Goal: Task Accomplishment & Management: Manage account settings

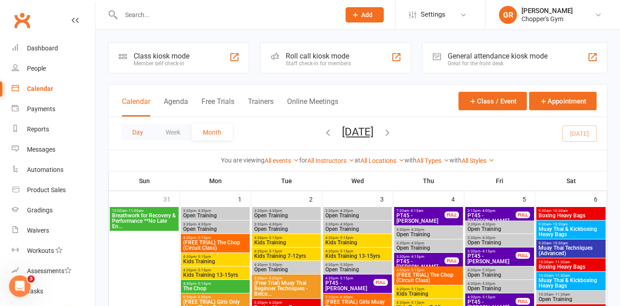
click at [139, 131] on button "Day" at bounding box center [137, 132] width 33 height 16
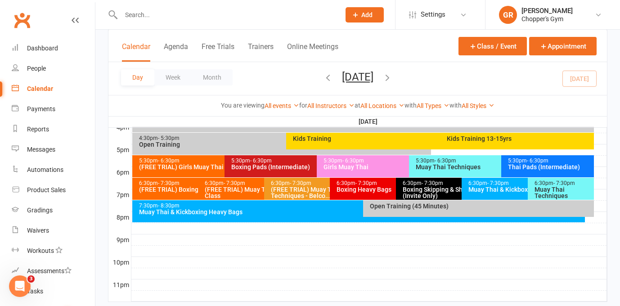
scroll to position [422, 0]
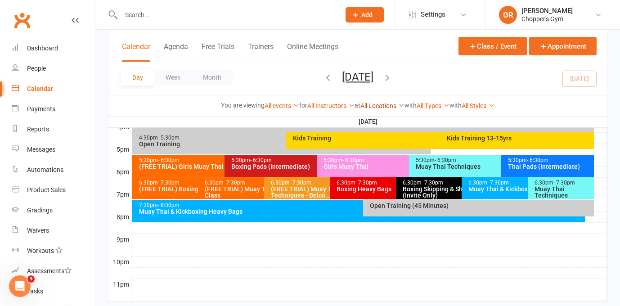
click at [386, 106] on link "All Locations" at bounding box center [382, 105] width 44 height 7
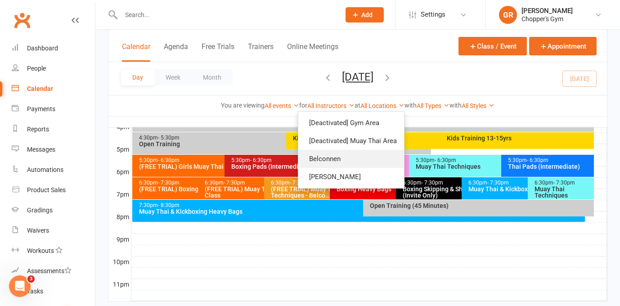
click at [363, 157] on link "Belconnen" at bounding box center [351, 159] width 106 height 18
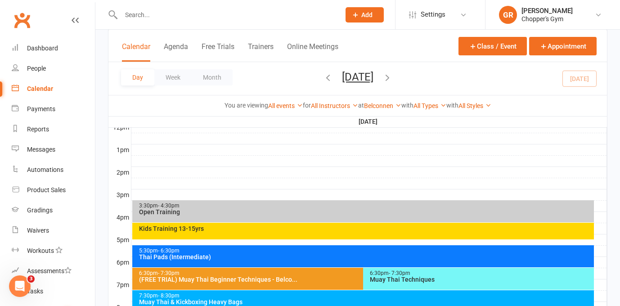
scroll to position [335, 0]
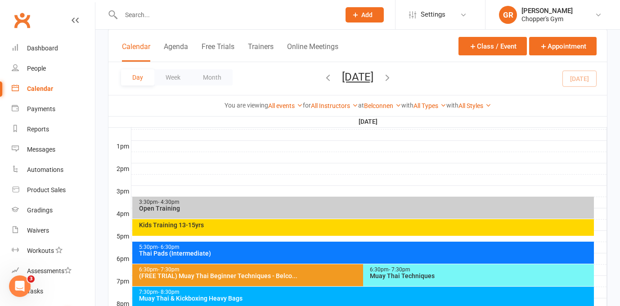
click at [294, 202] on div "3:30pm - 4:30pm" at bounding box center [365, 202] width 453 height 6
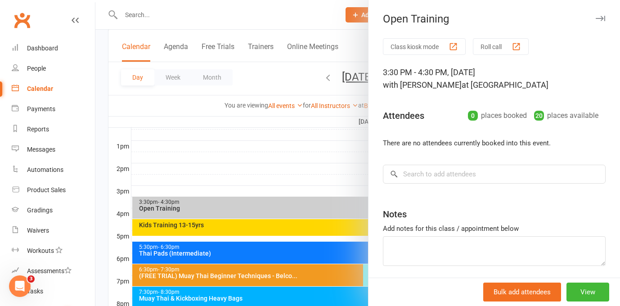
click at [276, 210] on div at bounding box center [357, 153] width 525 height 306
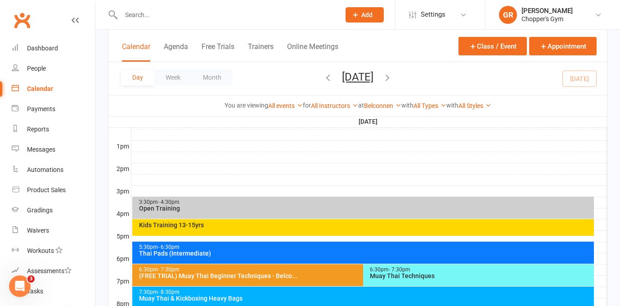
click at [283, 233] on div "Kids Training 13-15yrs" at bounding box center [363, 227] width 462 height 17
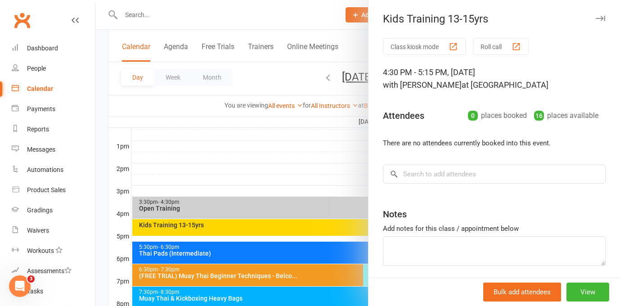
click at [269, 227] on div at bounding box center [357, 153] width 525 height 306
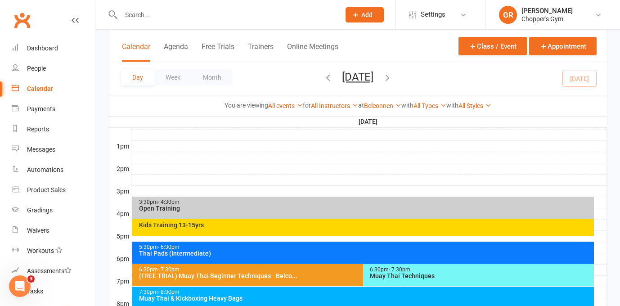
click at [291, 254] on div "Thai Pads (Intermediate)" at bounding box center [365, 253] width 453 height 6
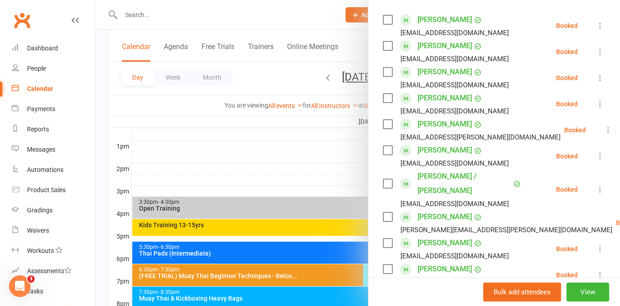
scroll to position [0, 0]
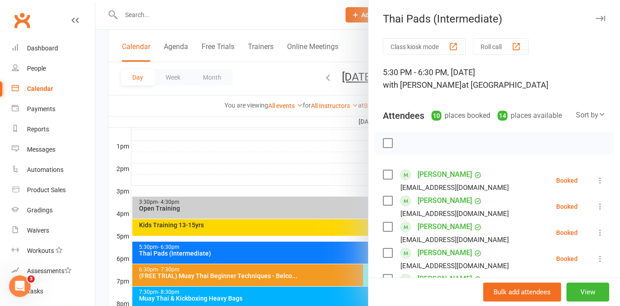
click at [307, 250] on div at bounding box center [357, 153] width 525 height 306
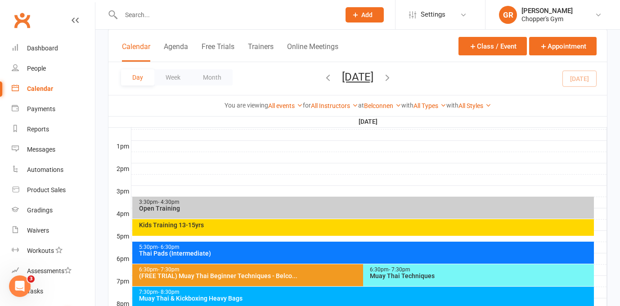
click at [392, 276] on div "Muay Thai Techniques" at bounding box center [480, 276] width 223 height 6
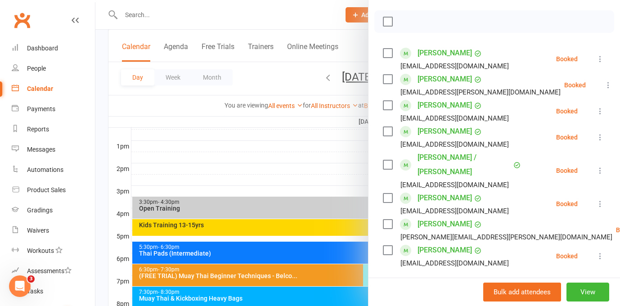
scroll to position [121, 0]
click at [356, 276] on div at bounding box center [357, 153] width 525 height 306
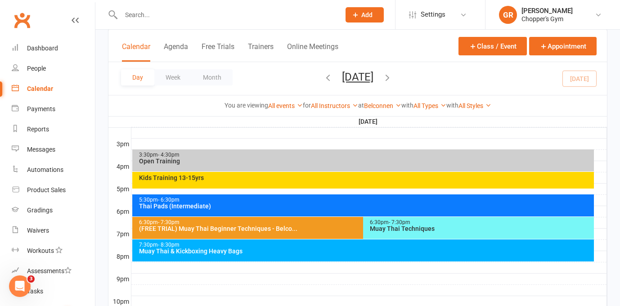
scroll to position [390, 0]
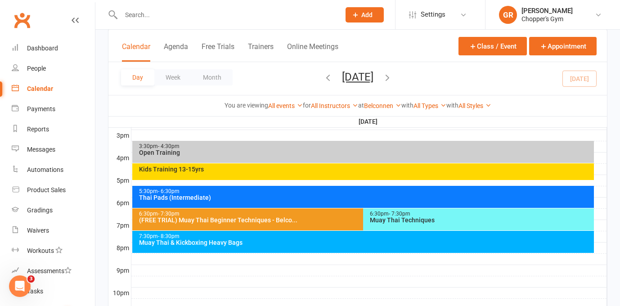
click at [354, 247] on div "7:30pm - 8:30pm Muay Thai & Kickboxing Heavy Bags" at bounding box center [363, 242] width 462 height 22
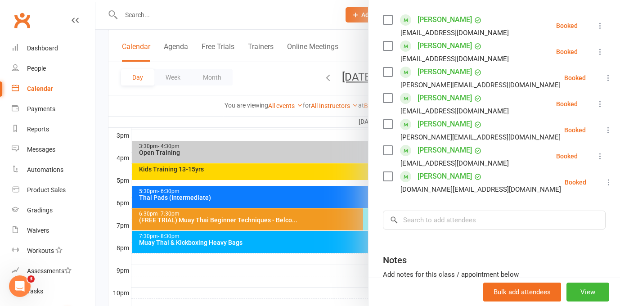
scroll to position [159, 0]
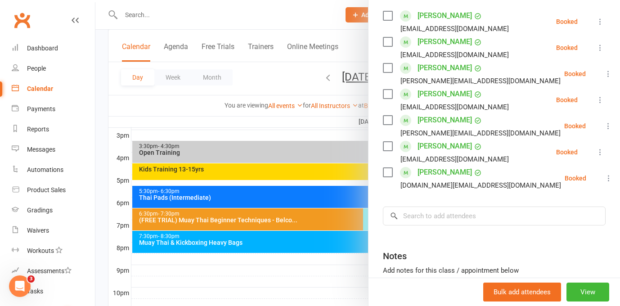
click at [333, 236] on div at bounding box center [357, 153] width 525 height 306
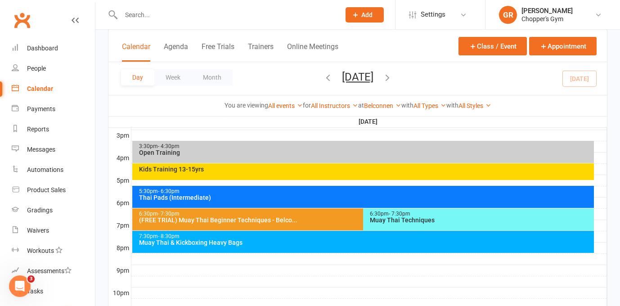
click at [387, 224] on div "6:30pm - 7:30pm Muay Thai Techniques" at bounding box center [478, 219] width 231 height 22
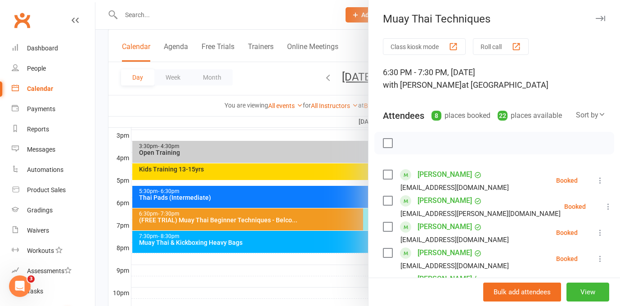
click at [348, 222] on div at bounding box center [357, 153] width 525 height 306
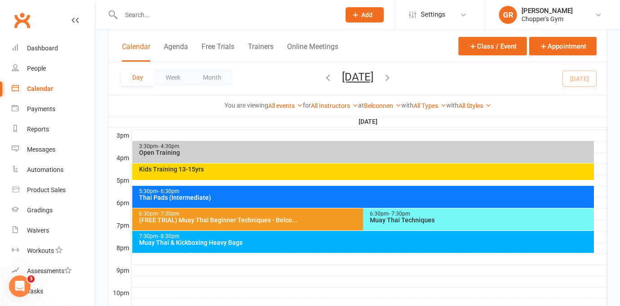
click at [348, 222] on div "(FREE TRIAL) Muay Thai Beginner Techniques - Belco..." at bounding box center [361, 220] width 444 height 6
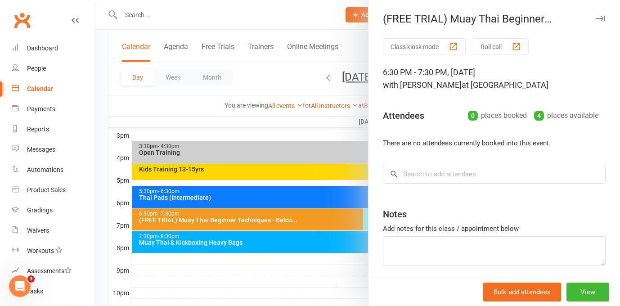
click at [348, 222] on div at bounding box center [357, 153] width 525 height 306
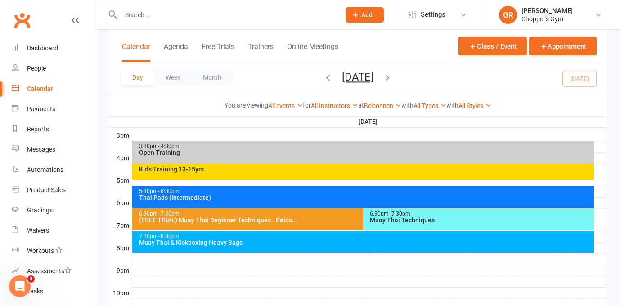
click at [343, 222] on div "(FREE TRIAL) Muay Thai Beginner Techniques - Belco..." at bounding box center [361, 220] width 444 height 6
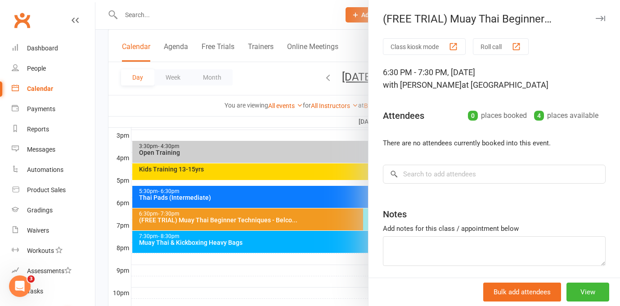
click at [343, 222] on div at bounding box center [357, 153] width 525 height 306
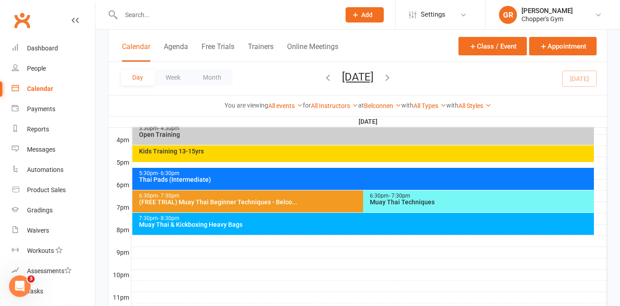
scroll to position [409, 0]
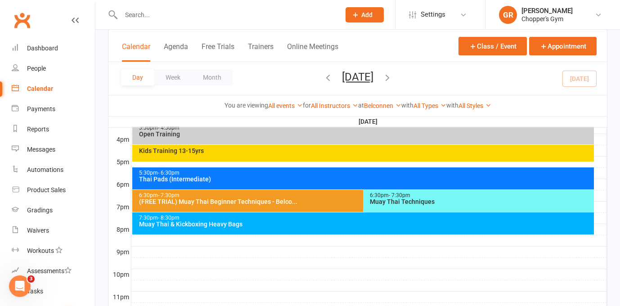
click at [330, 150] on div "Kids Training 13-15yrs" at bounding box center [365, 151] width 453 height 6
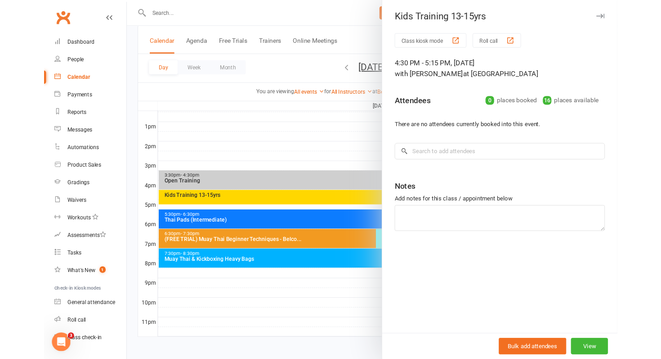
scroll to position [390, 0]
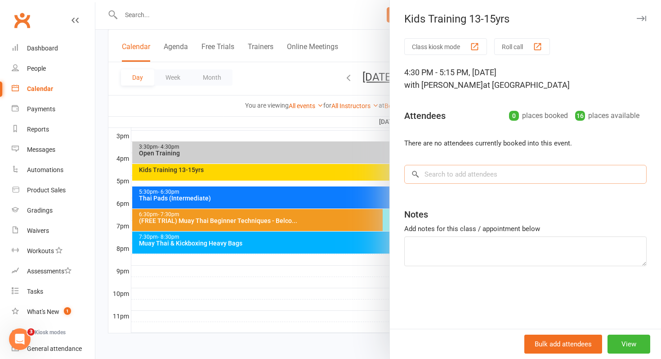
click at [471, 171] on input "search" at bounding box center [525, 174] width 242 height 19
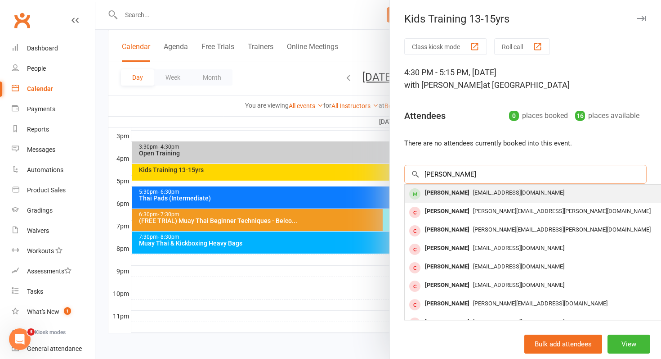
type input "james kenne"
click at [451, 191] on div "James Kennedy" at bounding box center [448, 192] width 52 height 13
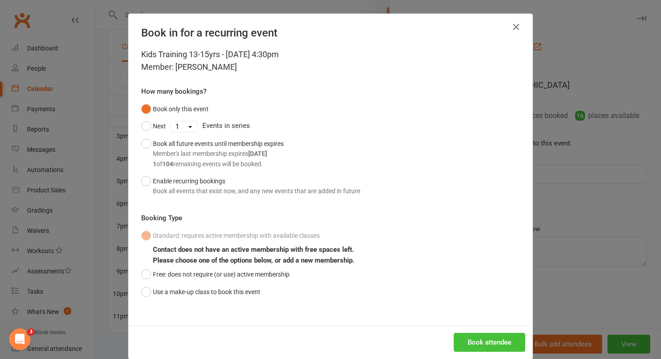
click at [472, 305] on button "Book attendee" at bounding box center [490, 341] width 72 height 19
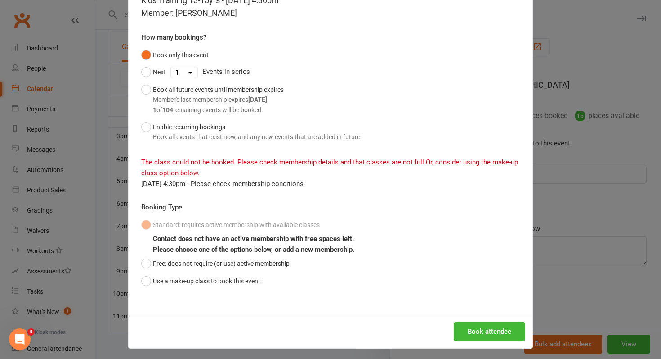
scroll to position [0, 0]
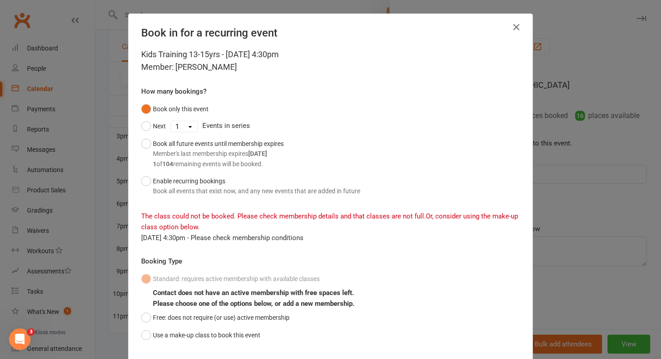
click at [517, 27] on icon "button" at bounding box center [516, 27] width 11 height 11
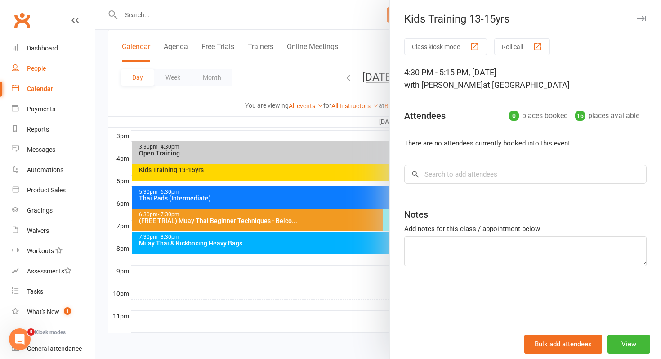
click at [36, 72] on div "People" at bounding box center [36, 68] width 19 height 7
click at [521, 178] on input "search" at bounding box center [525, 174] width 242 height 19
click at [217, 305] on div at bounding box center [378, 179] width 566 height 359
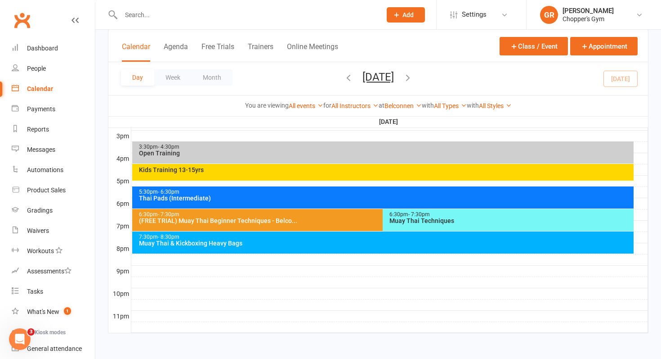
click at [238, 193] on div "5:30pm - 6:30pm" at bounding box center [386, 192] width 494 height 6
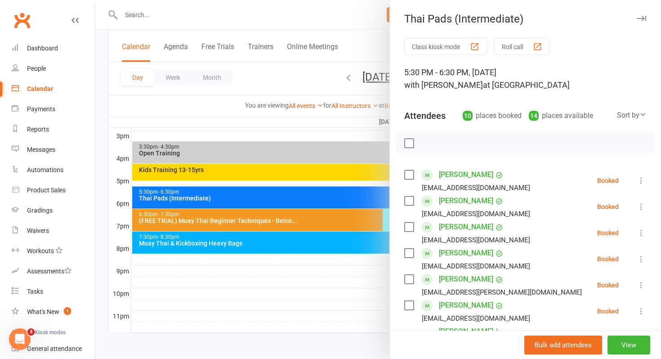
click at [211, 258] on div at bounding box center [378, 179] width 566 height 359
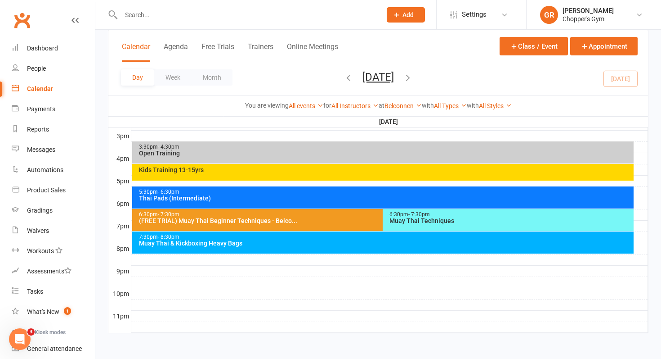
click at [208, 192] on div "5:30pm - 6:30pm" at bounding box center [386, 192] width 494 height 6
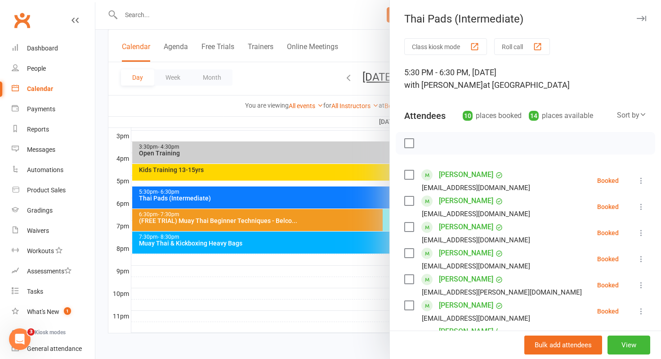
click at [193, 289] on div at bounding box center [378, 179] width 566 height 359
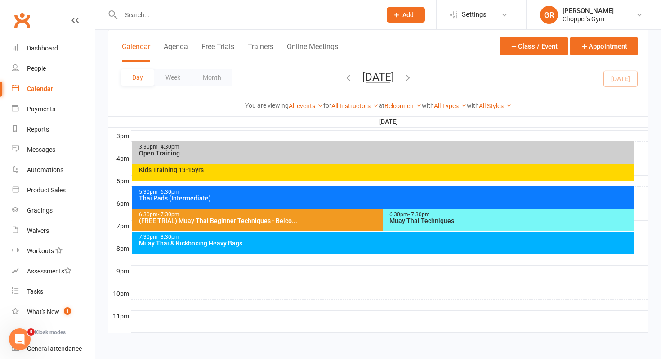
click at [211, 199] on div "Thai Pads (Intermediate)" at bounding box center [386, 198] width 494 height 6
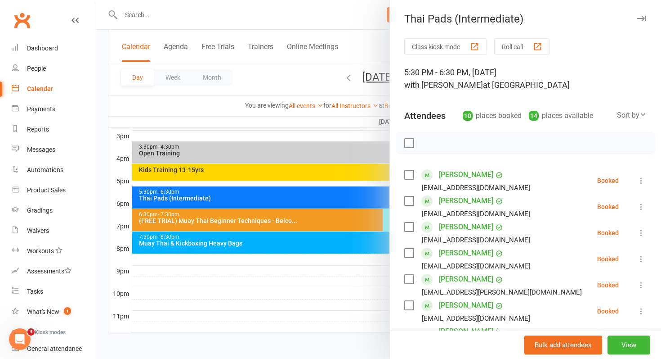
click at [211, 199] on div at bounding box center [378, 179] width 566 height 359
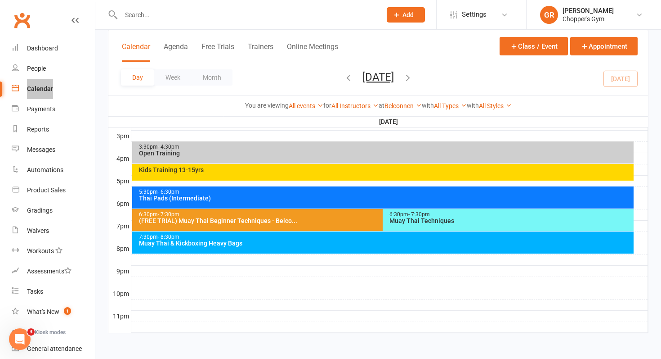
drag, startPoint x: 33, startPoint y: 86, endPoint x: 71, endPoint y: 34, distance: 64.4
click at [208, 172] on div "Kids Training 13-15yrs" at bounding box center [386, 169] width 494 height 6
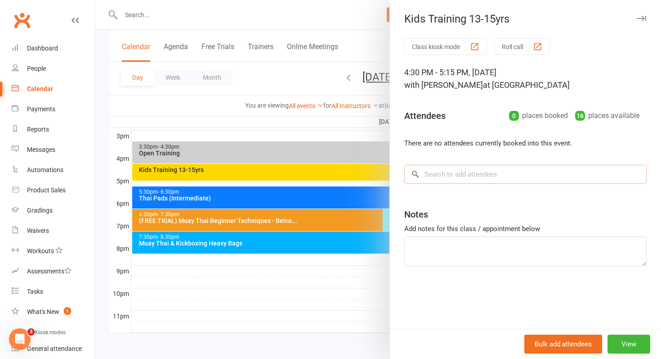
click at [444, 167] on input "search" at bounding box center [525, 174] width 242 height 19
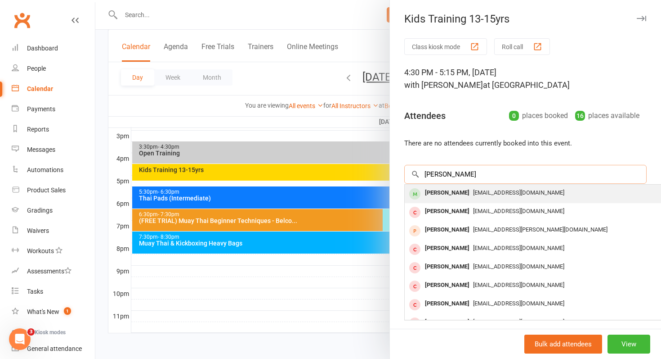
type input "jasmine smith"
click at [434, 196] on div "Jasmine Smith" at bounding box center [448, 192] width 52 height 13
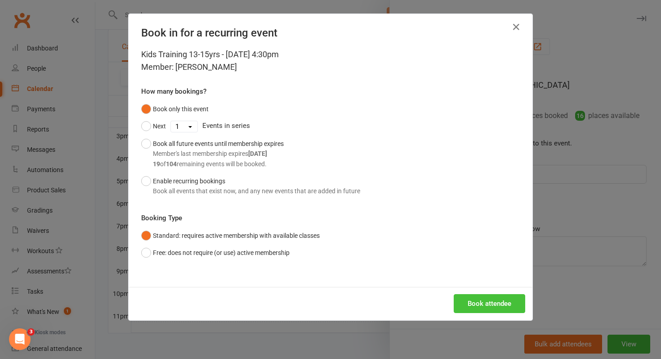
click at [488, 299] on button "Book attendee" at bounding box center [490, 303] width 72 height 19
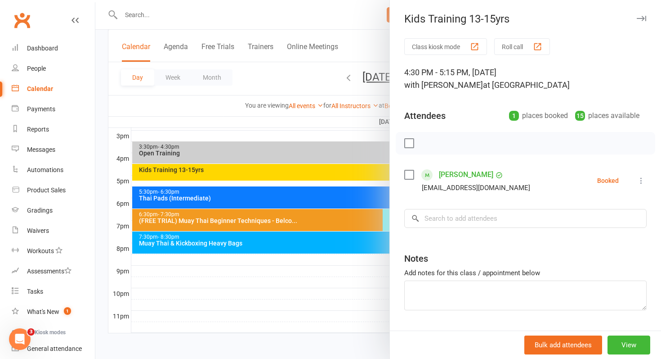
click at [619, 177] on icon at bounding box center [641, 180] width 9 height 9
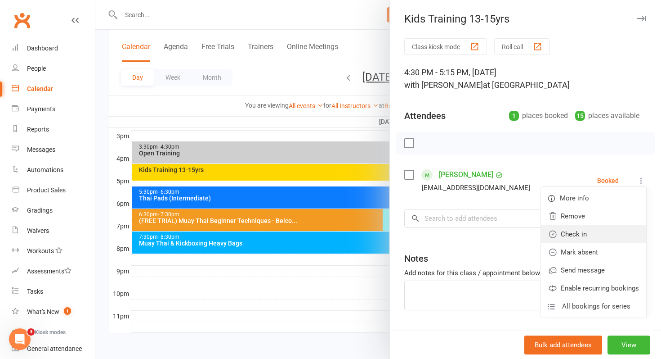
click at [581, 230] on link "Check in" at bounding box center [593, 234] width 105 height 18
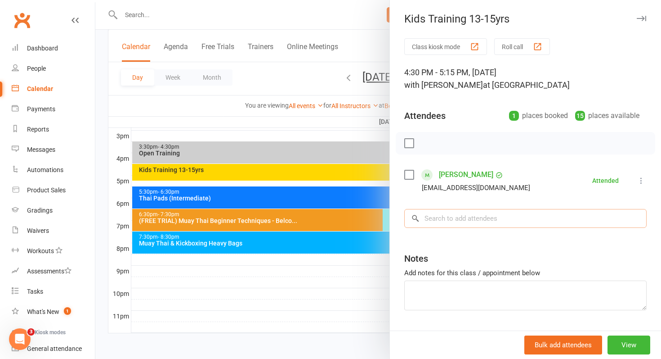
click at [453, 221] on input "search" at bounding box center [525, 218] width 242 height 19
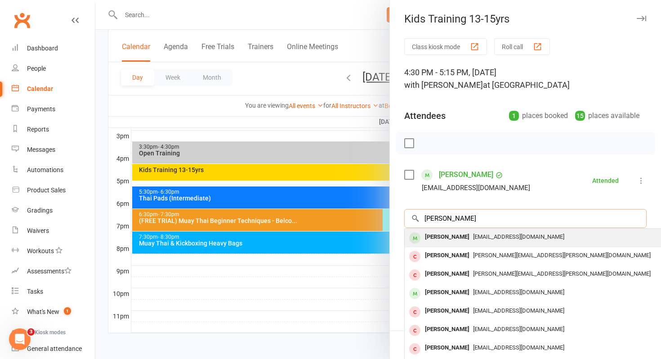
type input "james kenned"
click at [436, 236] on div "James Kennedy" at bounding box center [448, 236] width 52 height 13
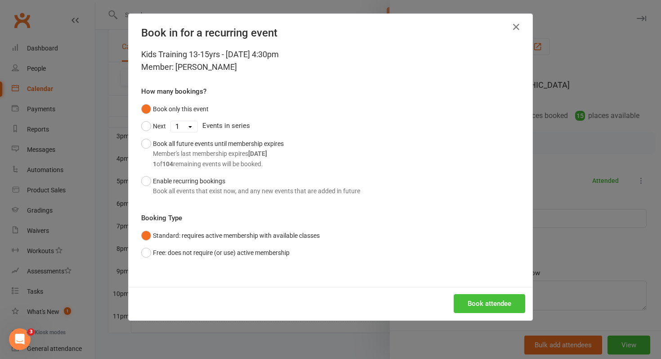
click at [477, 305] on button "Book attendee" at bounding box center [490, 303] width 72 height 19
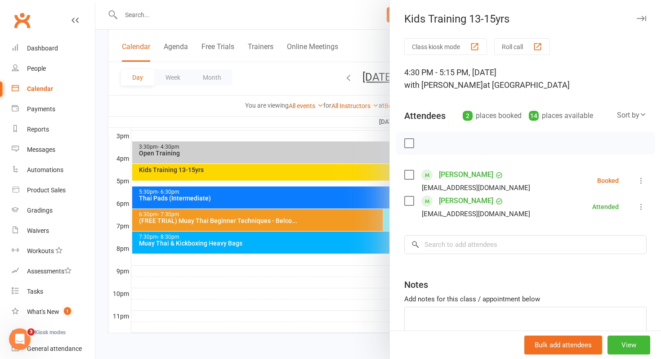
click at [619, 178] on icon at bounding box center [641, 180] width 9 height 9
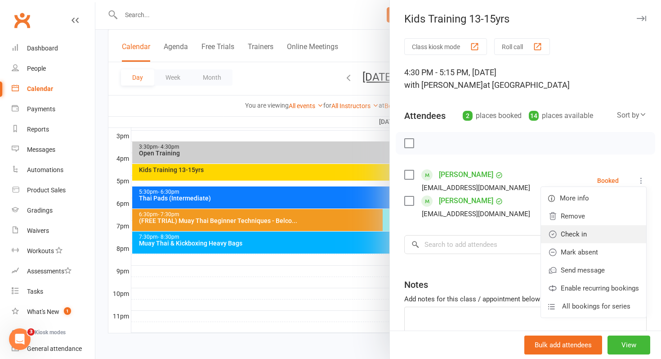
click at [582, 231] on link "Check in" at bounding box center [593, 234] width 105 height 18
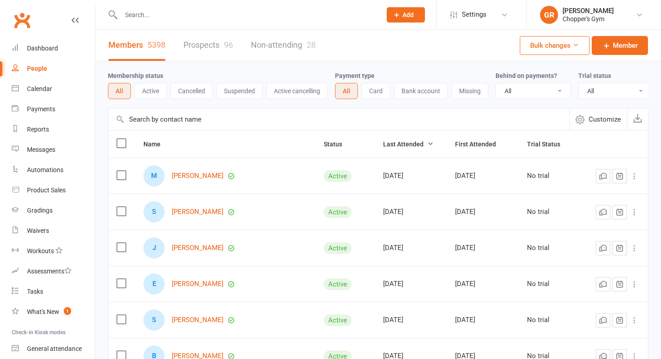
select select "100"
click at [211, 10] on input "text" at bounding box center [246, 15] width 257 height 13
click at [178, 120] on input "text" at bounding box center [338, 119] width 461 height 22
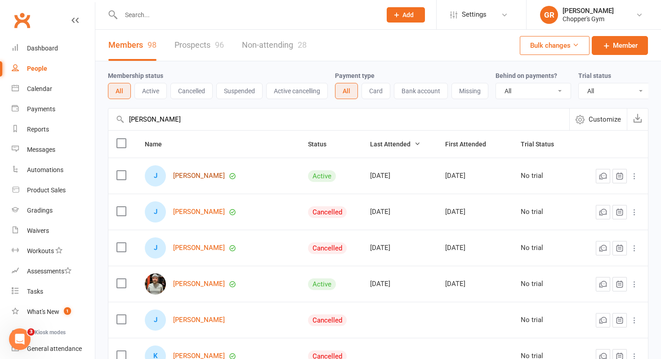
type input "james kenned"
click at [188, 178] on link "James Kennedy" at bounding box center [199, 176] width 52 height 8
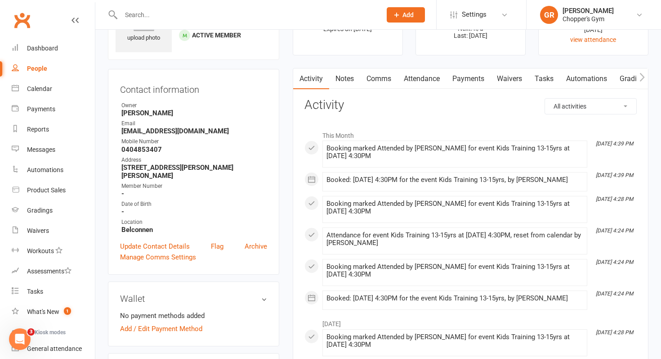
scroll to position [19, 0]
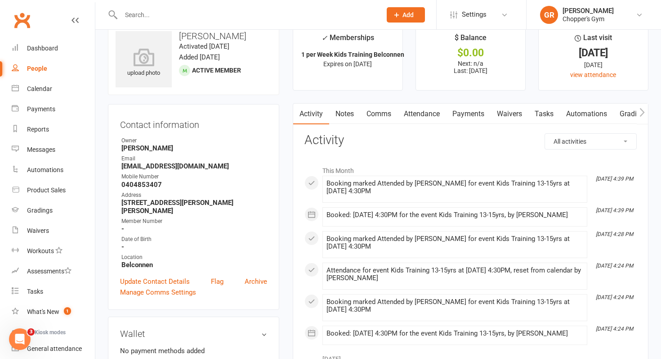
click at [426, 116] on link "Attendance" at bounding box center [422, 113] width 49 height 21
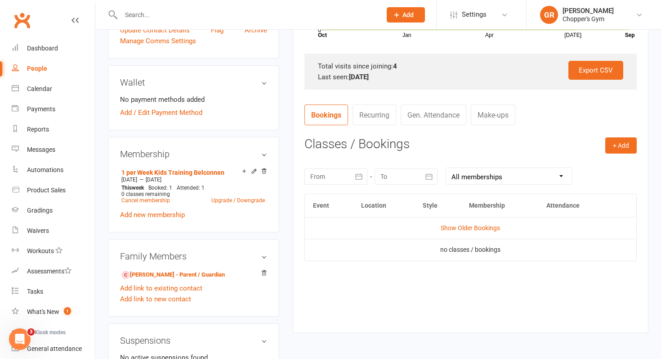
scroll to position [271, 0]
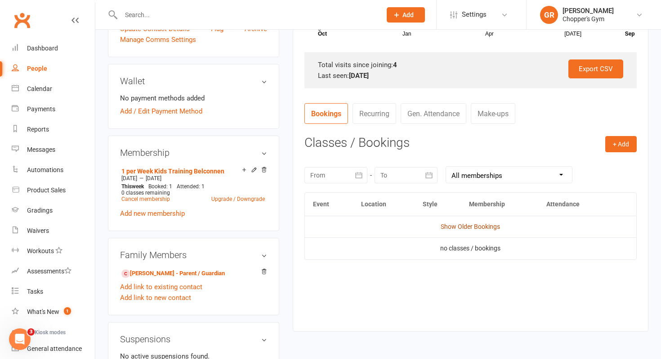
click at [470, 227] on link "Show Older Bookings" at bounding box center [470, 226] width 59 height 7
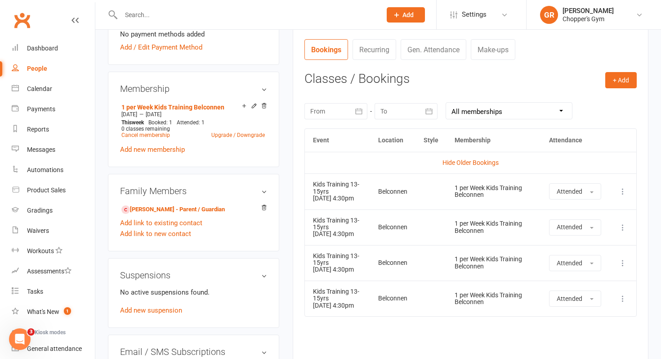
scroll to position [337, 0]
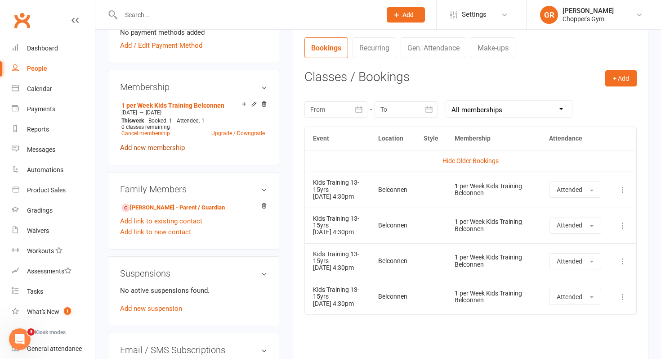
click at [169, 144] on link "Add new membership" at bounding box center [152, 148] width 65 height 8
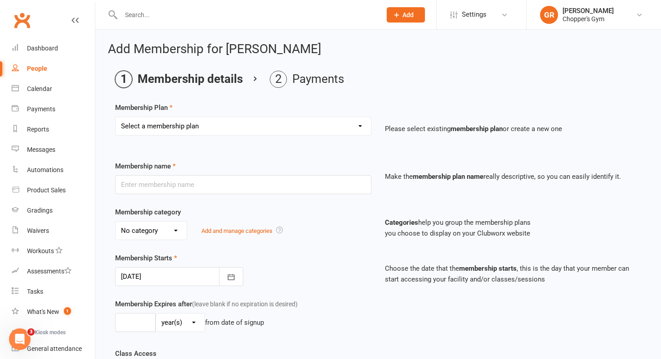
click at [212, 129] on select "Select a membership plan Create new Membership Plan Staff Membership Ongoing Un…" at bounding box center [244, 126] width 256 height 18
click at [291, 125] on select "Select a membership plan Create new Membership Plan Staff Membership Ongoing Un…" at bounding box center [244, 126] width 256 height 18
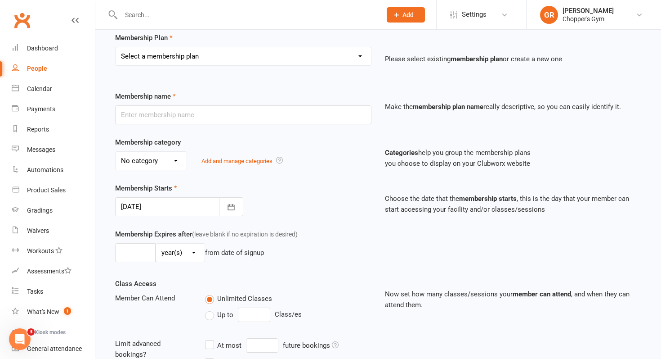
scroll to position [67, 0]
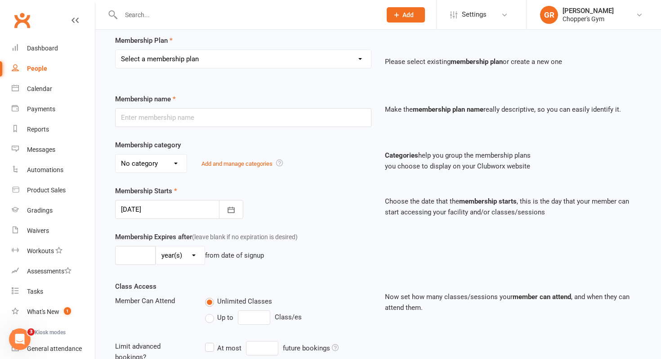
click at [380, 172] on div "Membership category No category Free Trial General Kids Personal Training Unlim…" at bounding box center [378, 162] width 540 height 46
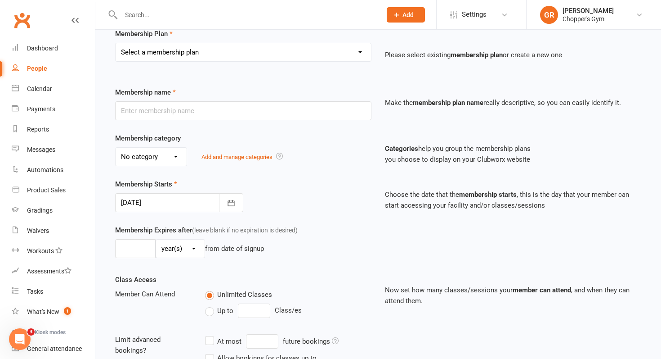
scroll to position [0, 0]
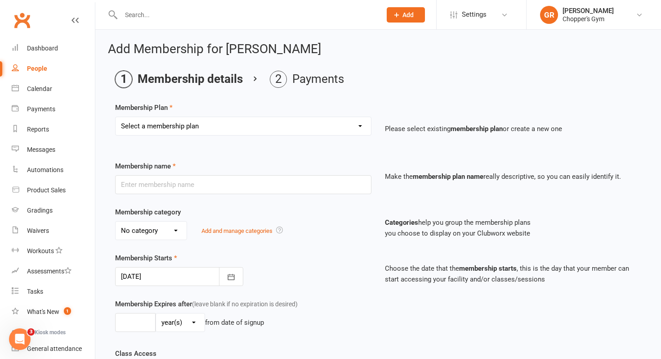
click at [410, 229] on p "Categories help you group the membership plans you choose to display on your Cl…" at bounding box center [513, 228] width 256 height 22
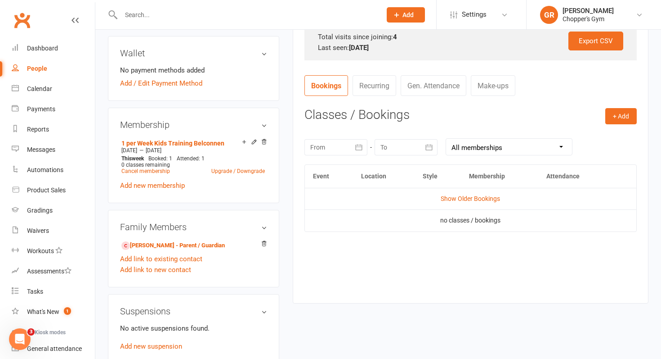
scroll to position [310, 0]
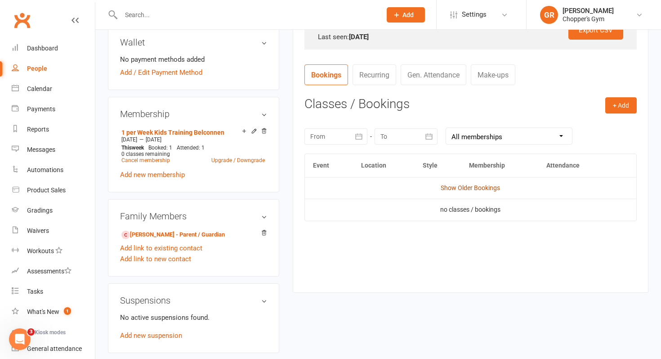
click at [467, 186] on link "Show Older Bookings" at bounding box center [470, 187] width 59 height 7
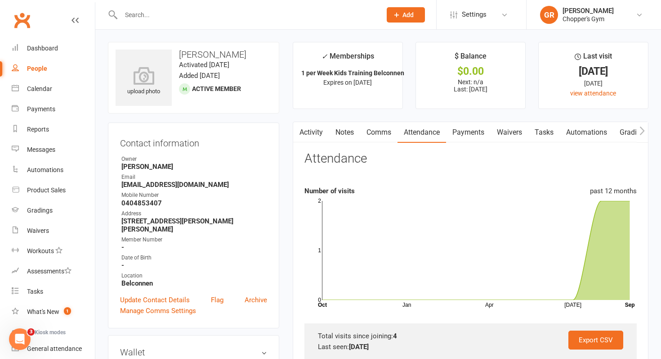
scroll to position [0, 0]
click at [471, 136] on link "Payments" at bounding box center [468, 132] width 45 height 21
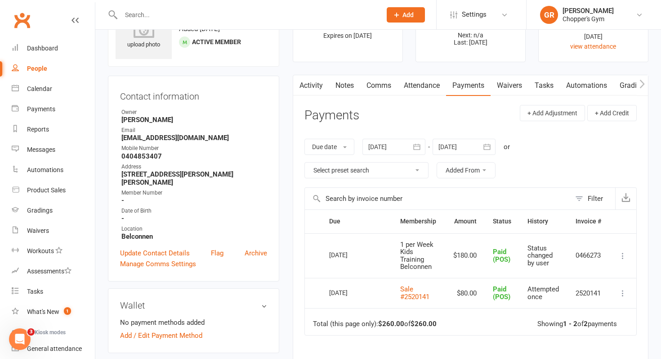
scroll to position [46, 0]
click at [420, 88] on link "Attendance" at bounding box center [422, 86] width 49 height 21
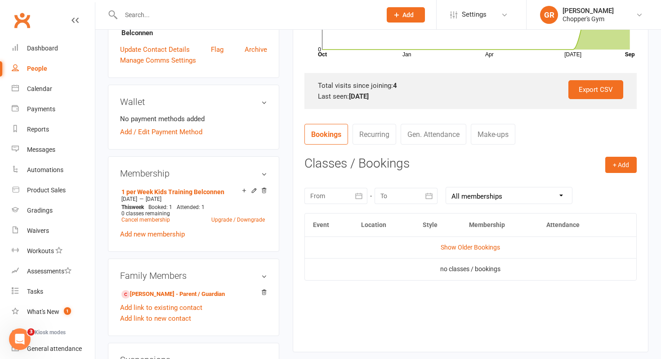
scroll to position [252, 0]
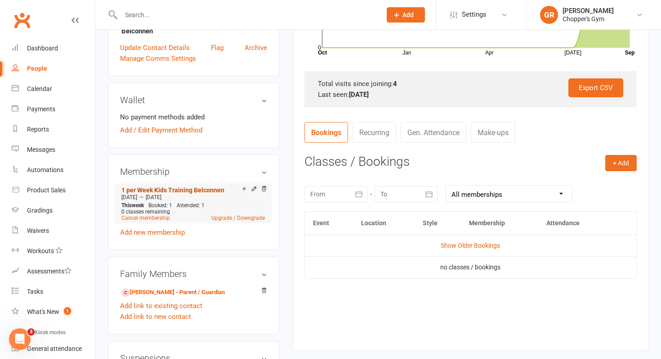
click at [171, 186] on link "1 per Week Kids Training Belconnen" at bounding box center [172, 189] width 103 height 7
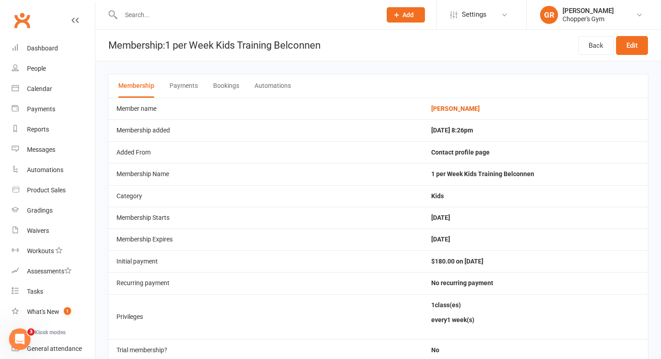
click at [189, 88] on button "Payments" at bounding box center [184, 85] width 28 height 23
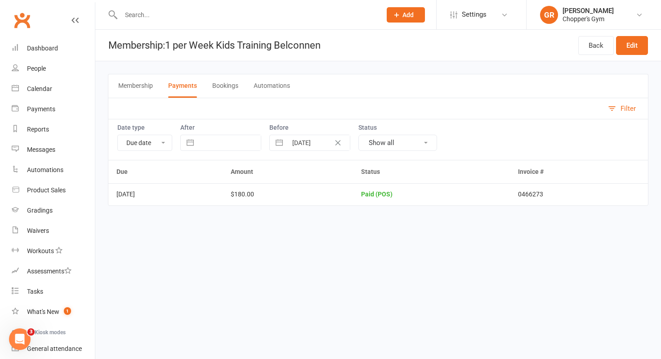
click at [132, 84] on button "Membership" at bounding box center [135, 85] width 35 height 23
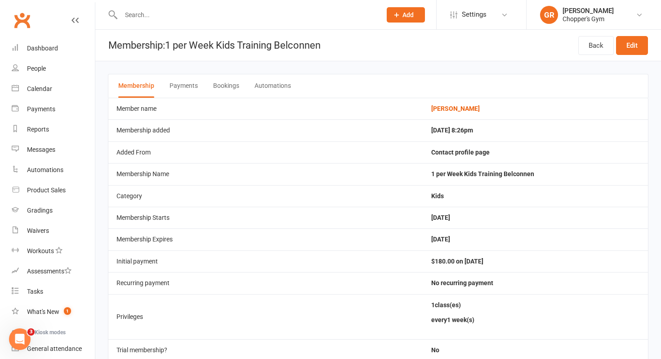
click at [224, 83] on button "Bookings" at bounding box center [226, 85] width 26 height 23
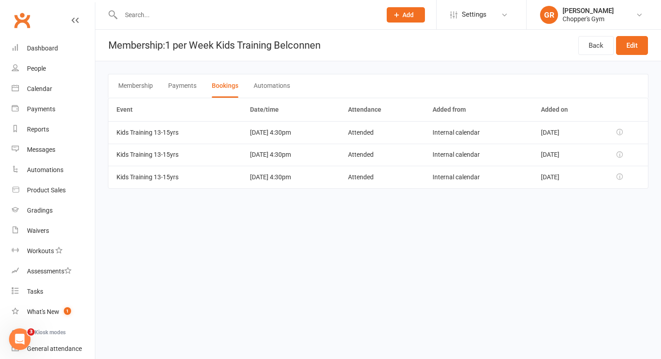
click at [143, 85] on button "Membership" at bounding box center [135, 85] width 35 height 23
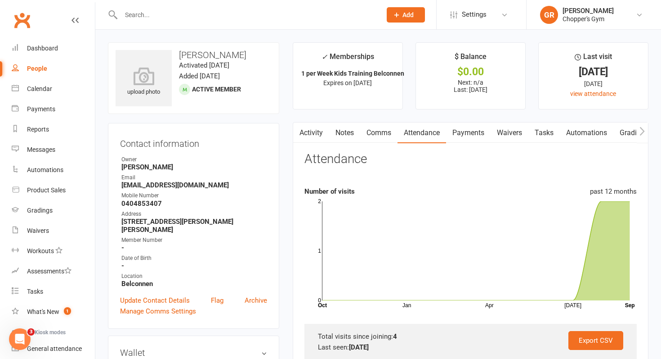
click at [428, 135] on link "Attendance" at bounding box center [422, 132] width 49 height 21
click at [463, 132] on link "Payments" at bounding box center [468, 132] width 45 height 21
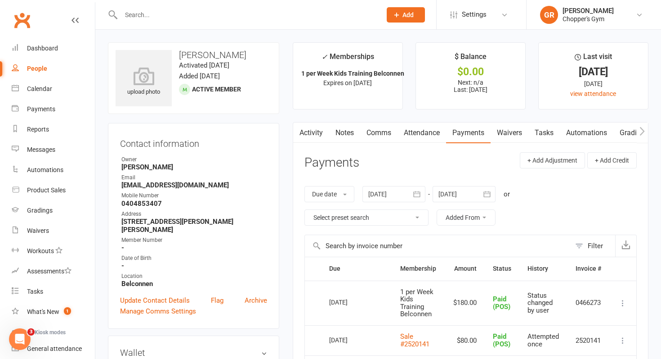
click at [424, 126] on link "Attendance" at bounding box center [422, 132] width 49 height 21
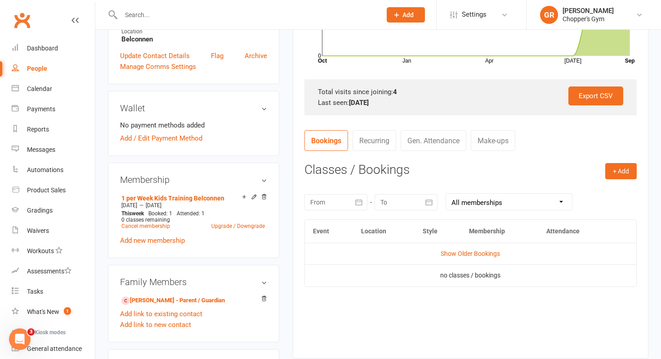
scroll to position [261, 0]
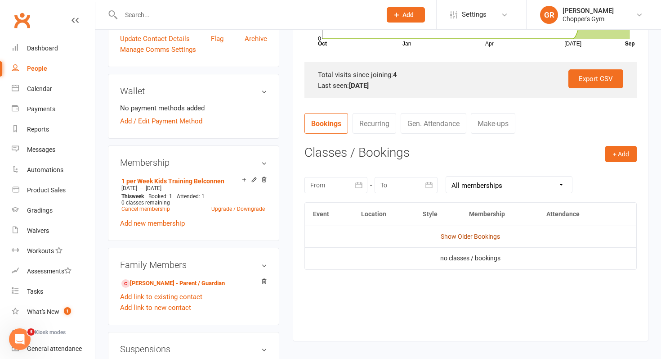
click at [470, 236] on link "Show Older Bookings" at bounding box center [470, 236] width 59 height 7
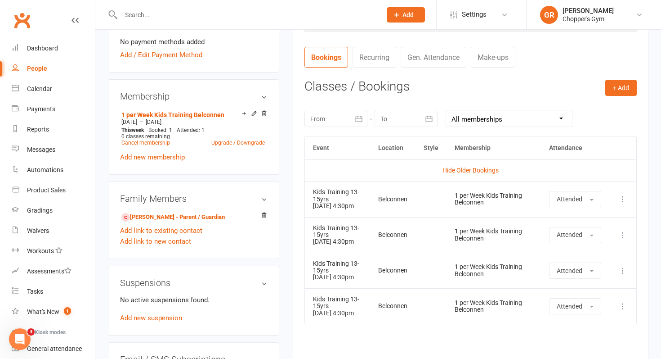
scroll to position [323, 0]
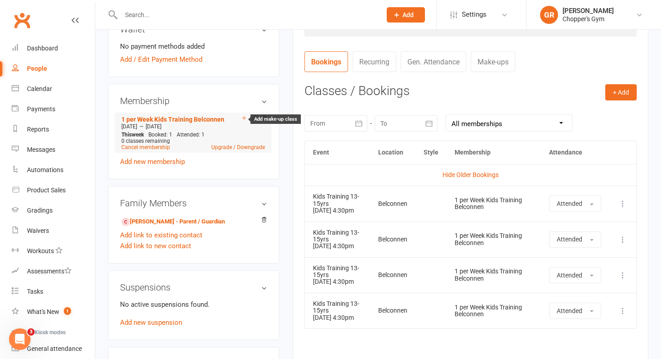
click at [244, 115] on icon at bounding box center [244, 118] width 6 height 6
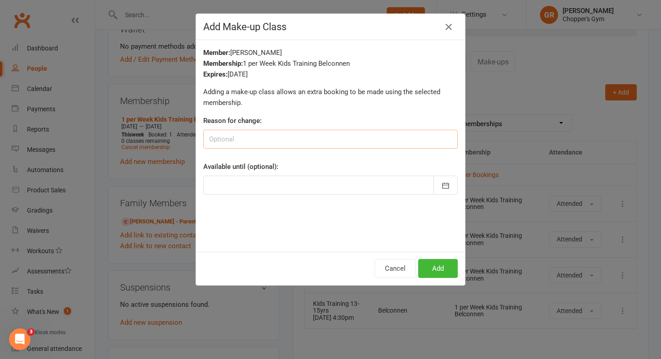
click at [250, 135] on input at bounding box center [330, 139] width 255 height 19
click at [220, 138] on input "/missed 1 on 01/09" at bounding box center [330, 139] width 255 height 19
type input "Missed 1 on 01/09"
click at [442, 190] on button "button" at bounding box center [446, 184] width 24 height 19
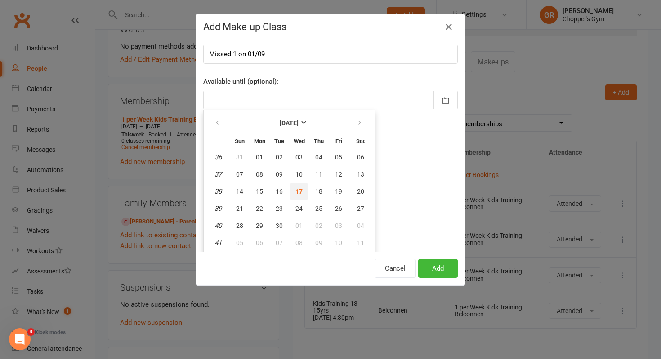
click at [303, 192] on button "17" at bounding box center [299, 191] width 19 height 16
type input "17 Sep 2025"
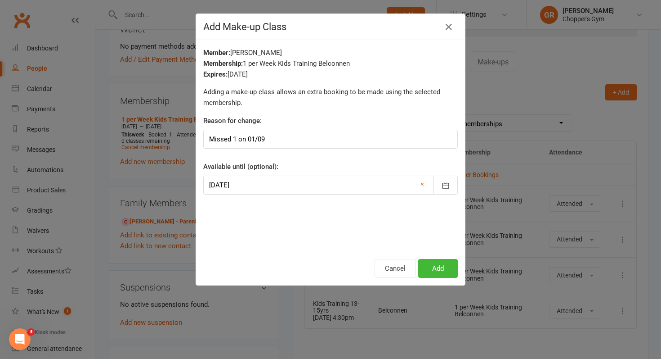
scroll to position [0, 0]
click at [424, 184] on link "×" at bounding box center [423, 184] width 4 height 11
click at [447, 185] on icon "button" at bounding box center [445, 185] width 9 height 9
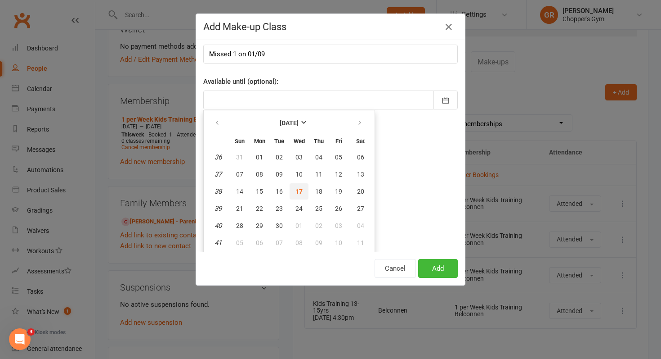
click at [300, 192] on span "17" at bounding box center [299, 191] width 7 height 7
type input "17 Sep 2025"
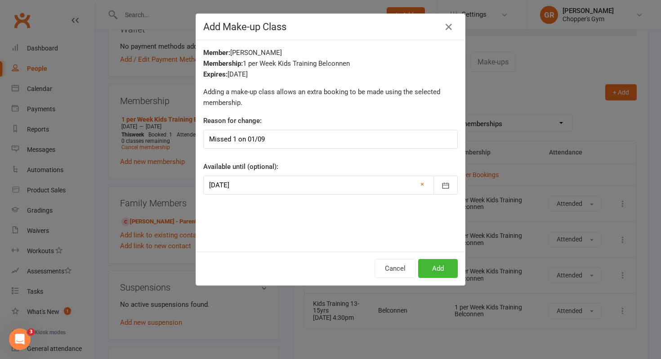
scroll to position [0, 0]
click at [436, 270] on button "Add" at bounding box center [438, 268] width 40 height 19
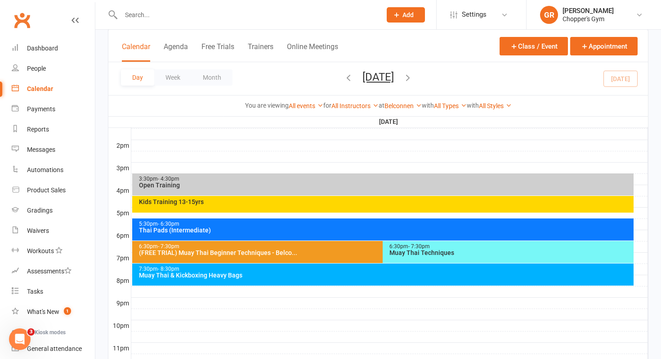
scroll to position [386, 0]
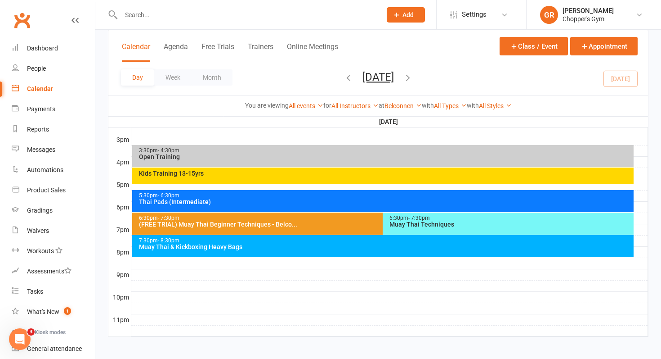
click at [250, 199] on div "Thai Pads (Intermediate)" at bounding box center [386, 201] width 494 height 6
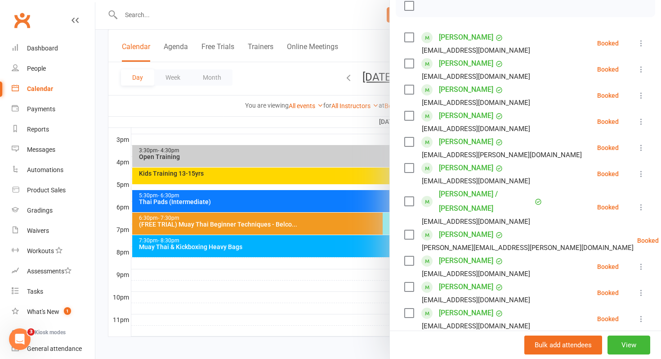
scroll to position [137, 0]
click at [643, 262] on icon at bounding box center [641, 266] width 9 height 9
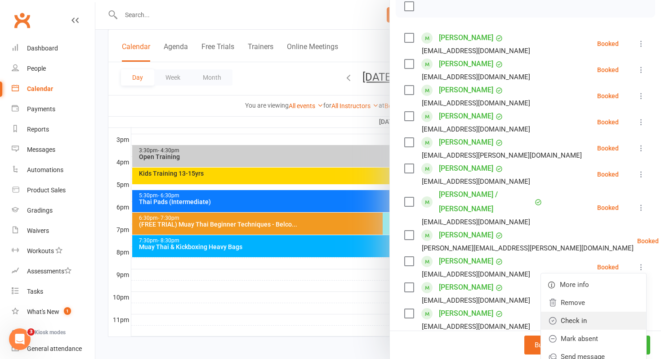
click at [576, 311] on link "Check in" at bounding box center [593, 320] width 105 height 18
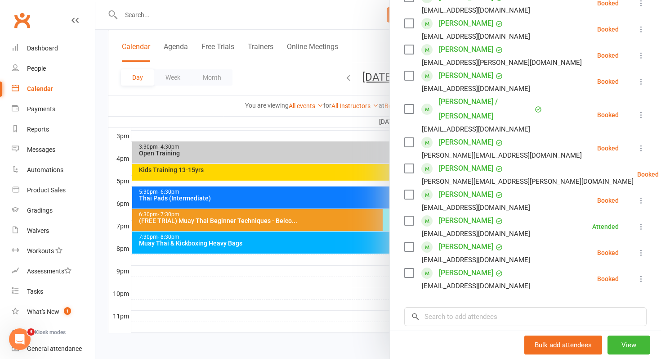
scroll to position [244, 0]
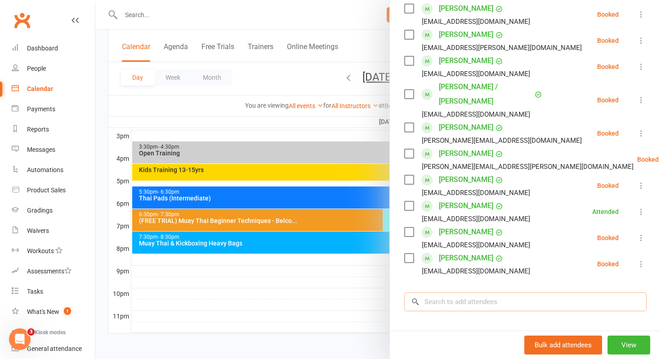
click at [467, 292] on input "search" at bounding box center [525, 301] width 242 height 19
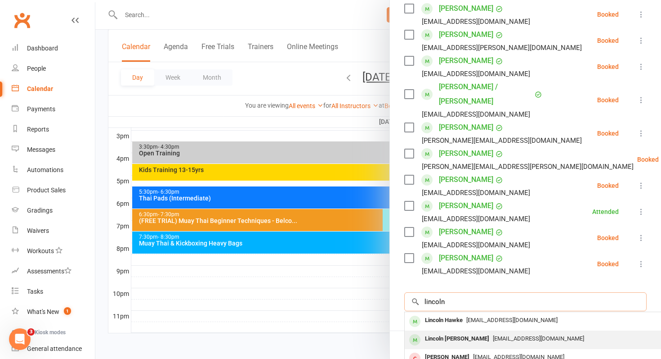
type input "lincoln"
click at [445, 332] on div "Lincoln [PERSON_NAME]" at bounding box center [458, 338] width 72 height 13
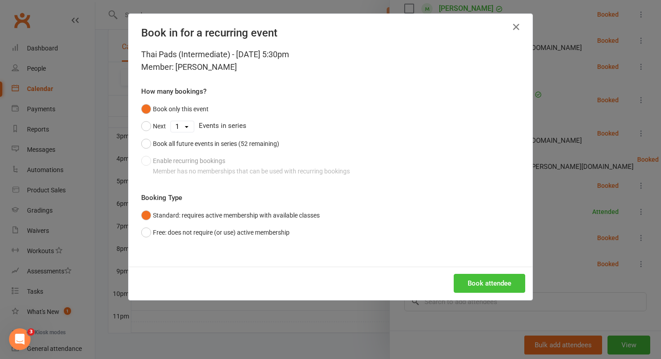
click at [472, 278] on button "Book attendee" at bounding box center [490, 283] width 72 height 19
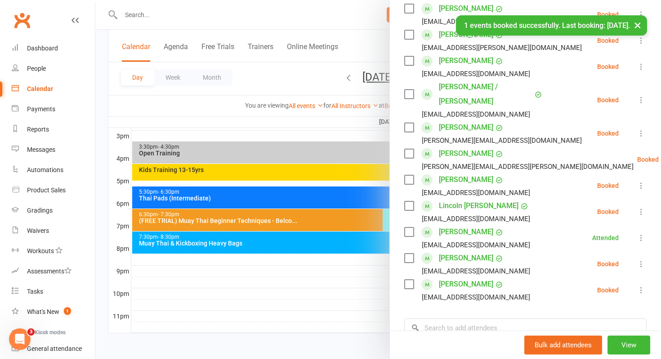
click at [641, 207] on icon at bounding box center [641, 211] width 9 height 9
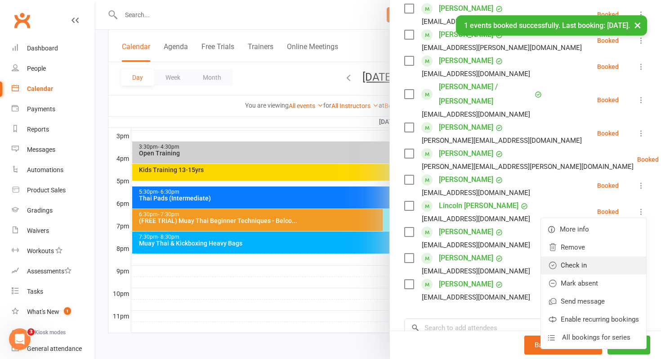
click at [579, 256] on link "Check in" at bounding box center [593, 265] width 105 height 18
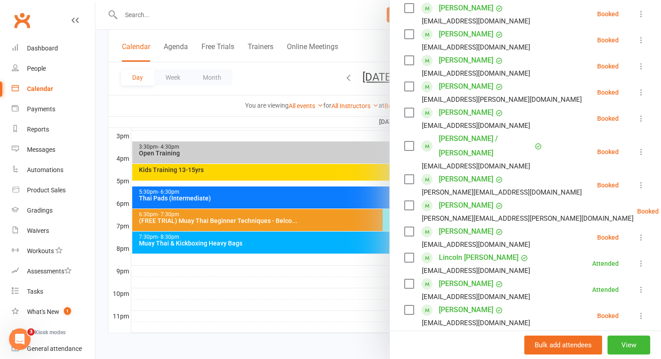
scroll to position [210, 0]
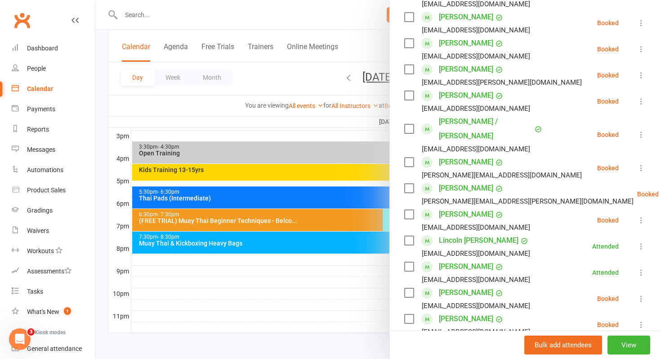
click at [642, 76] on icon at bounding box center [641, 75] width 9 height 9
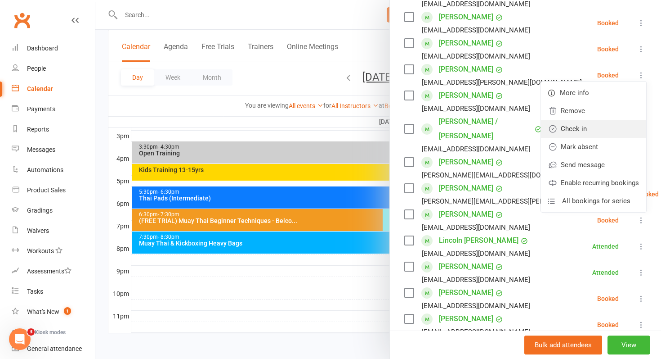
click at [583, 134] on link "Check in" at bounding box center [593, 129] width 105 height 18
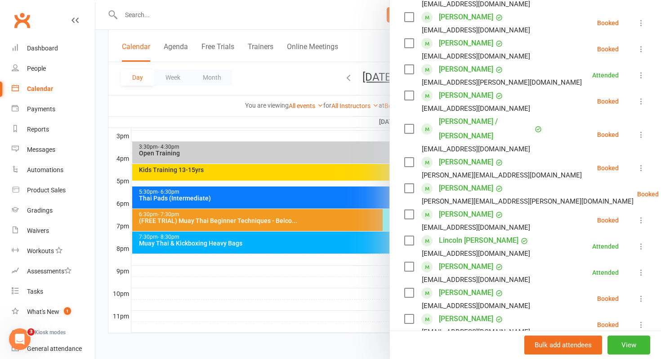
click at [42, 87] on div "Calendar" at bounding box center [40, 88] width 26 height 7
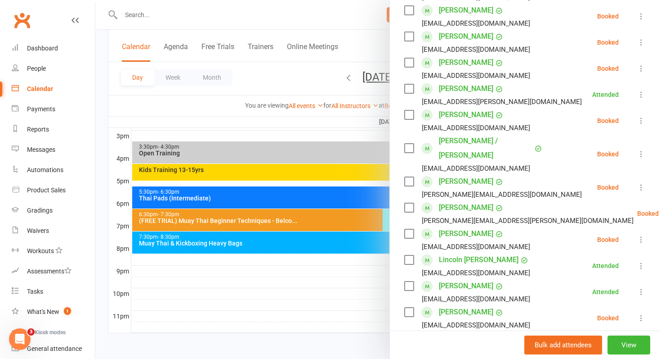
scroll to position [191, 0]
click at [641, 121] on icon at bounding box center [641, 119] width 9 height 9
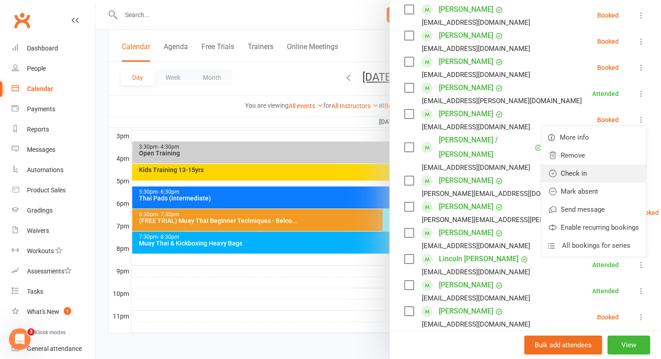
click at [573, 177] on link "Check in" at bounding box center [593, 173] width 105 height 18
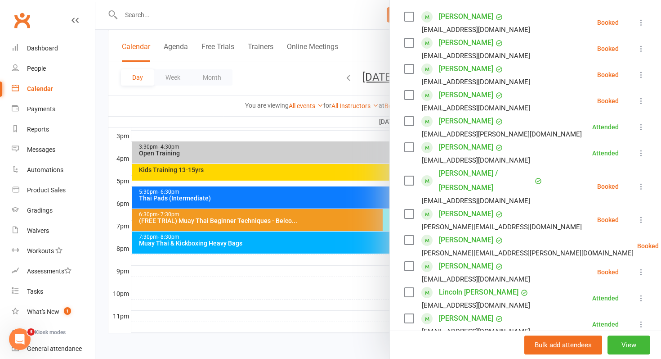
scroll to position [155, 0]
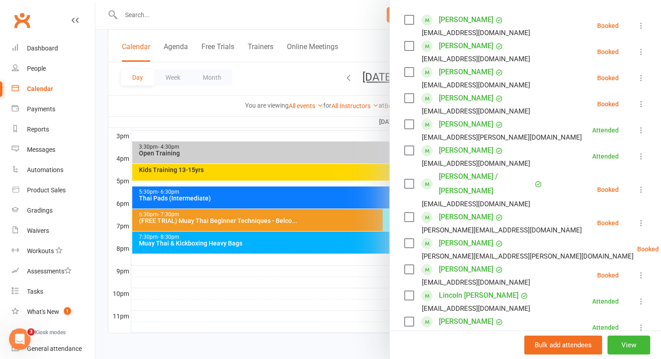
click at [642, 103] on icon at bounding box center [641, 103] width 9 height 9
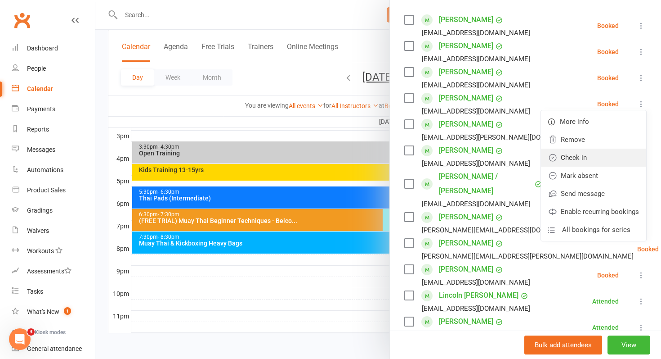
click at [581, 154] on link "Check in" at bounding box center [593, 157] width 105 height 18
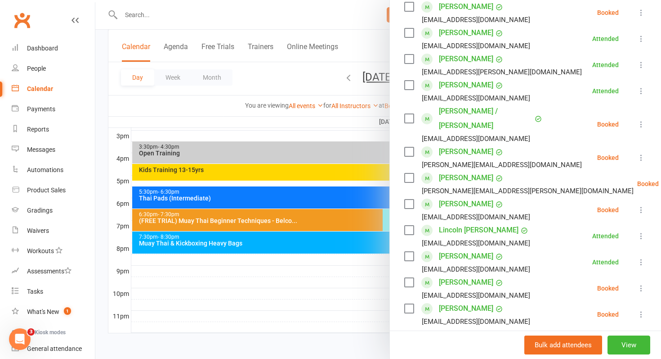
scroll to position [222, 0]
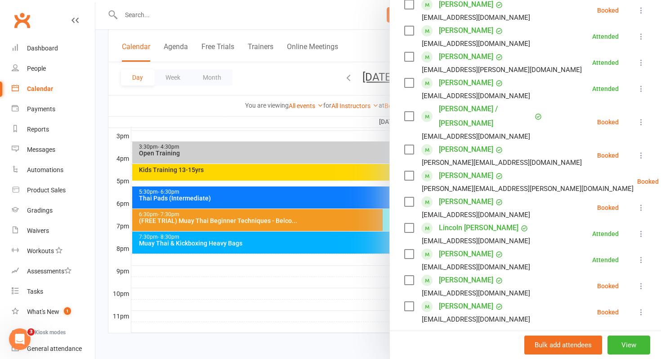
click at [644, 281] on icon at bounding box center [641, 285] width 9 height 9
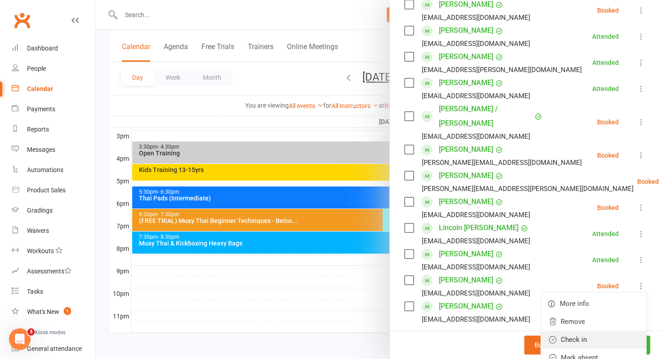
click at [570, 330] on link "Check in" at bounding box center [593, 339] width 105 height 18
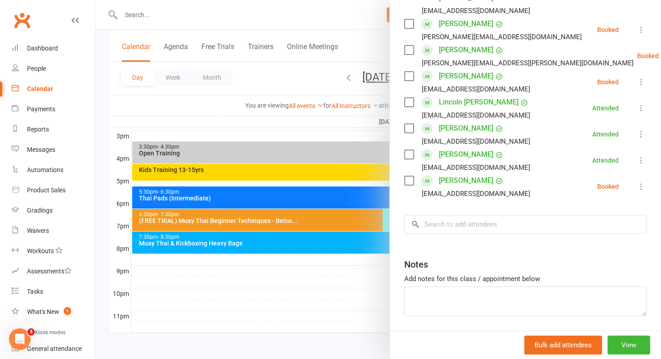
scroll to position [0, 0]
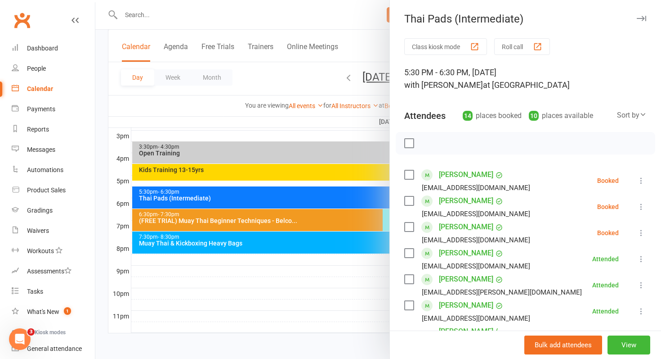
click at [642, 181] on icon at bounding box center [641, 180] width 9 height 9
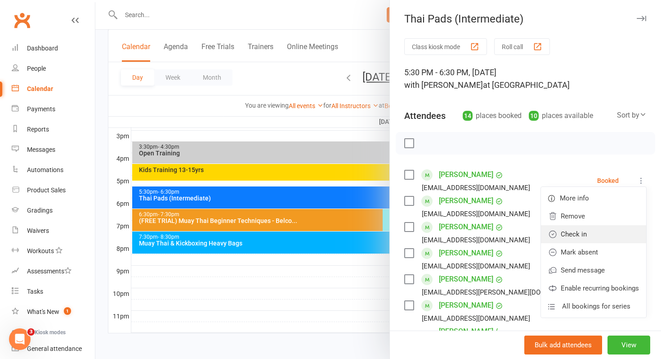
click at [586, 238] on link "Check in" at bounding box center [593, 234] width 105 height 18
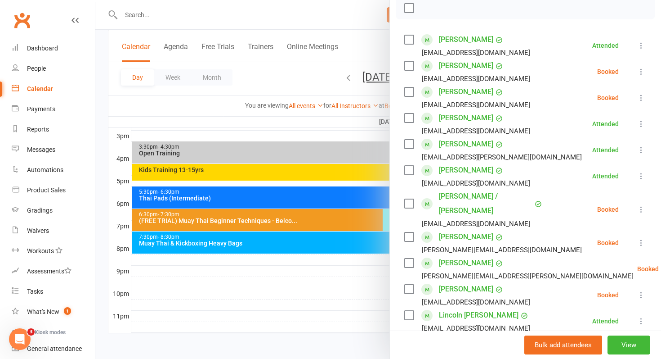
scroll to position [137, 0]
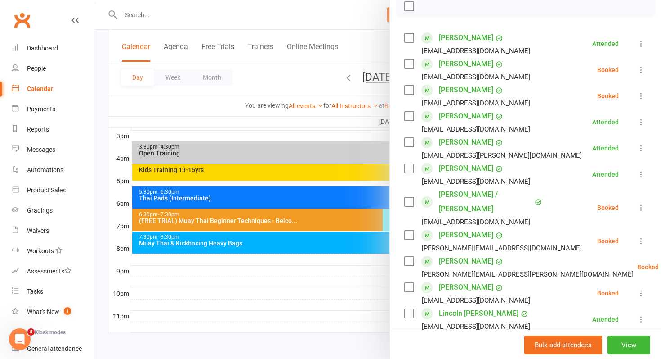
click at [643, 98] on icon at bounding box center [641, 95] width 9 height 9
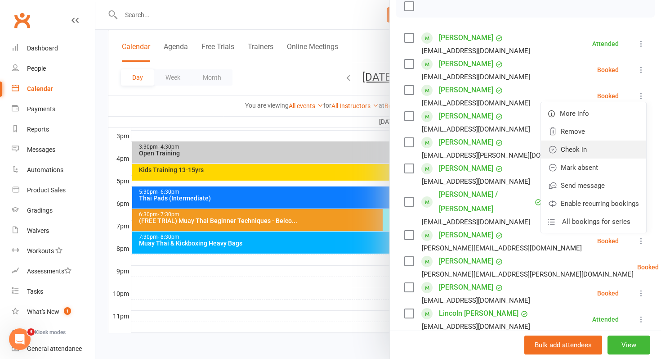
click at [574, 150] on link "Check in" at bounding box center [593, 149] width 105 height 18
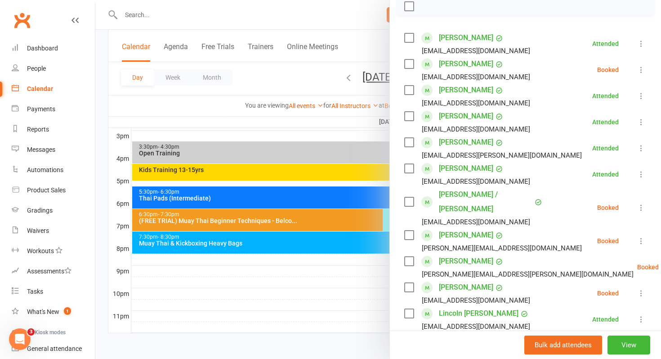
click at [639, 203] on icon at bounding box center [641, 207] width 9 height 9
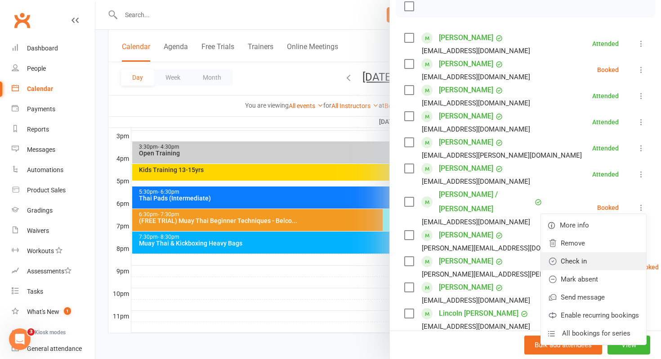
click at [568, 255] on link "Check in" at bounding box center [593, 261] width 105 height 18
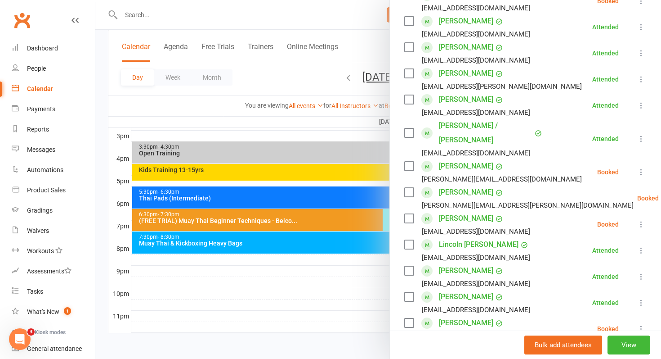
scroll to position [206, 0]
click at [640, 323] on icon at bounding box center [641, 327] width 9 height 9
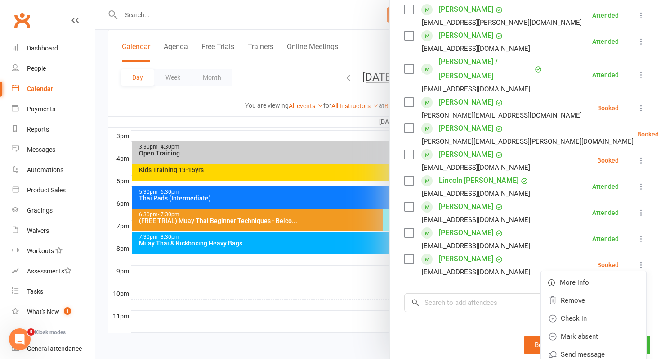
scroll to position [272, 0]
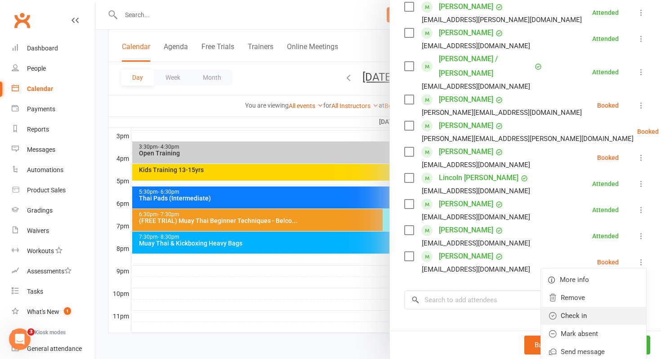
click at [586, 306] on link "Check in" at bounding box center [593, 315] width 105 height 18
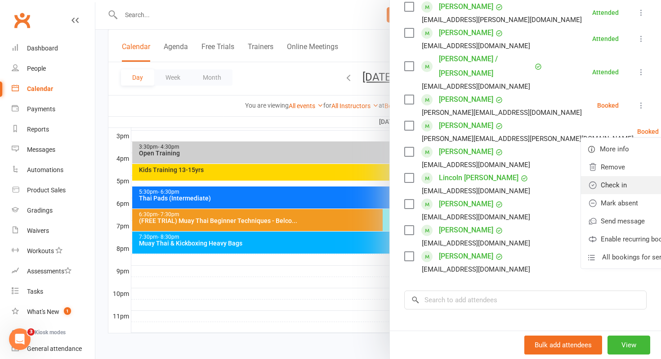
click at [583, 177] on link "Check in" at bounding box center [633, 185] width 105 height 18
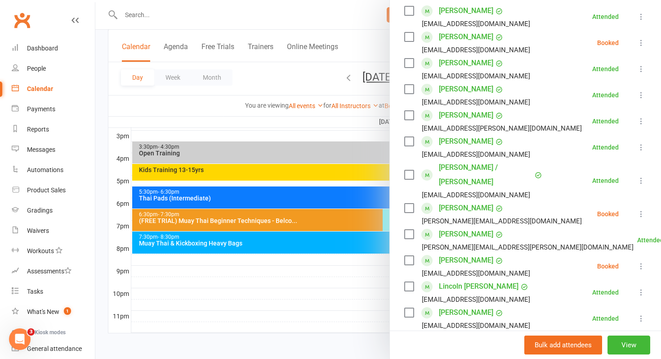
scroll to position [162, 0]
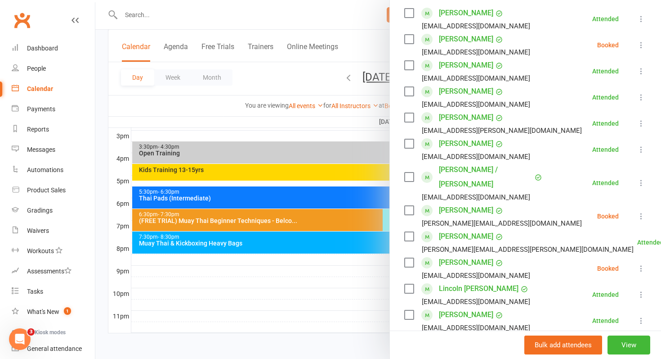
click at [643, 211] on icon at bounding box center [641, 215] width 9 height 9
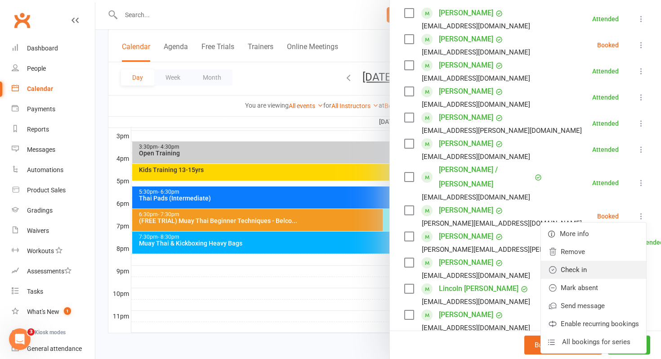
click at [579, 260] on link "Check in" at bounding box center [593, 269] width 105 height 18
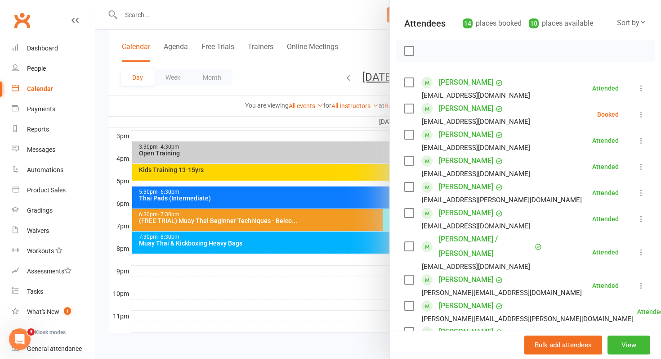
scroll to position [63, 0]
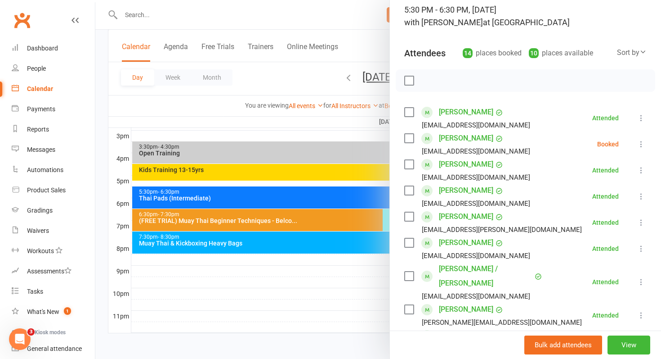
click at [640, 144] on icon at bounding box center [641, 143] width 9 height 9
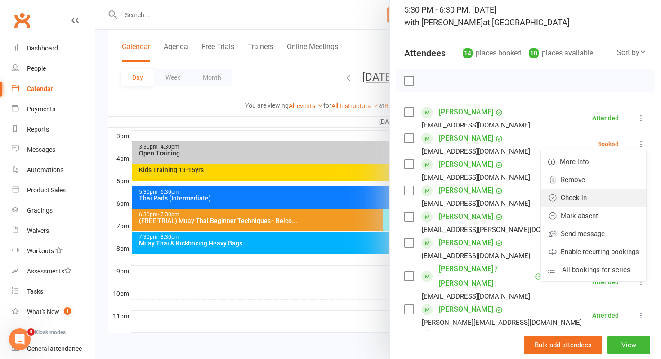
click at [581, 195] on link "Check in" at bounding box center [593, 198] width 105 height 18
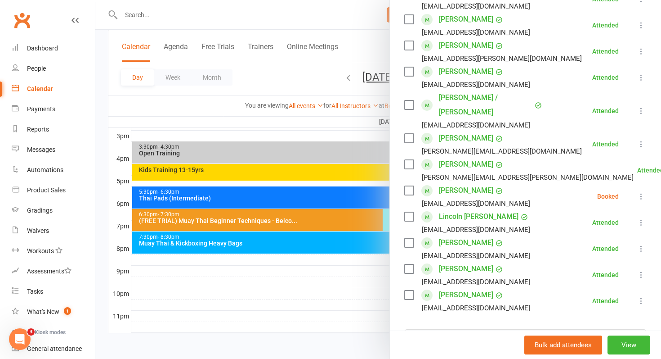
scroll to position [234, 0]
click at [646, 190] on button at bounding box center [641, 195] width 11 height 11
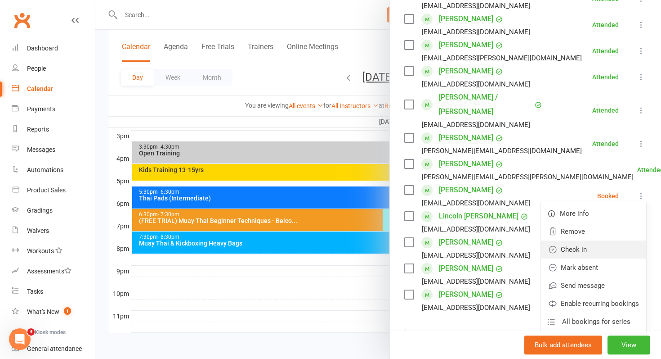
click at [565, 240] on link "Check in" at bounding box center [593, 249] width 105 height 18
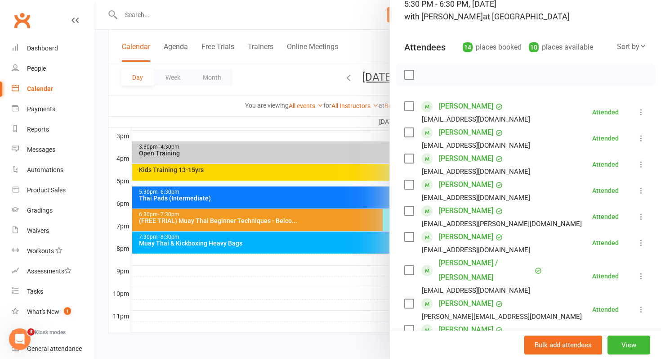
scroll to position [67, 0]
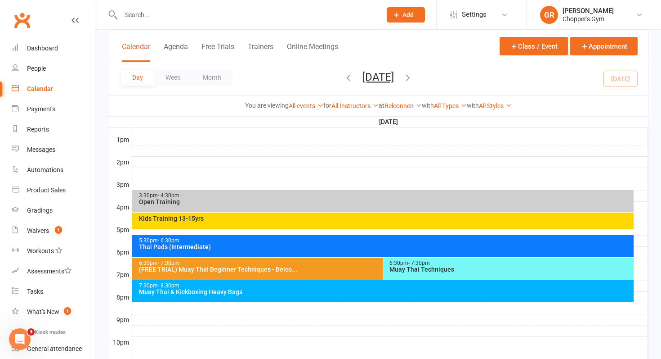
scroll to position [346, 0]
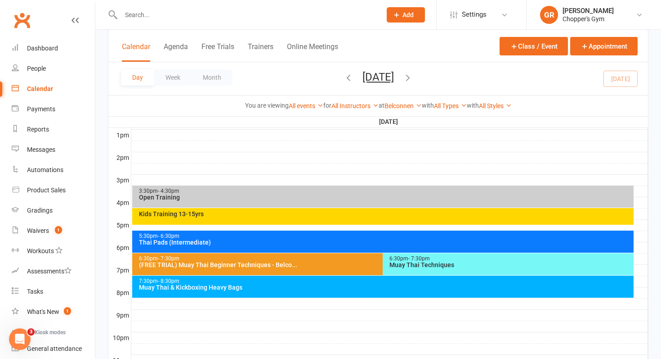
click at [298, 260] on div "6:30pm - 7:30pm" at bounding box center [381, 259] width 485 height 6
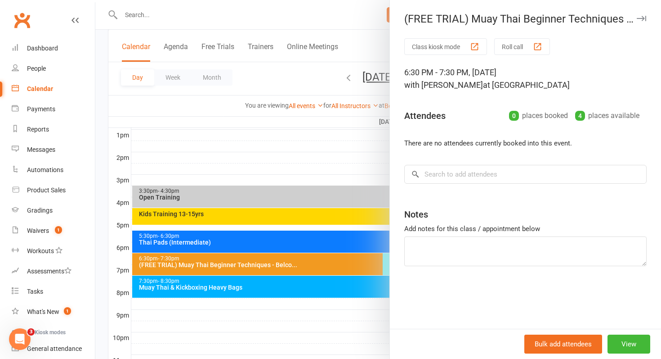
click at [295, 318] on div at bounding box center [378, 179] width 566 height 359
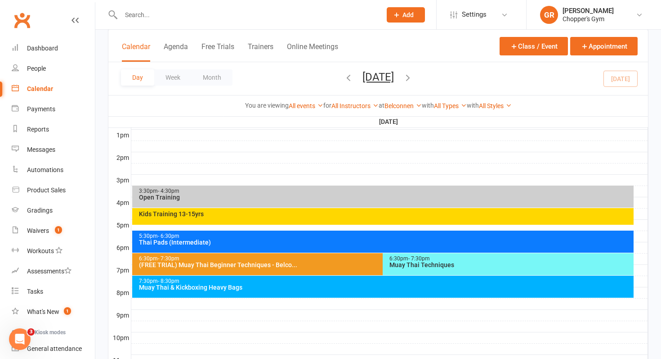
click at [305, 267] on div "(FREE TRIAL) Muay Thai Beginner Techniques - Belco..." at bounding box center [381, 264] width 485 height 6
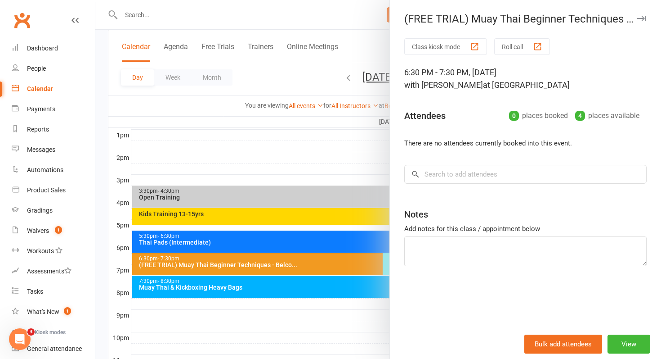
click at [288, 339] on div at bounding box center [378, 179] width 566 height 359
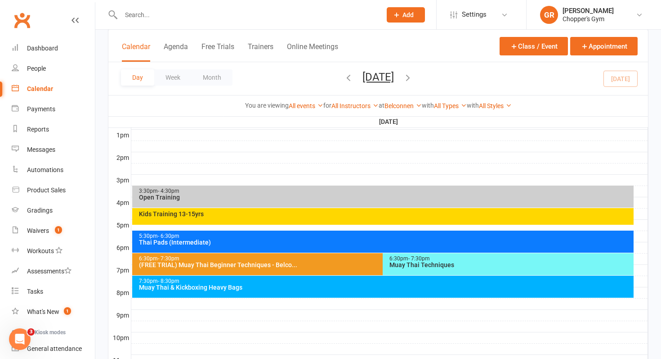
click at [430, 259] on div "6:30pm - 7:30pm" at bounding box center [510, 259] width 243 height 6
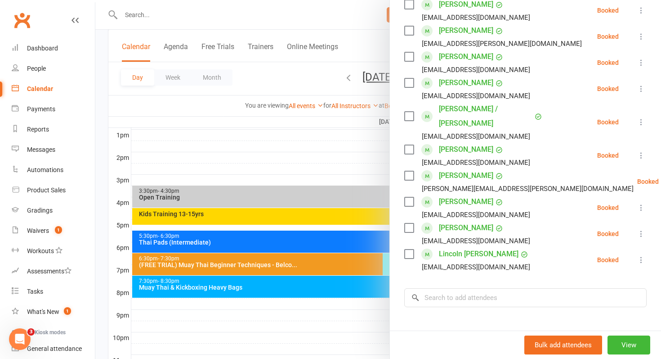
scroll to position [171, 0]
click at [642, 255] on icon at bounding box center [641, 259] width 9 height 9
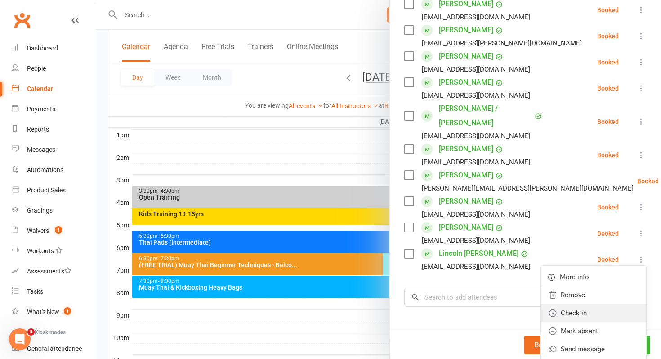
click at [585, 304] on link "Check in" at bounding box center [593, 313] width 105 height 18
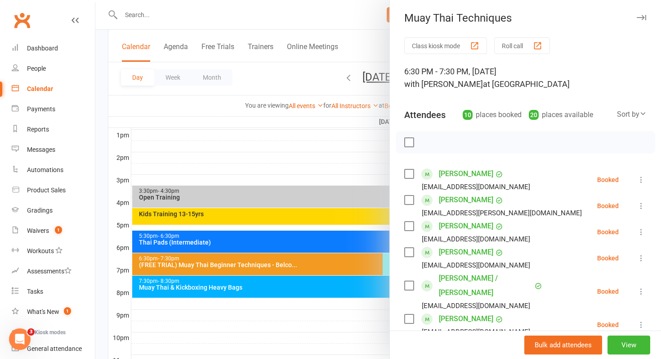
scroll to position [1, 0]
click at [51, 85] on div "Calendar" at bounding box center [40, 88] width 26 height 7
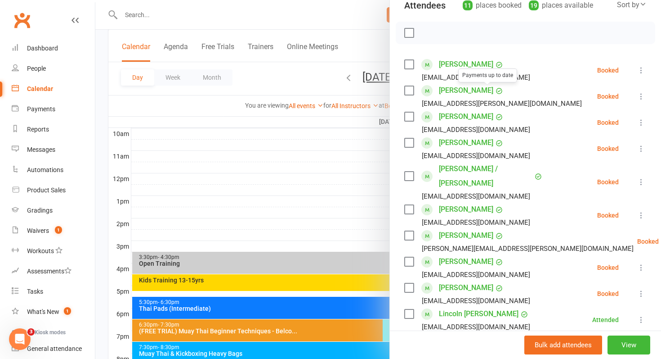
scroll to position [111, 0]
click at [639, 67] on icon at bounding box center [641, 69] width 9 height 9
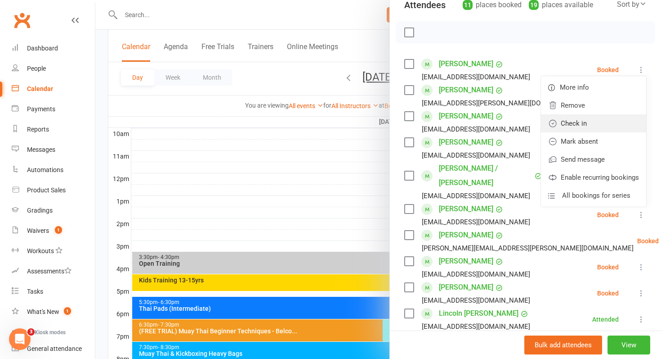
click at [576, 122] on link "Check in" at bounding box center [593, 123] width 105 height 18
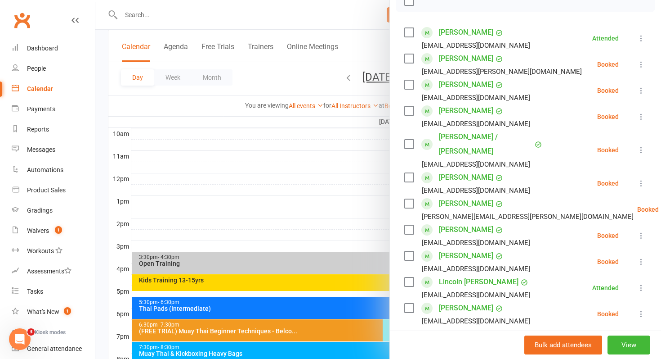
scroll to position [158, 0]
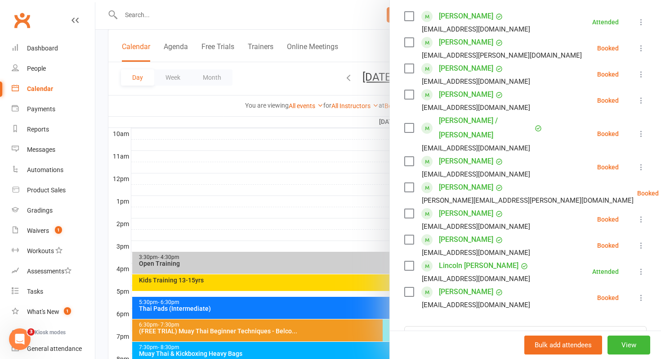
click at [639, 129] on icon at bounding box center [641, 133] width 9 height 9
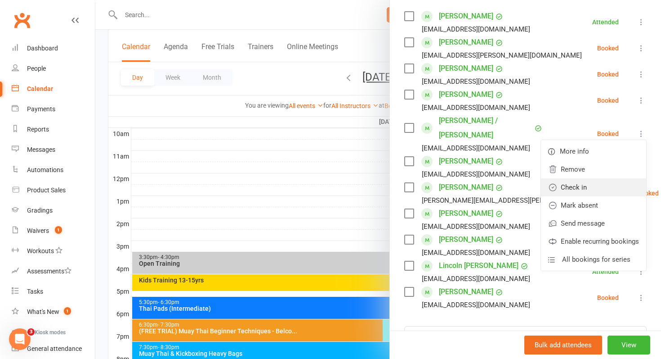
click at [574, 182] on link "Check in" at bounding box center [593, 187] width 105 height 18
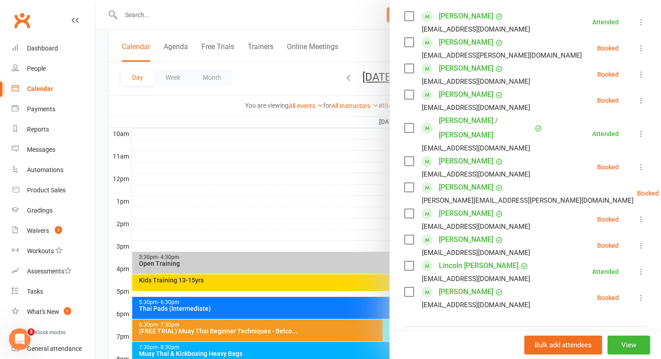
click at [641, 293] on icon at bounding box center [641, 297] width 9 height 9
click at [594, 342] on link "Check in" at bounding box center [593, 351] width 105 height 18
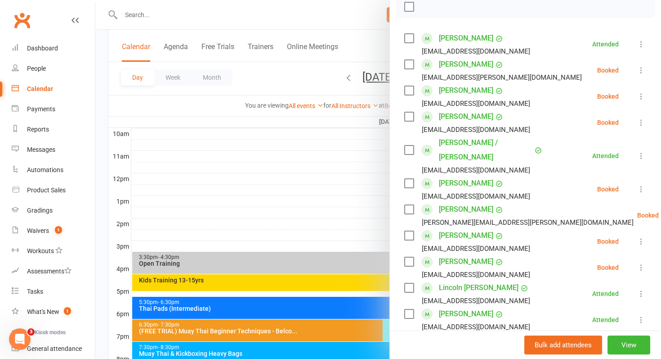
scroll to position [135, 0]
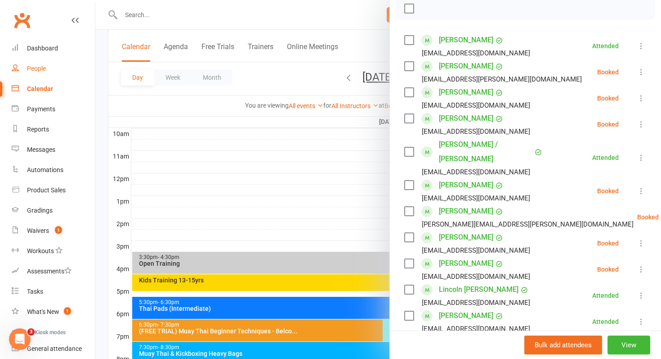
click at [40, 72] on div "People" at bounding box center [36, 68] width 19 height 7
click at [641, 99] on icon at bounding box center [641, 98] width 9 height 9
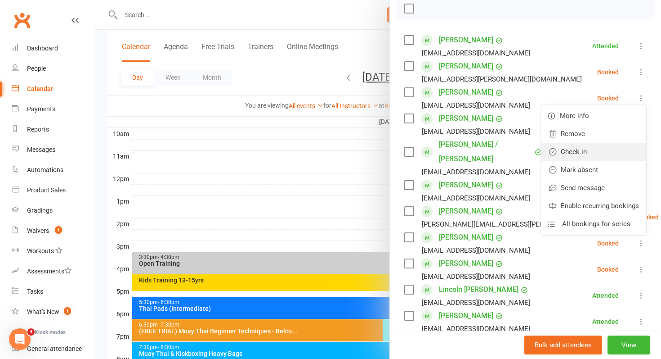
click at [578, 156] on link "Check in" at bounding box center [593, 152] width 105 height 18
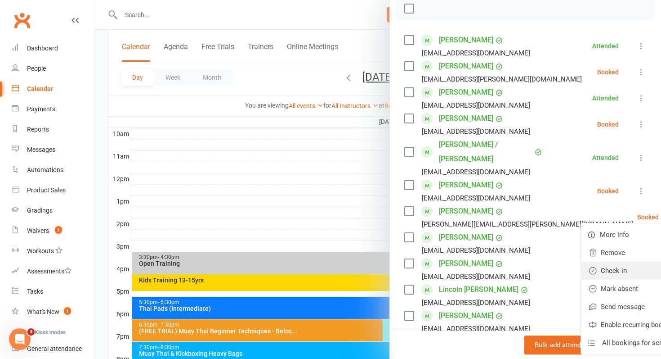
click at [595, 261] on link "Check in" at bounding box center [633, 270] width 105 height 18
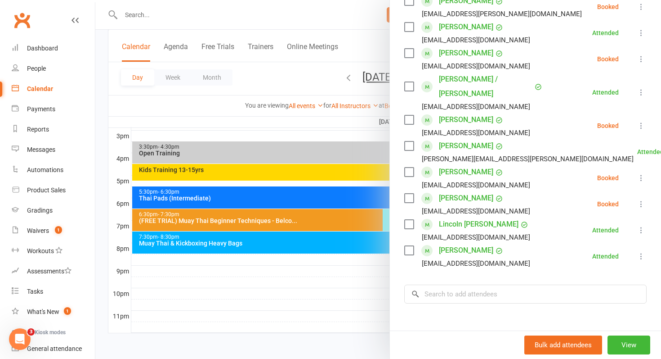
scroll to position [242, 0]
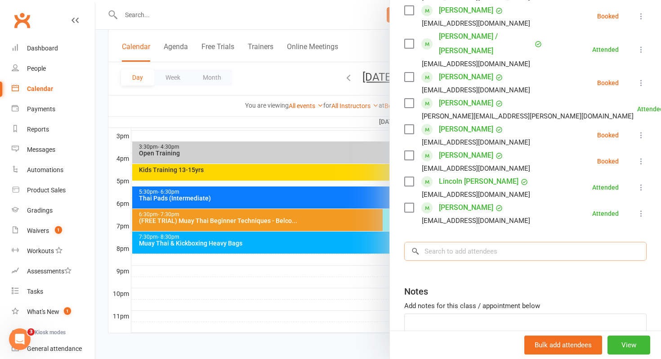
click at [462, 242] on input "search" at bounding box center [525, 251] width 242 height 19
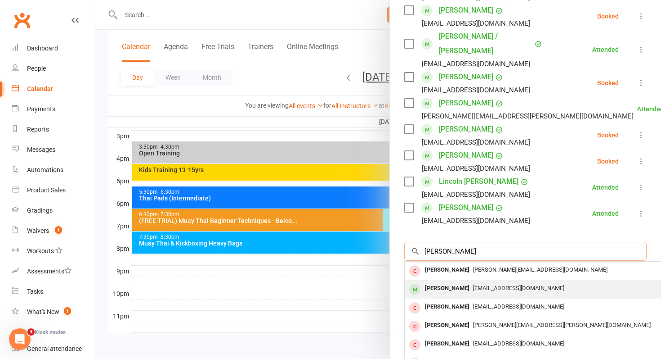
type input "richie"
click at [436, 282] on div "[PERSON_NAME]" at bounding box center [448, 288] width 52 height 13
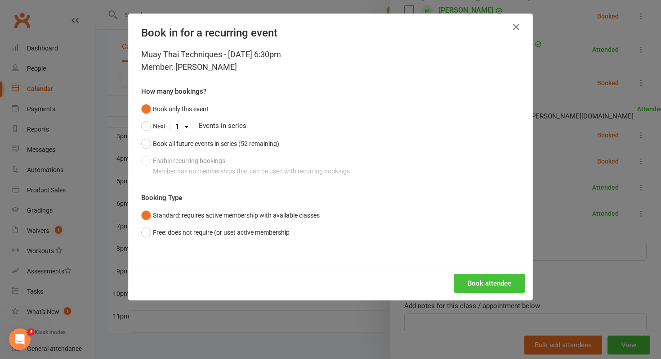
click at [480, 282] on button "Book attendee" at bounding box center [490, 283] width 72 height 19
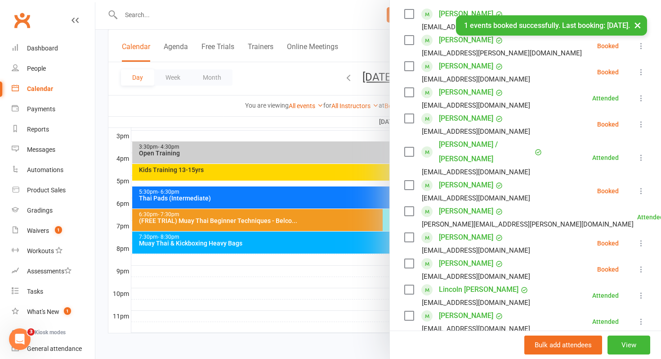
scroll to position [158, 0]
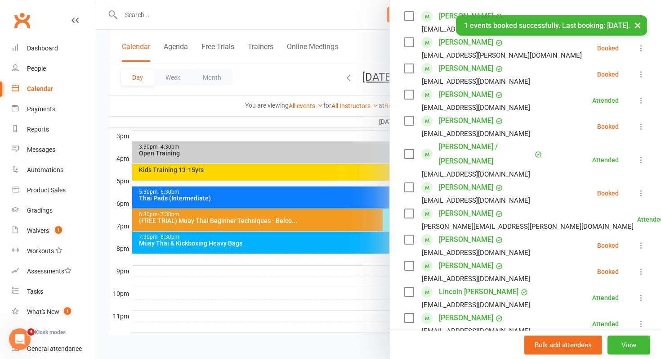
click at [642, 74] on icon at bounding box center [641, 74] width 9 height 9
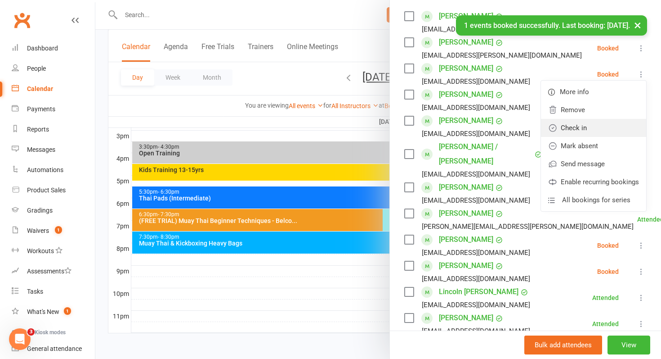
click at [587, 123] on link "Check in" at bounding box center [593, 128] width 105 height 18
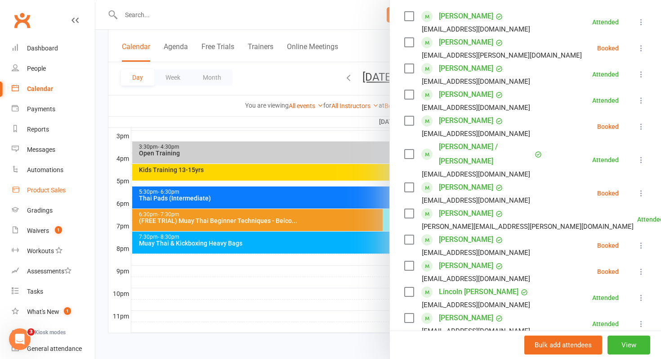
click at [51, 190] on div "Product Sales" at bounding box center [46, 189] width 39 height 7
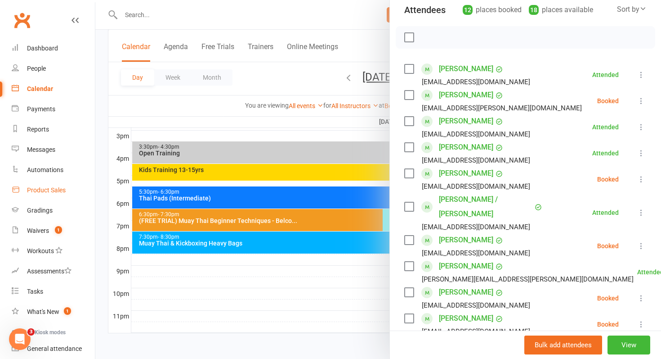
scroll to position [152, 0]
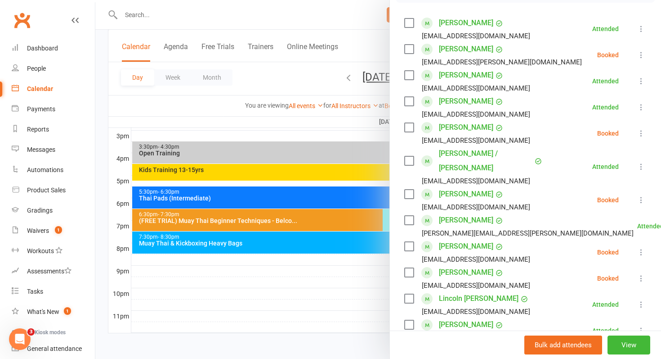
click at [642, 247] on icon at bounding box center [641, 251] width 9 height 9
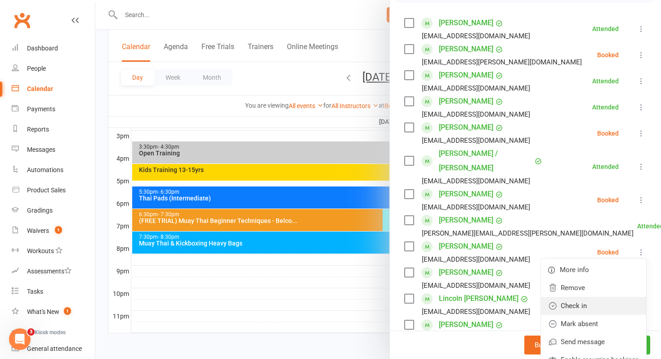
click at [570, 296] on link "Check in" at bounding box center [593, 305] width 105 height 18
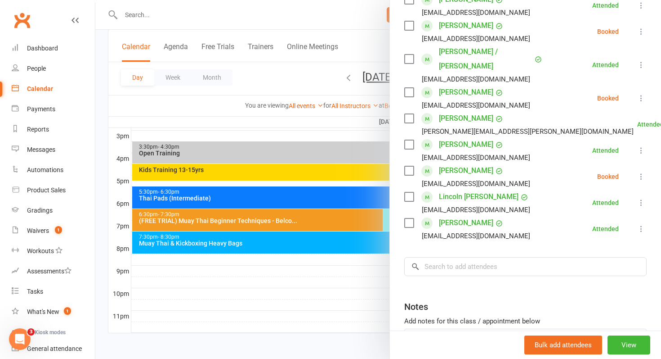
scroll to position [262, 0]
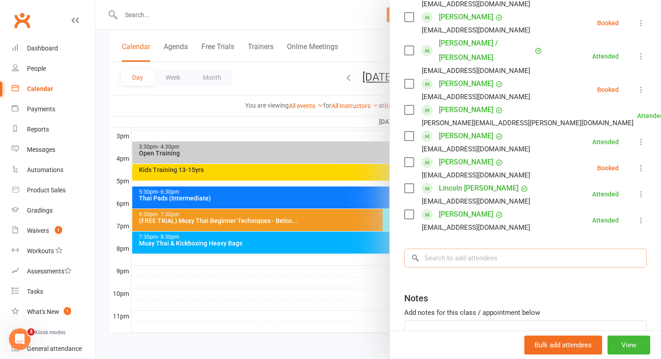
click at [450, 248] on input "search" at bounding box center [525, 257] width 242 height 19
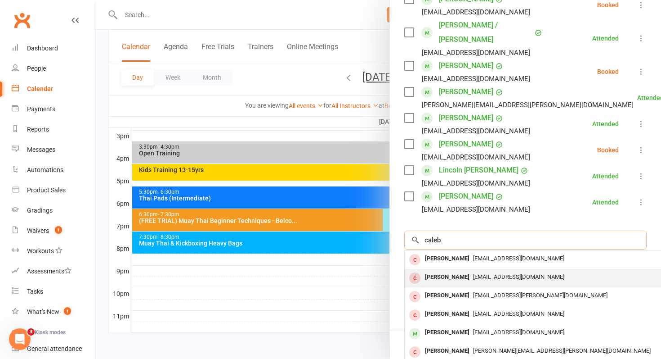
scroll to position [280, 0]
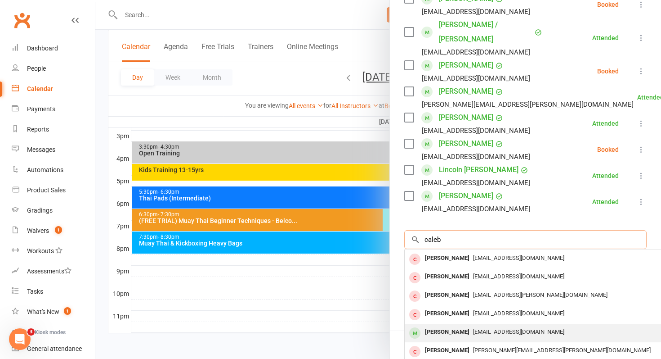
type input "caleb"
click at [449, 325] on div "[PERSON_NAME]" at bounding box center [448, 331] width 52 height 13
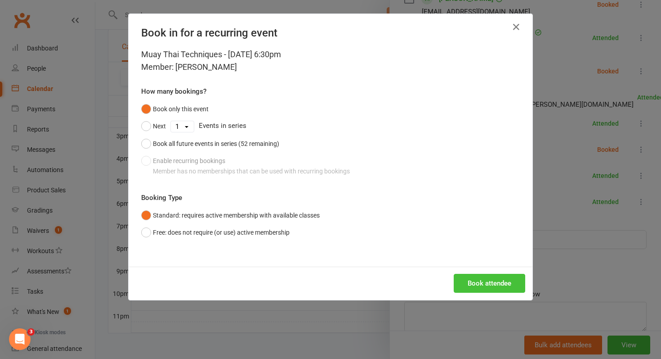
click at [463, 281] on button "Book attendee" at bounding box center [490, 283] width 72 height 19
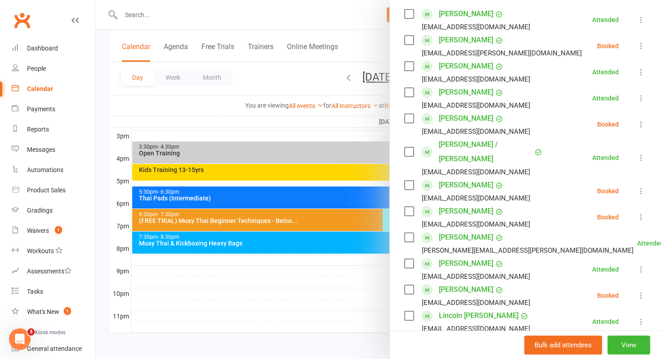
scroll to position [161, 0]
click at [642, 186] on icon at bounding box center [641, 190] width 9 height 9
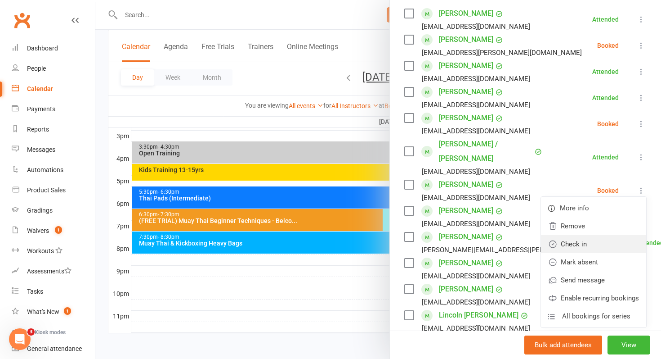
click at [581, 235] on link "Check in" at bounding box center [593, 244] width 105 height 18
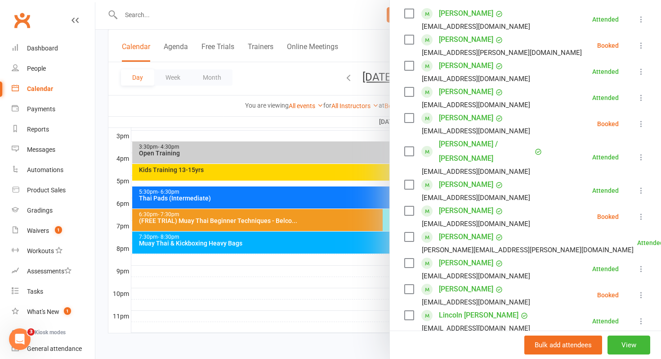
click at [641, 124] on icon at bounding box center [641, 123] width 9 height 9
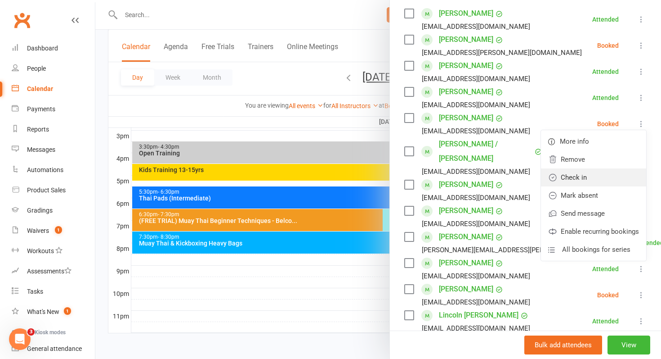
click at [568, 184] on link "Check in" at bounding box center [593, 177] width 105 height 18
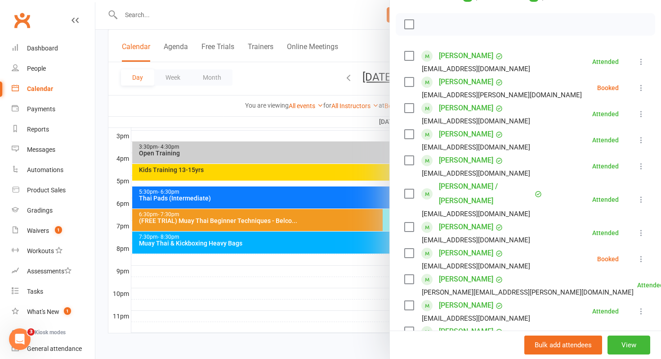
scroll to position [120, 0]
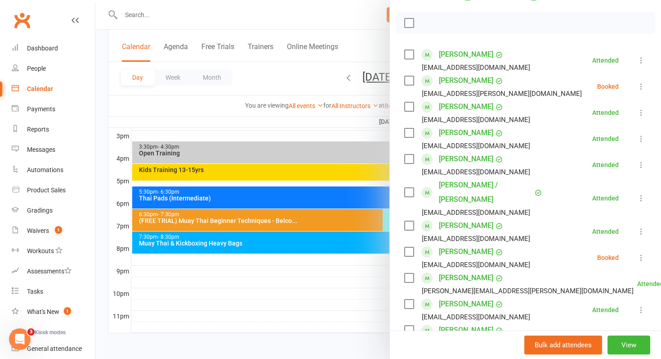
click at [642, 83] on icon at bounding box center [641, 86] width 9 height 9
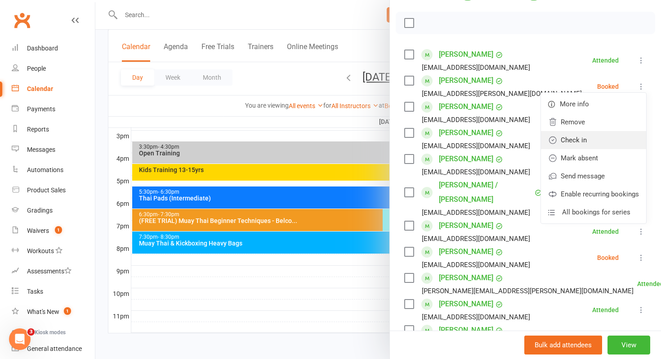
click at [595, 139] on link "Check in" at bounding box center [593, 140] width 105 height 18
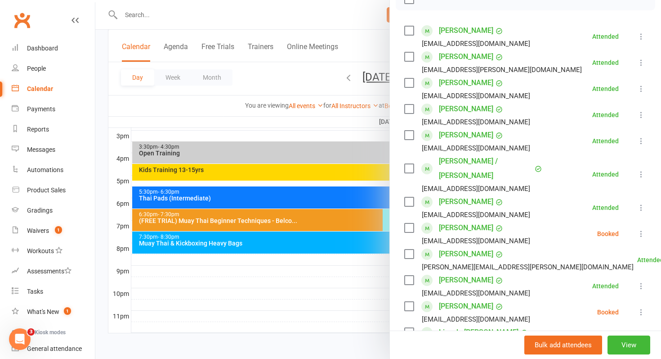
scroll to position [152, 0]
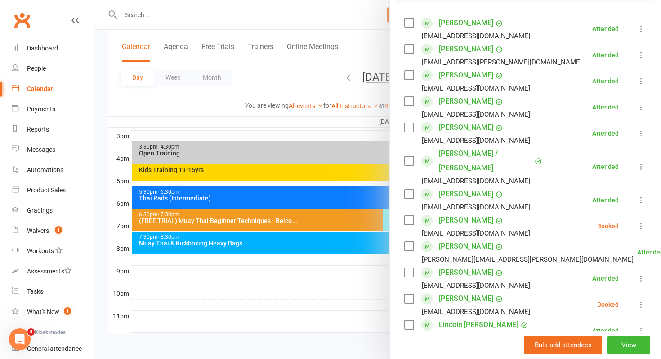
click at [642, 300] on icon at bounding box center [641, 304] width 9 height 9
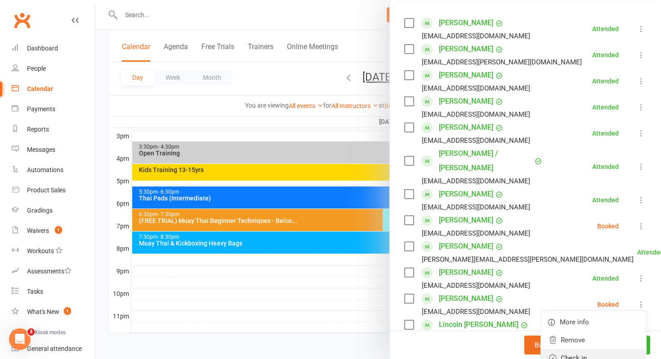
click at [577, 349] on link "Check in" at bounding box center [593, 358] width 105 height 18
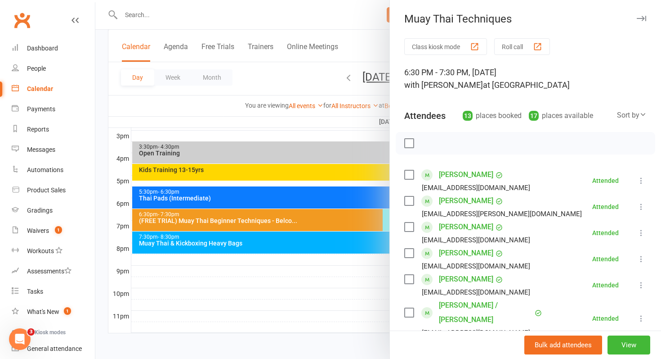
scroll to position [338, 0]
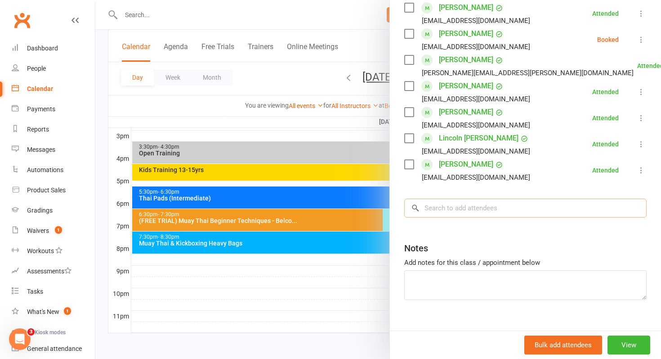
click at [494, 198] on input "search" at bounding box center [525, 207] width 242 height 19
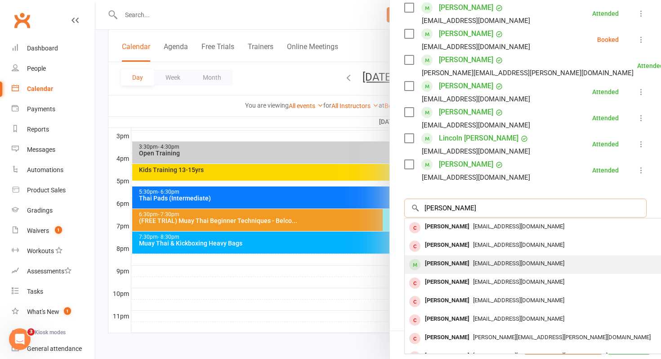
type input "liam ward"
click at [438, 257] on div "Liam Ward" at bounding box center [448, 263] width 52 height 13
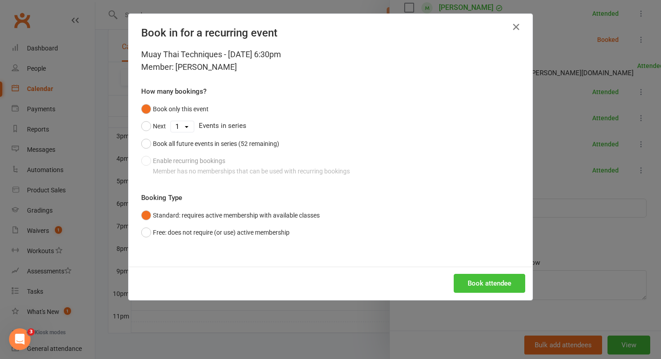
click at [479, 276] on button "Book attendee" at bounding box center [490, 283] width 72 height 19
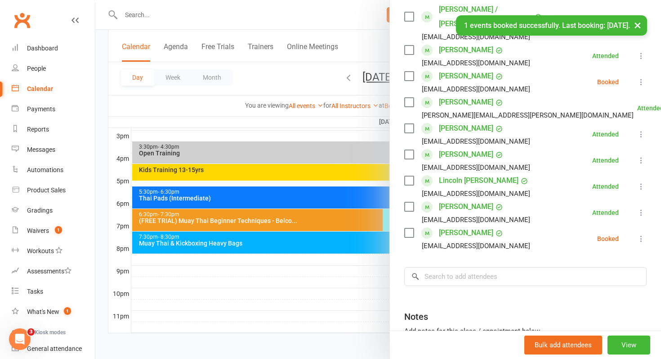
scroll to position [291, 0]
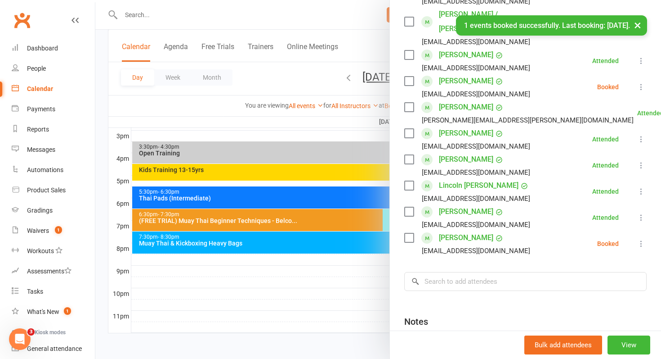
click at [646, 238] on button at bounding box center [641, 243] width 11 height 11
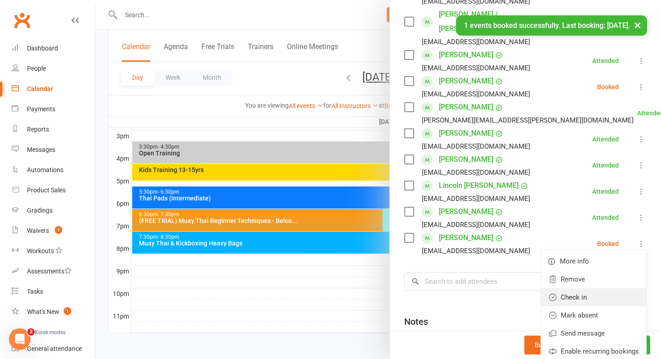
click at [593, 288] on link "Check in" at bounding box center [593, 297] width 105 height 18
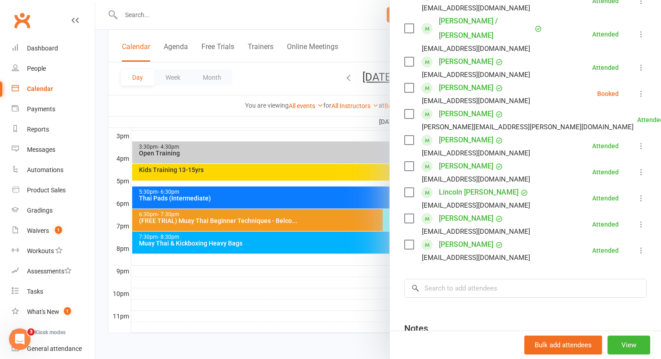
scroll to position [292, 0]
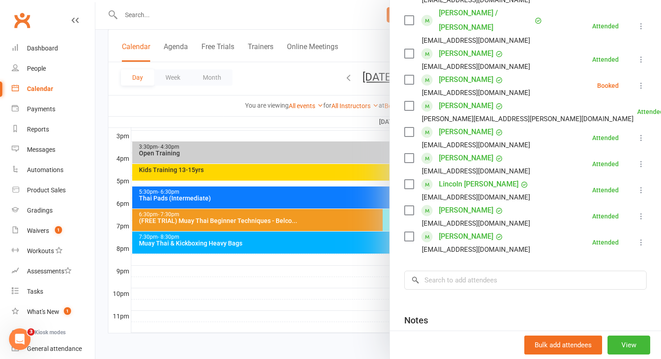
click at [640, 81] on icon at bounding box center [641, 85] width 9 height 9
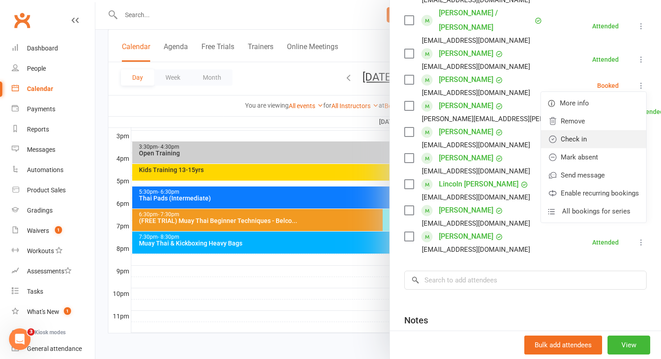
click at [587, 130] on link "Check in" at bounding box center [593, 139] width 105 height 18
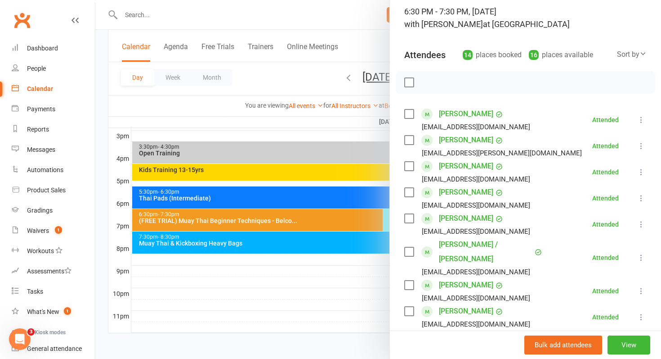
scroll to position [0, 0]
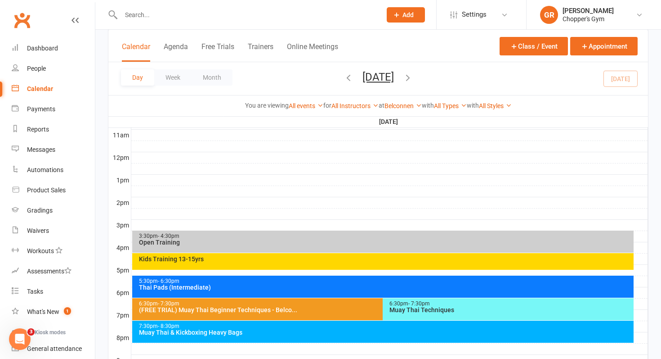
scroll to position [390, 0]
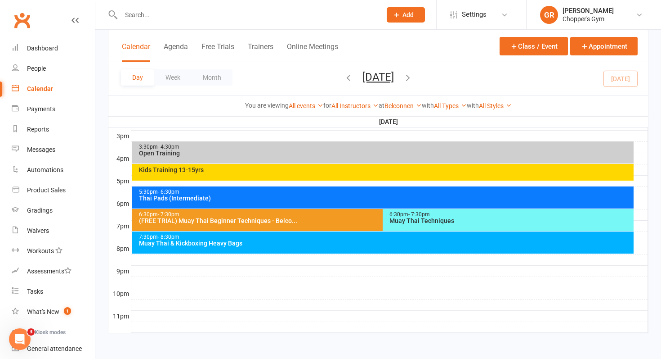
click at [314, 245] on div "Muay Thai & Kickboxing Heavy Bags" at bounding box center [386, 243] width 494 height 6
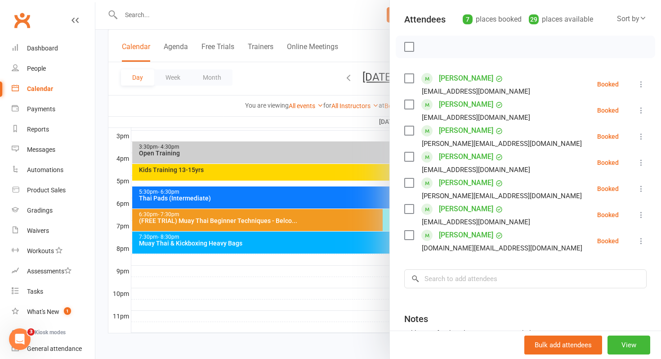
scroll to position [99, 0]
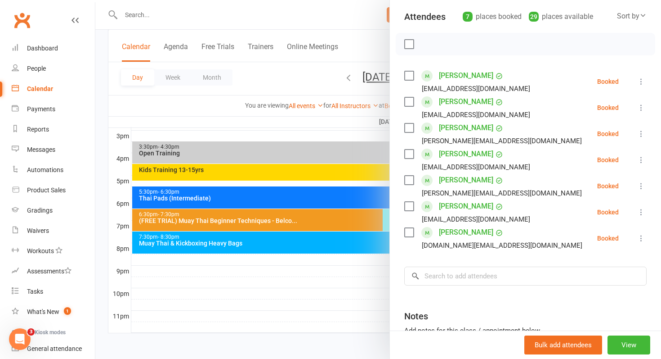
click at [467, 154] on link "[PERSON_NAME]" at bounding box center [466, 154] width 54 height 14
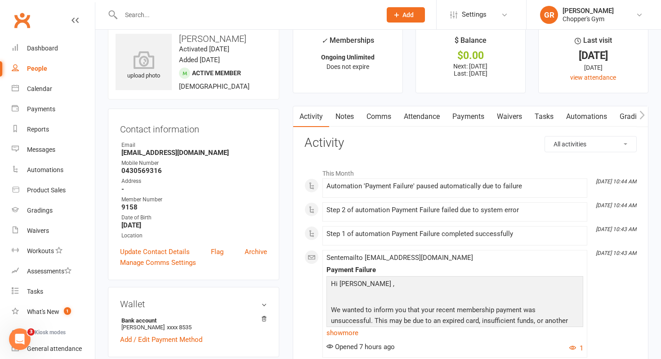
scroll to position [29, 0]
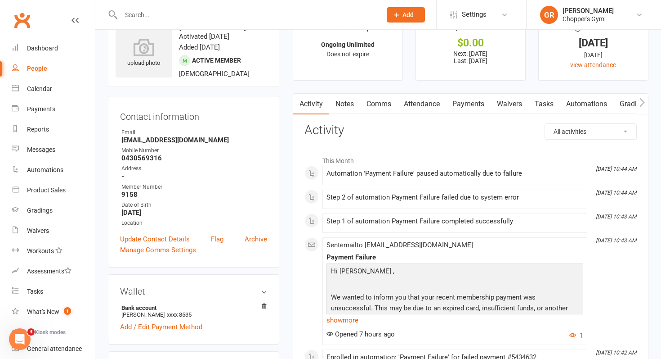
click at [399, 180] on div "Automation 'Payment Failure' paused automatically due to failure" at bounding box center [455, 175] width 257 height 11
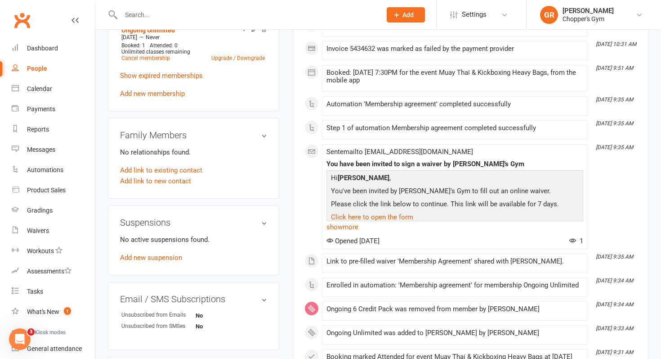
scroll to position [0, 0]
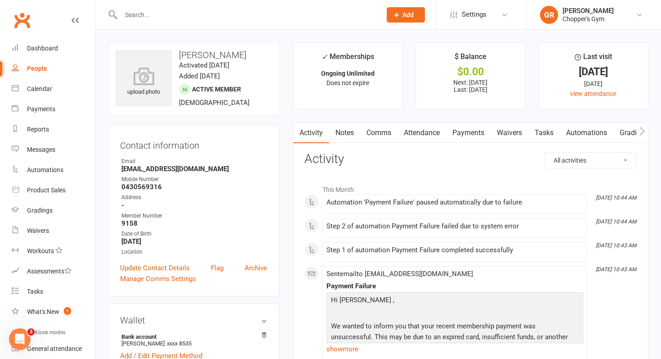
click at [470, 135] on link "Payments" at bounding box center [468, 132] width 45 height 21
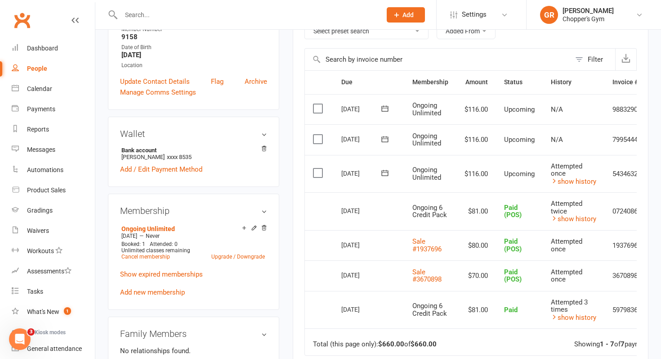
scroll to position [187, 0]
click at [40, 93] on link "Calendar" at bounding box center [53, 89] width 83 height 20
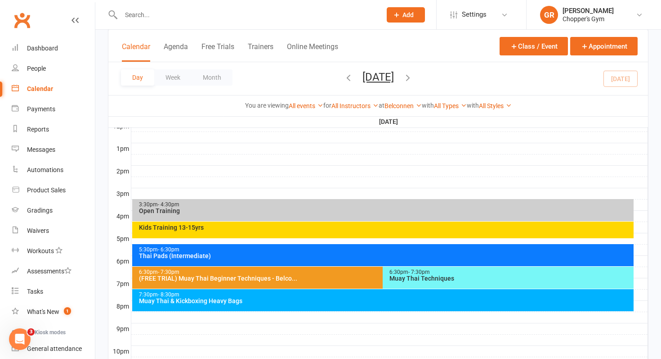
scroll to position [390, 0]
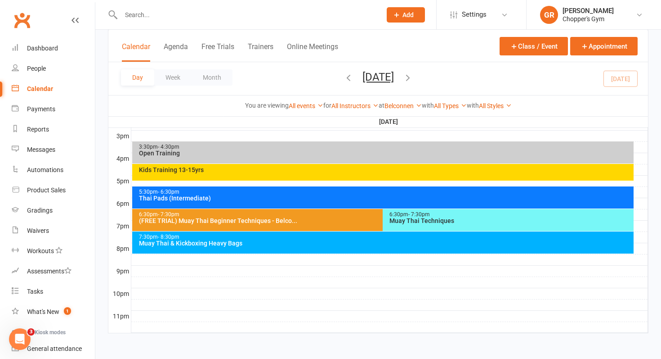
click at [307, 244] on div "Muay Thai & Kickboxing Heavy Bags" at bounding box center [386, 243] width 494 height 6
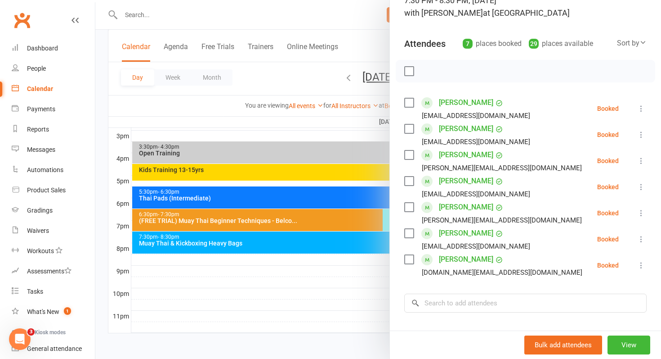
scroll to position [76, 0]
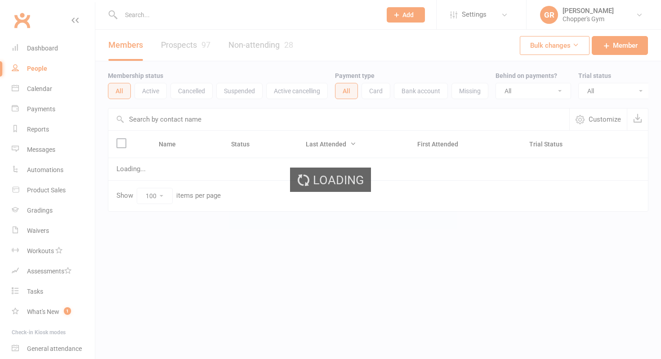
select select "100"
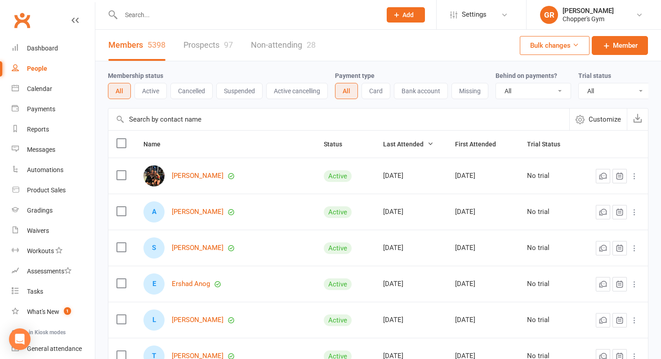
click at [176, 15] on input "text" at bounding box center [246, 15] width 257 height 13
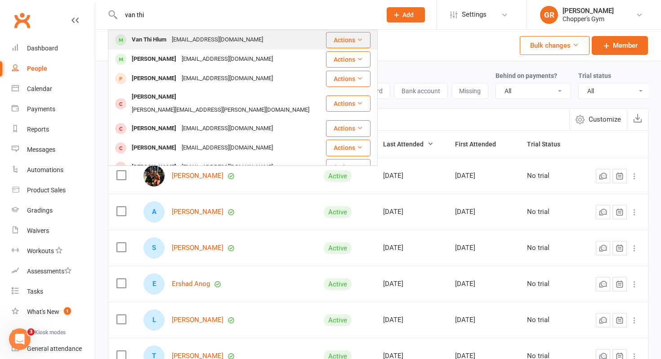
type input "van thi"
click at [155, 43] on div "Van Thi Hlum" at bounding box center [149, 39] width 40 height 13
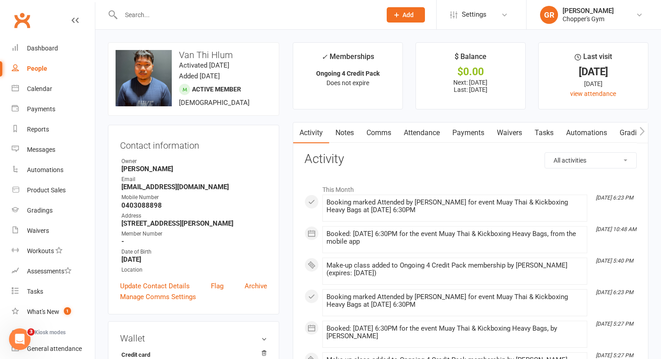
click at [181, 9] on input "text" at bounding box center [246, 15] width 257 height 13
click at [177, 17] on input "text" at bounding box center [246, 15] width 257 height 13
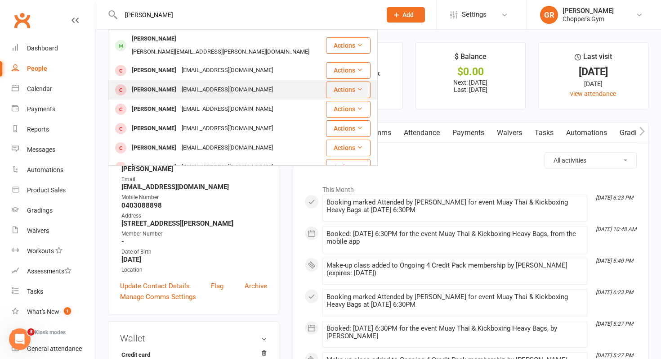
type input "nguyen"
click at [162, 83] on div "Dang Nguyen" at bounding box center [154, 89] width 50 height 13
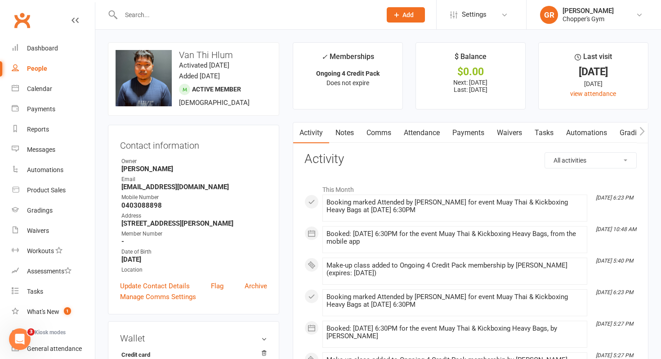
click at [195, 21] on input "text" at bounding box center [246, 15] width 257 height 13
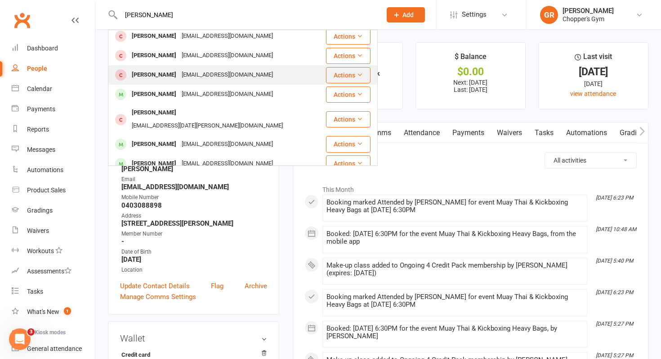
scroll to position [98, 0]
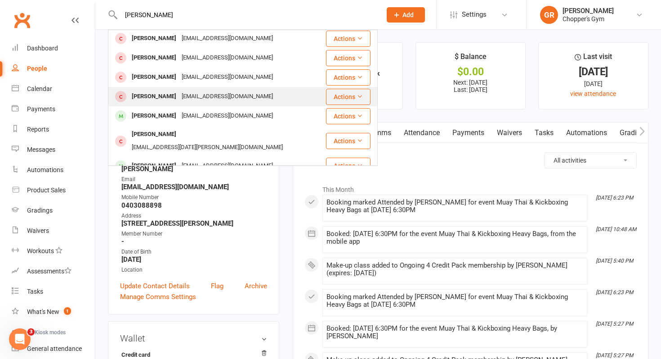
type input "liam"
click at [139, 95] on div "Liam Ward" at bounding box center [154, 96] width 50 height 13
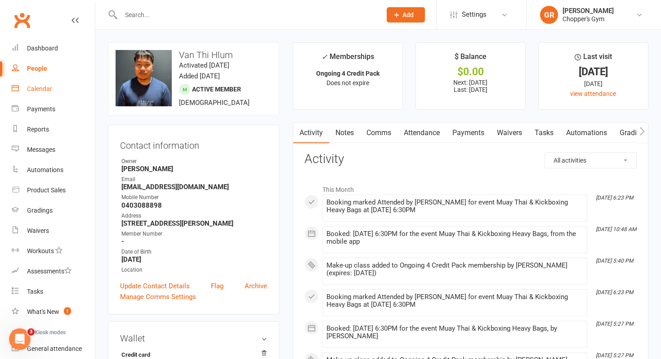
click at [46, 87] on div "Calendar" at bounding box center [39, 88] width 25 height 7
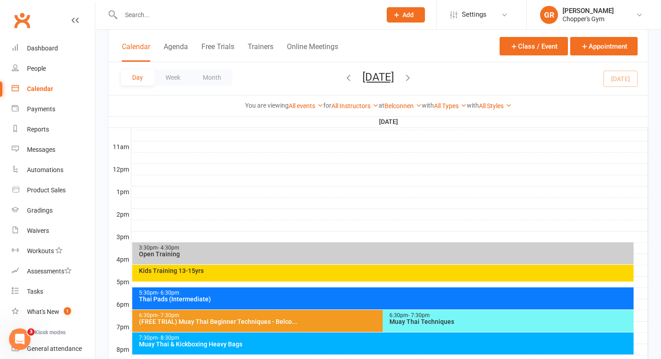
scroll to position [291, 0]
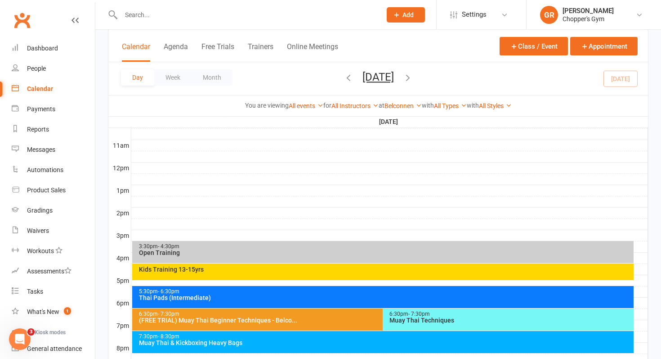
click at [263, 289] on div "5:30pm - 6:30pm" at bounding box center [386, 291] width 494 height 6
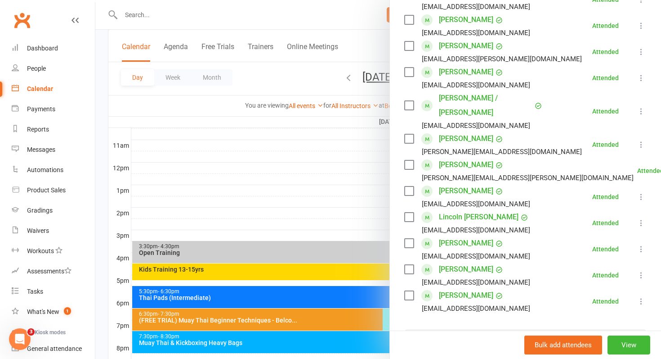
scroll to position [235, 0]
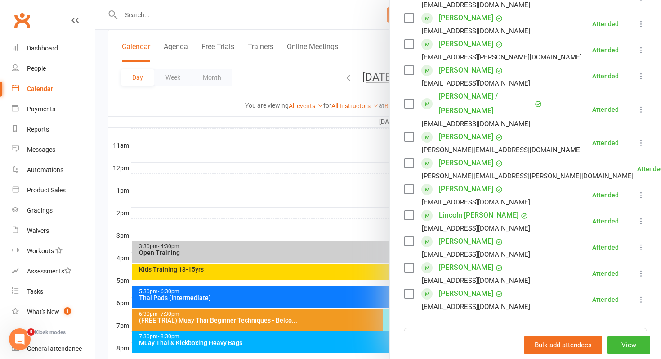
click at [453, 260] on link "Liam Ward" at bounding box center [466, 267] width 54 height 14
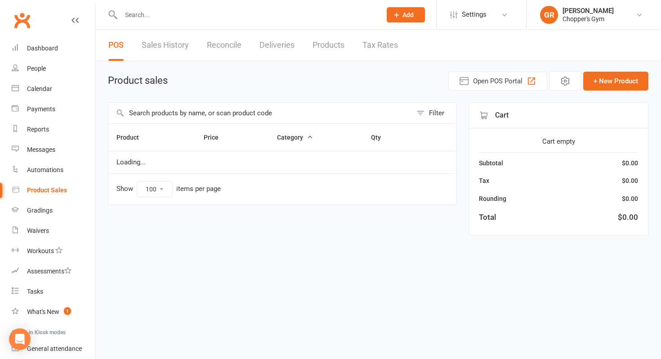
select select "100"
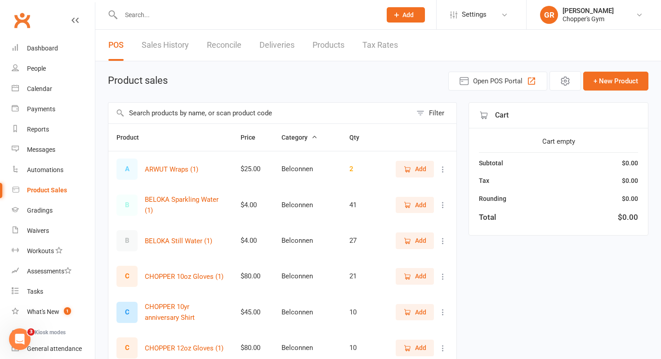
click at [193, 114] on input "text" at bounding box center [260, 113] width 304 height 21
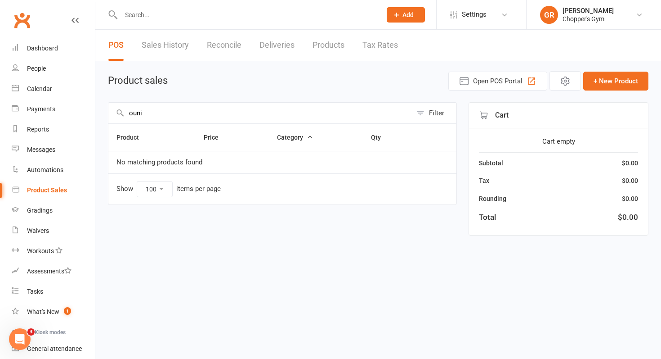
click at [217, 112] on input "ouni" at bounding box center [260, 113] width 304 height 21
type input "o"
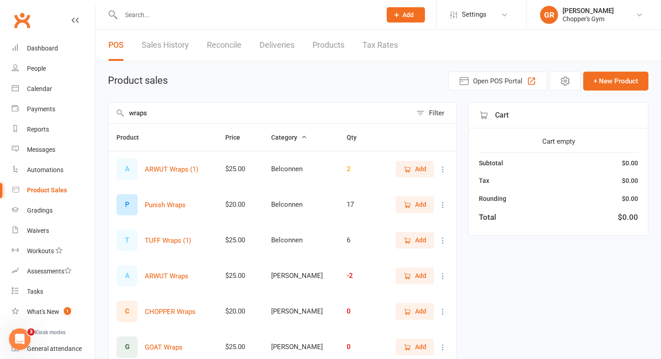
type input "wraps"
click at [420, 205] on span "Add" at bounding box center [420, 204] width 11 height 10
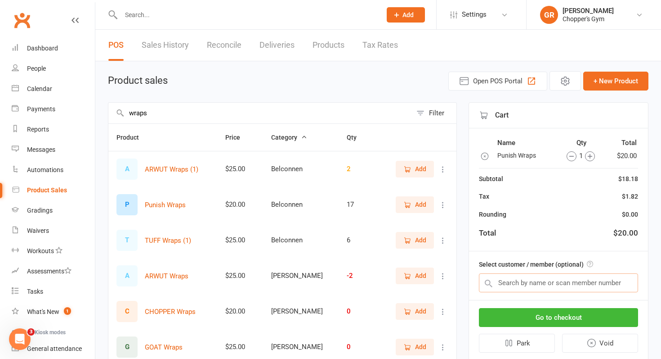
click at [530, 278] on input "text" at bounding box center [558, 282] width 159 height 19
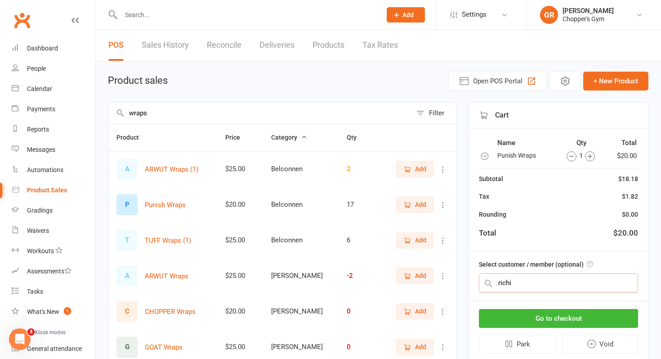
scroll to position [53, 0]
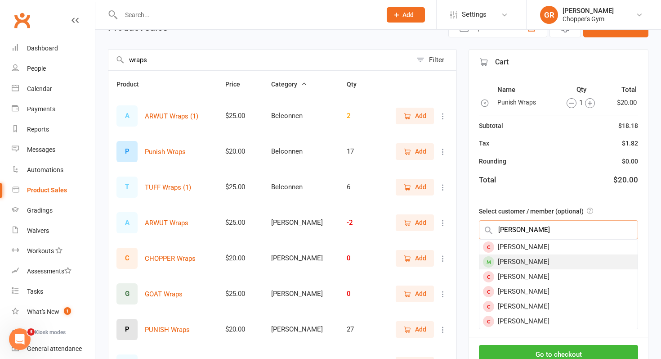
type input "richie"
click at [512, 264] on div "Richie Dang" at bounding box center [559, 261] width 158 height 15
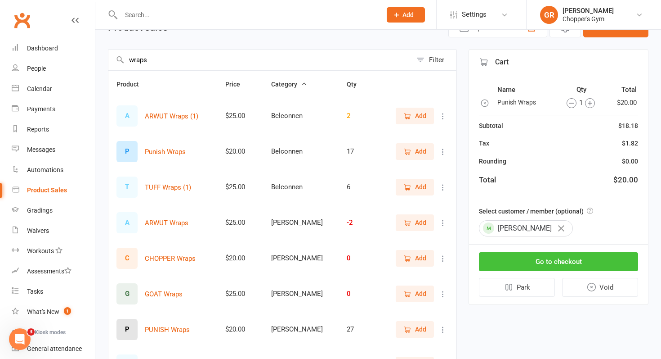
click at [542, 261] on button "Go to checkout" at bounding box center [558, 261] width 159 height 19
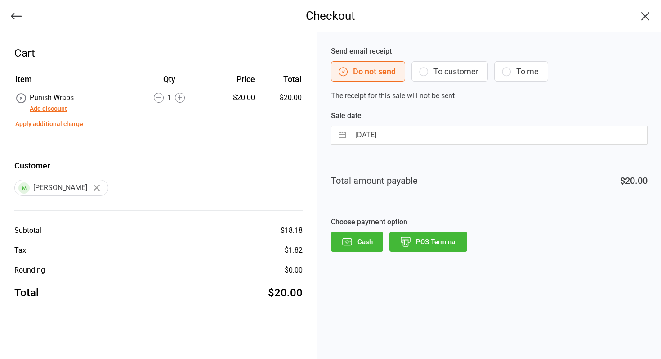
click at [422, 244] on button "POS Terminal" at bounding box center [429, 242] width 78 height 20
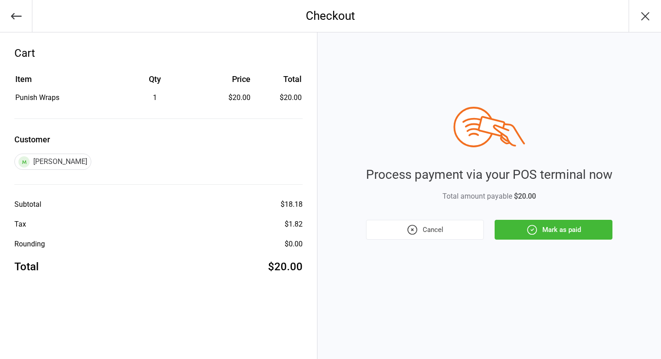
click at [544, 229] on button "Mark as paid" at bounding box center [554, 230] width 118 height 20
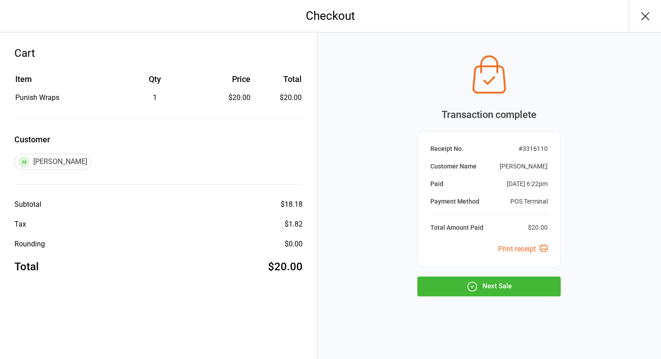
click at [501, 294] on button "Next Sale" at bounding box center [489, 286] width 144 height 20
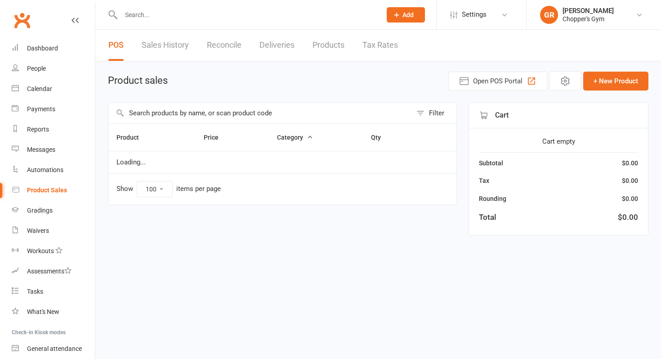
select select "100"
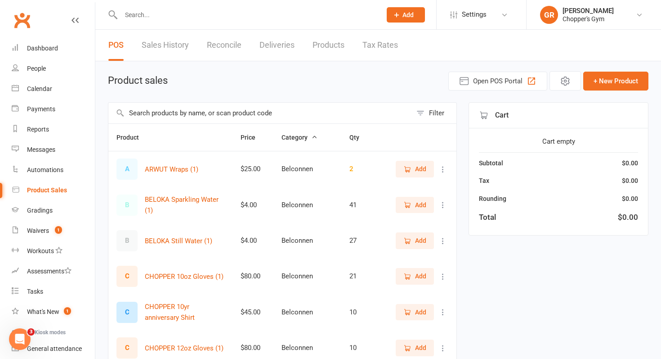
click at [292, 112] on input "text" at bounding box center [260, 113] width 304 height 21
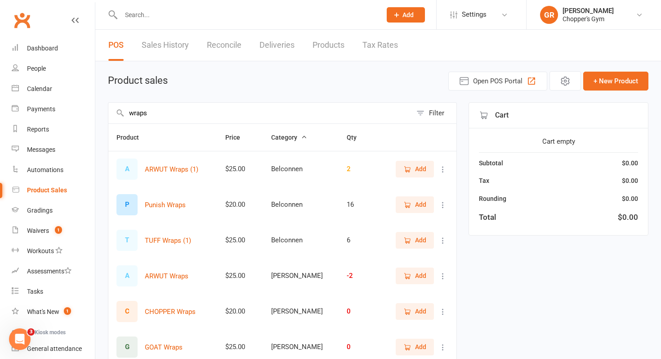
type input "wraps"
click at [418, 202] on span "Add" at bounding box center [420, 204] width 11 height 10
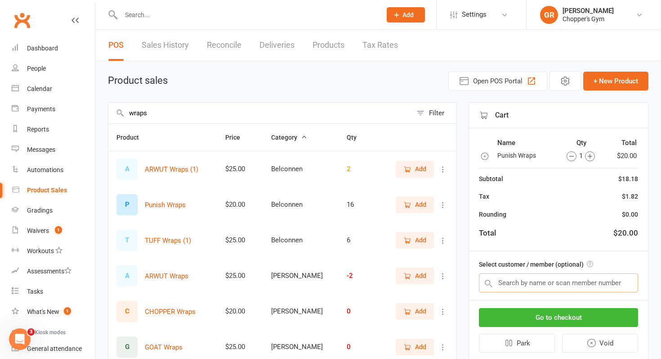
click at [540, 284] on input "text" at bounding box center [558, 282] width 159 height 19
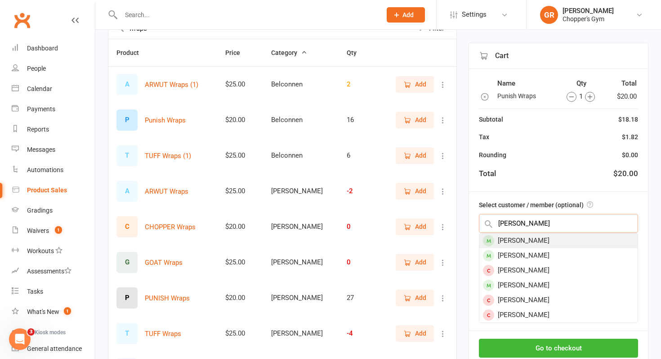
type input "[PERSON_NAME]"
click at [516, 238] on div "[PERSON_NAME]" at bounding box center [559, 240] width 158 height 15
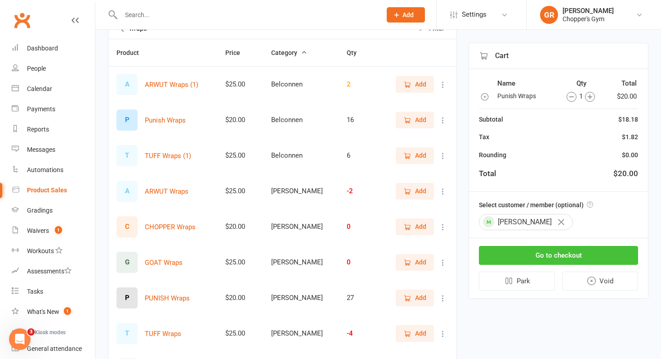
click at [535, 251] on button "Go to checkout" at bounding box center [558, 255] width 159 height 19
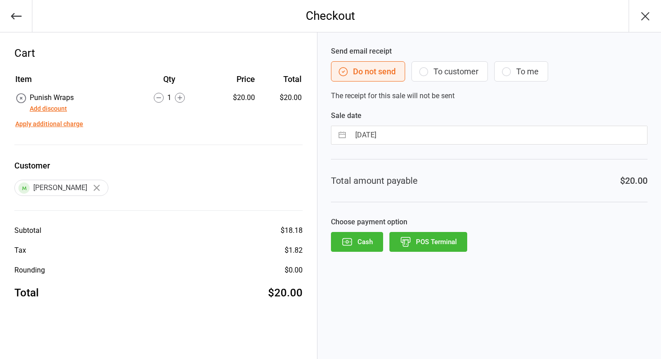
click at [444, 241] on button "POS Terminal" at bounding box center [429, 242] width 78 height 20
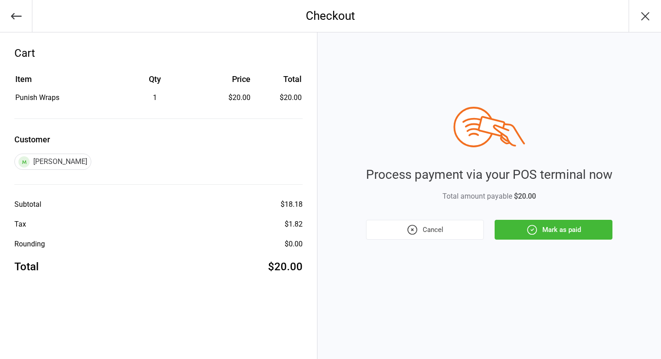
click at [543, 227] on button "Mark as paid" at bounding box center [554, 230] width 118 height 20
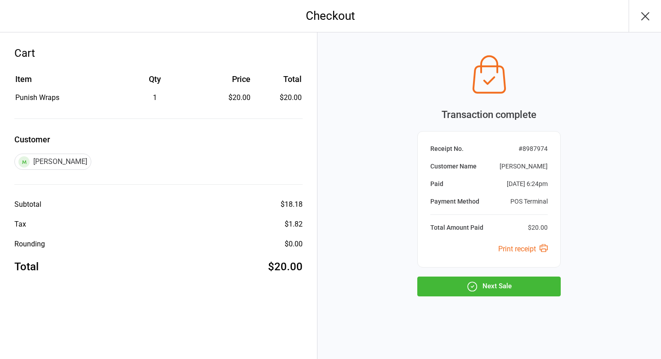
click at [473, 288] on icon "button" at bounding box center [473, 286] width 12 height 12
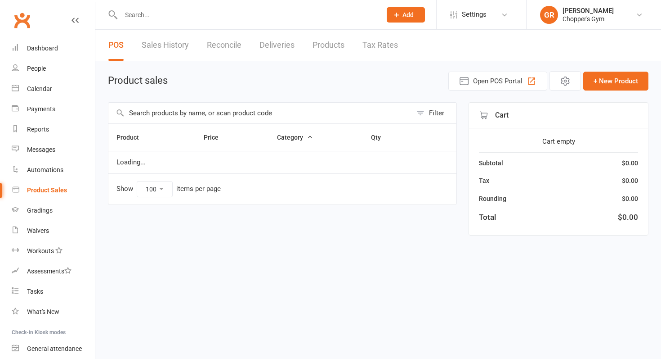
select select "100"
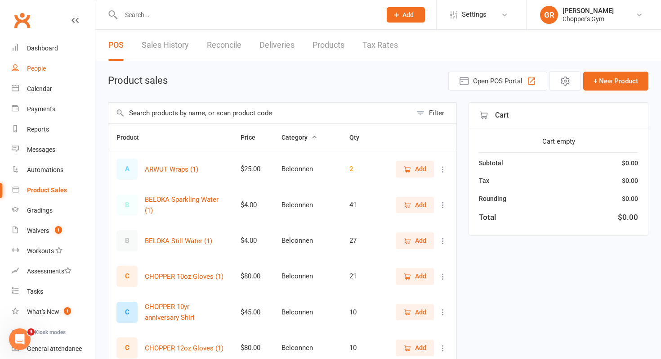
click at [42, 69] on div "People" at bounding box center [36, 68] width 19 height 7
click at [42, 88] on div "Calendar" at bounding box center [39, 88] width 25 height 7
click at [189, 114] on input "text" at bounding box center [260, 113] width 304 height 21
click at [414, 240] on span "Add" at bounding box center [415, 240] width 23 height 10
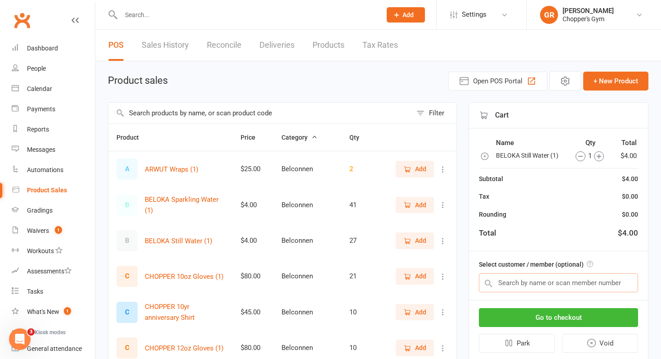
click at [550, 282] on input "text" at bounding box center [558, 282] width 159 height 19
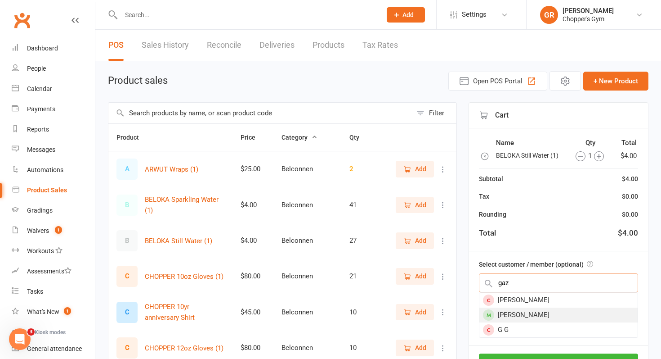
type input "gaz"
click at [513, 314] on div "Gaz Rees" at bounding box center [559, 314] width 158 height 15
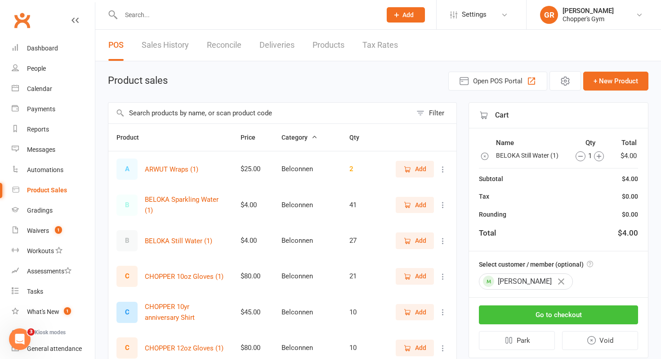
click at [513, 314] on button "Go to checkout" at bounding box center [558, 314] width 159 height 19
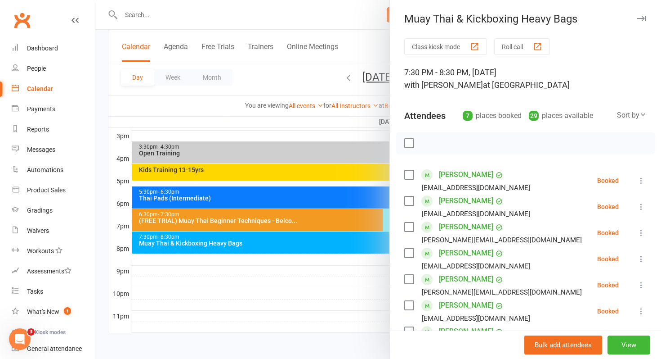
scroll to position [76, 0]
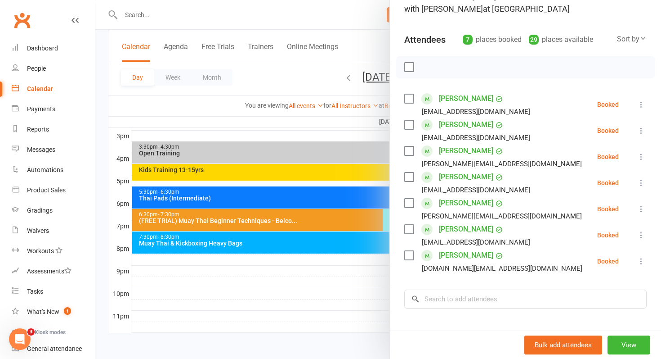
click at [640, 133] on icon at bounding box center [641, 130] width 9 height 9
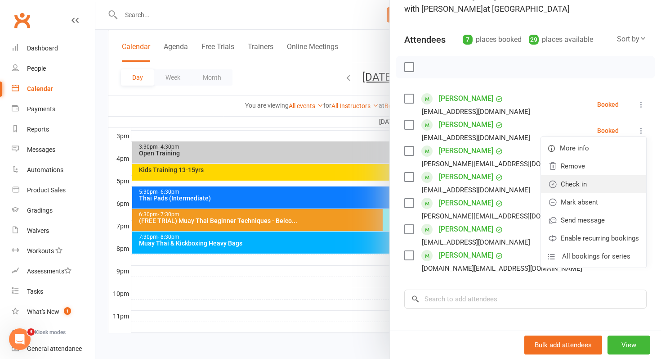
click at [587, 181] on link "Check in" at bounding box center [593, 184] width 105 height 18
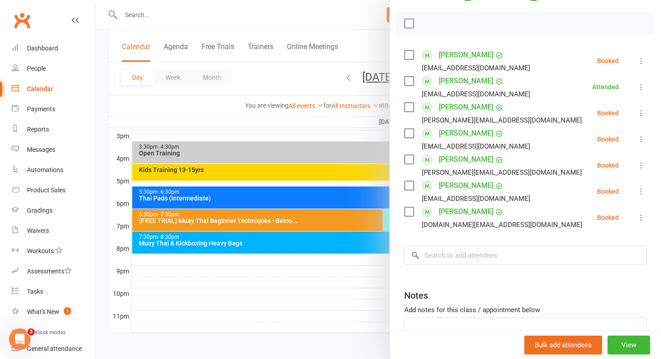
scroll to position [122, 0]
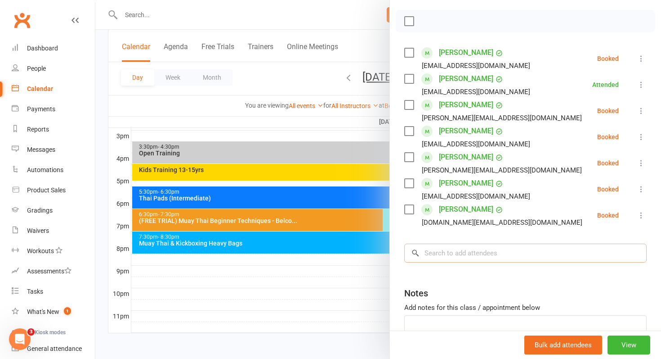
click at [483, 251] on input "search" at bounding box center [525, 252] width 242 height 19
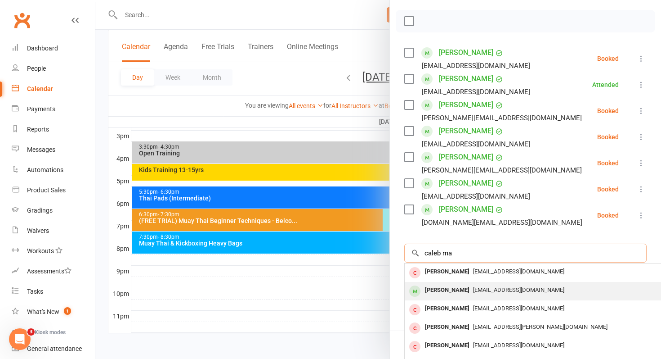
type input "caleb ma"
click at [458, 285] on div "[PERSON_NAME]" at bounding box center [448, 289] width 52 height 13
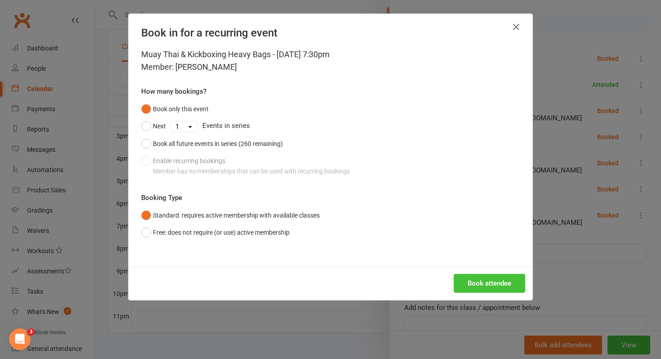
click at [476, 282] on button "Book attendee" at bounding box center [490, 283] width 72 height 19
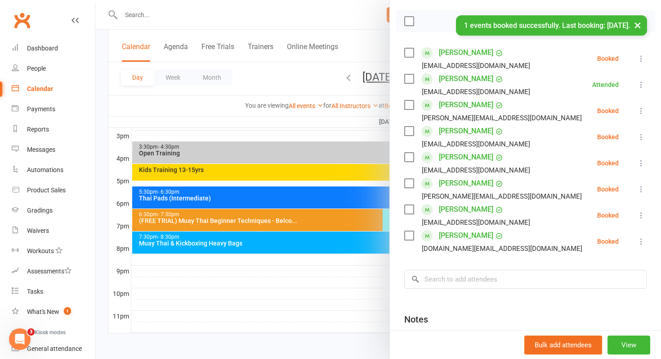
click at [640, 139] on icon at bounding box center [641, 136] width 9 height 9
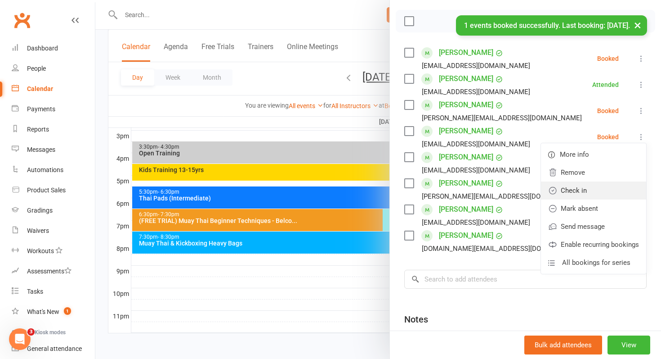
click at [580, 191] on link "Check in" at bounding box center [593, 190] width 105 height 18
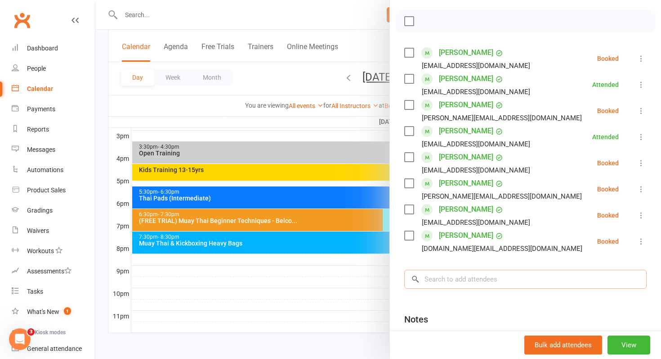
click at [450, 276] on input "search" at bounding box center [525, 278] width 242 height 19
click at [468, 274] on input "search" at bounding box center [525, 278] width 242 height 19
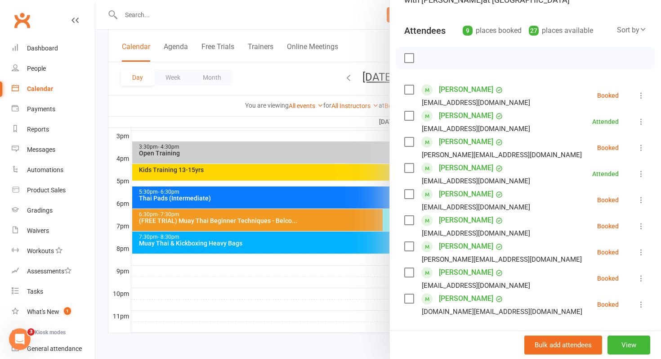
scroll to position [86, 0]
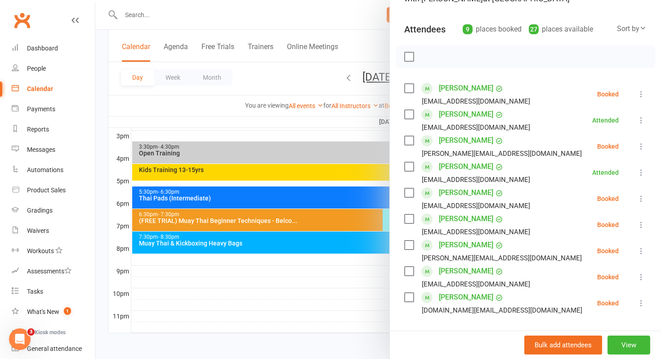
click at [640, 251] on icon at bounding box center [641, 250] width 9 height 9
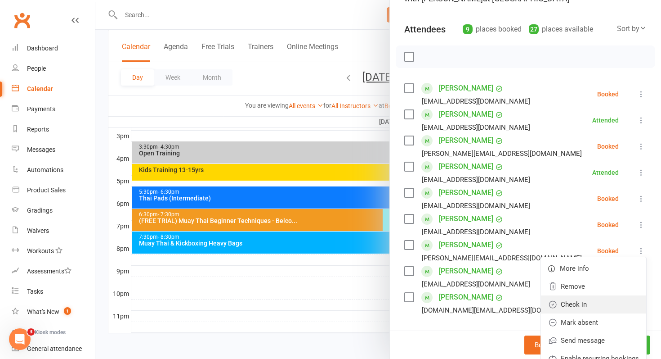
click at [588, 305] on link "Check in" at bounding box center [593, 304] width 105 height 18
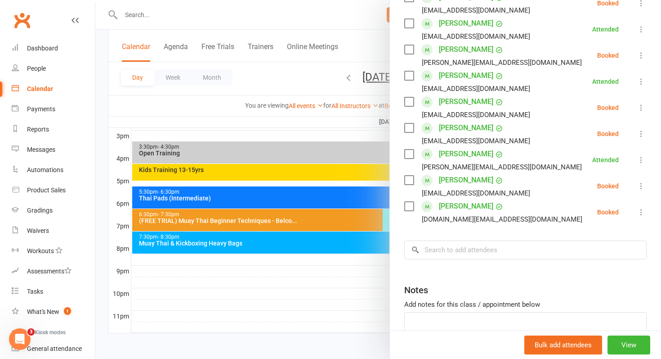
scroll to position [233, 0]
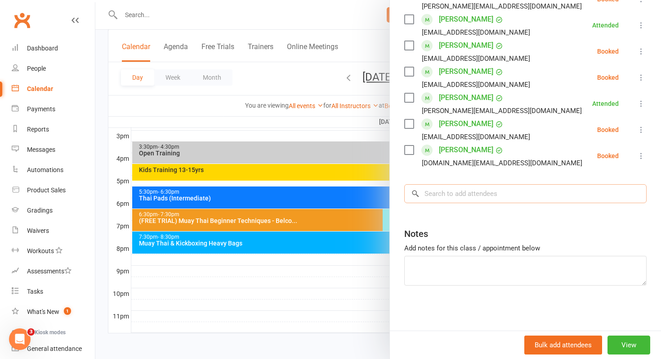
click at [521, 190] on input "search" at bounding box center [525, 193] width 242 height 19
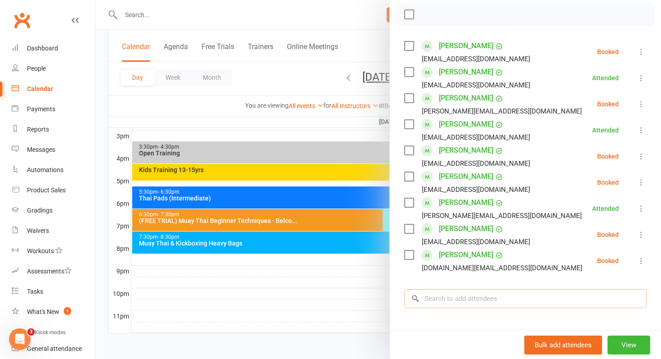
scroll to position [126, 0]
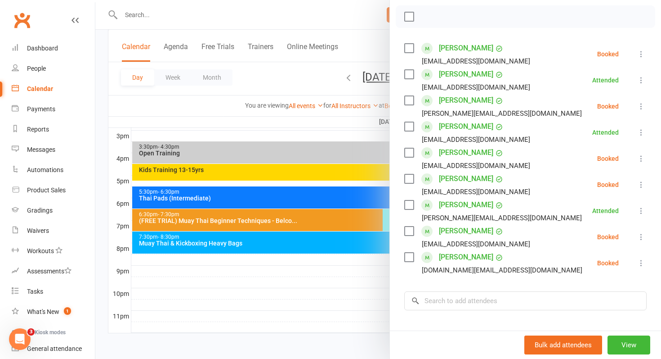
click at [642, 179] on button at bounding box center [641, 184] width 11 height 11
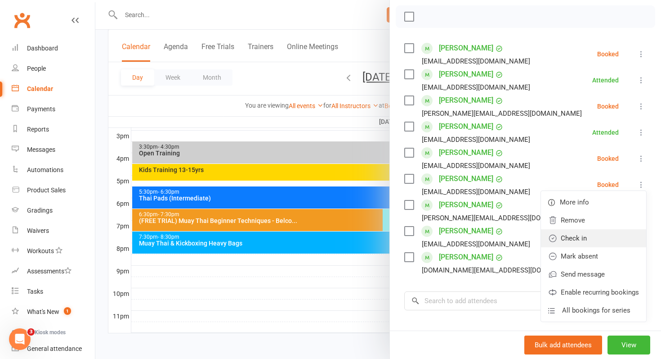
click at [579, 235] on link "Check in" at bounding box center [593, 238] width 105 height 18
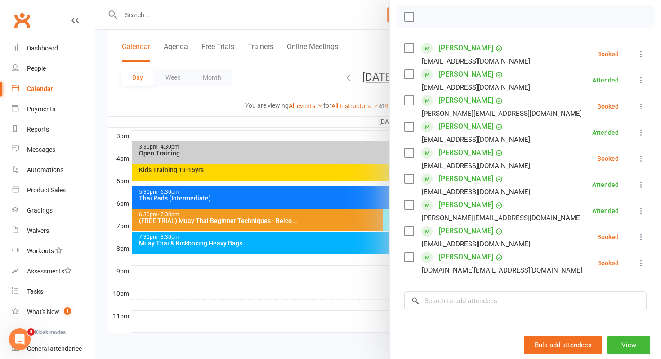
click at [645, 266] on icon at bounding box center [641, 262] width 9 height 9
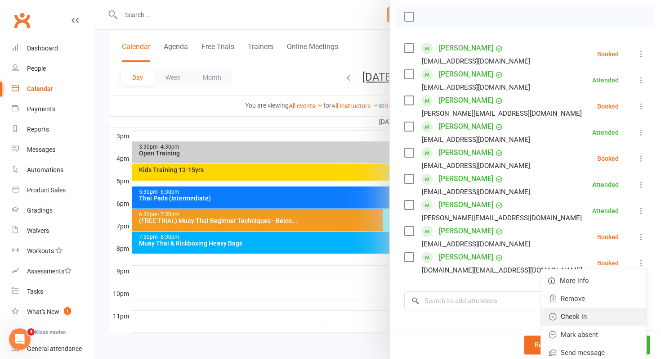
click at [586, 316] on link "Check in" at bounding box center [593, 316] width 105 height 18
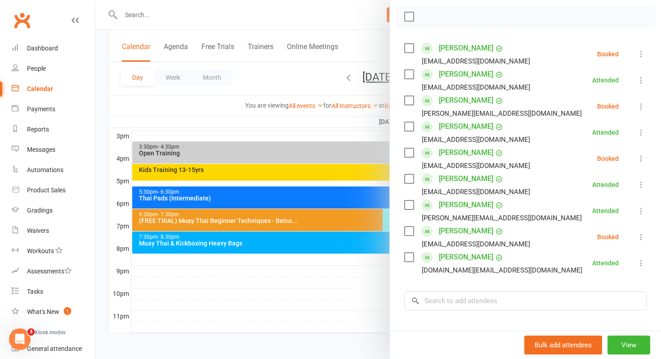
click at [639, 239] on icon at bounding box center [641, 236] width 9 height 9
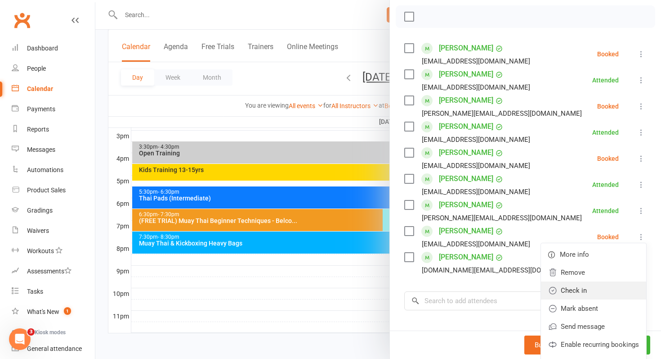
click at [578, 290] on link "Check in" at bounding box center [593, 290] width 105 height 18
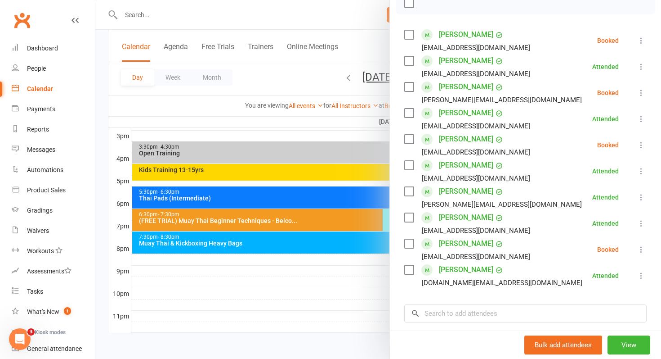
scroll to position [175, 0]
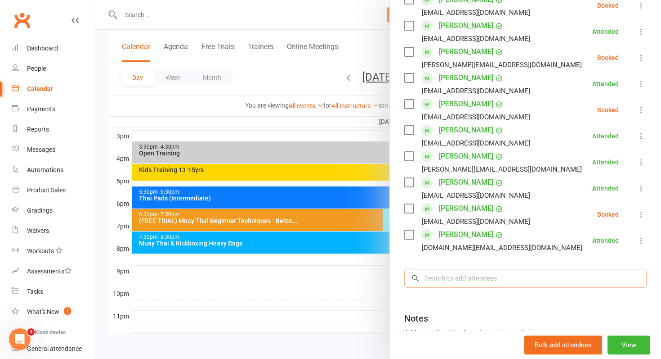
click at [489, 277] on input "search" at bounding box center [525, 278] width 242 height 19
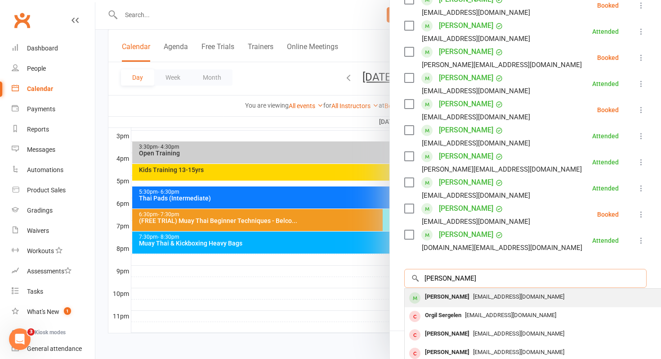
type input "[PERSON_NAME]"
click at [473, 294] on span "[EMAIL_ADDRESS][DOMAIN_NAME]" at bounding box center [518, 296] width 91 height 7
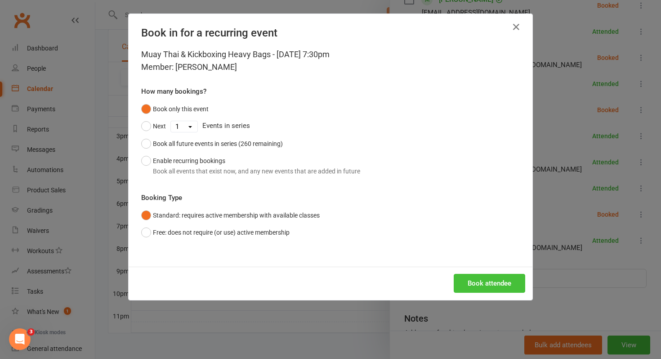
click at [470, 281] on button "Book attendee" at bounding box center [490, 283] width 72 height 19
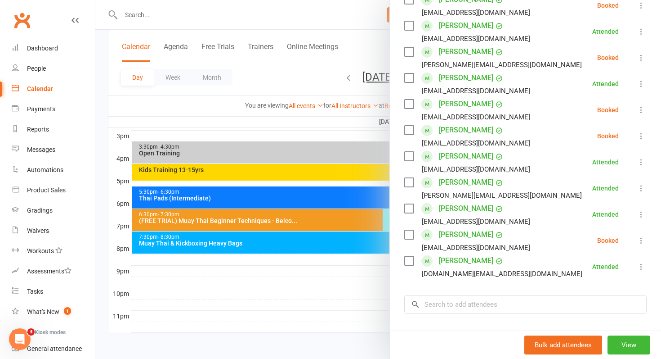
click at [644, 109] on icon at bounding box center [641, 109] width 9 height 9
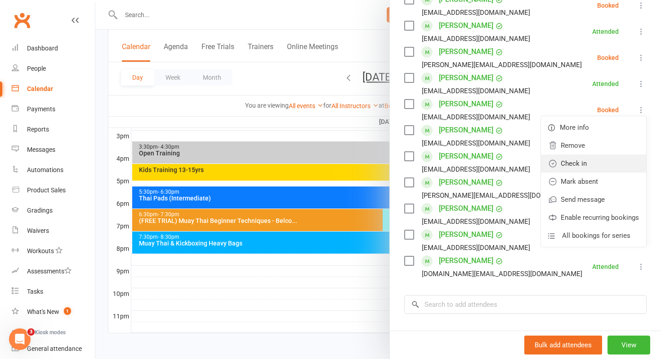
click at [575, 161] on link "Check in" at bounding box center [593, 163] width 105 height 18
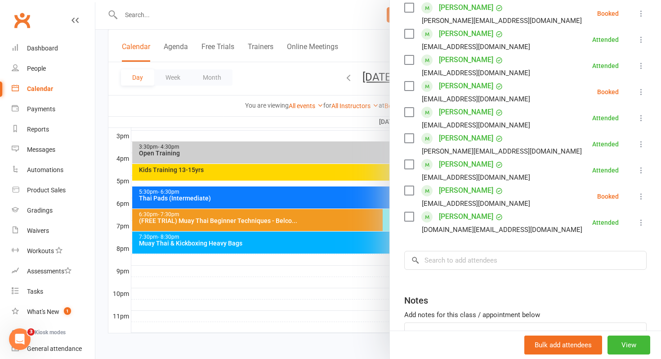
scroll to position [221, 0]
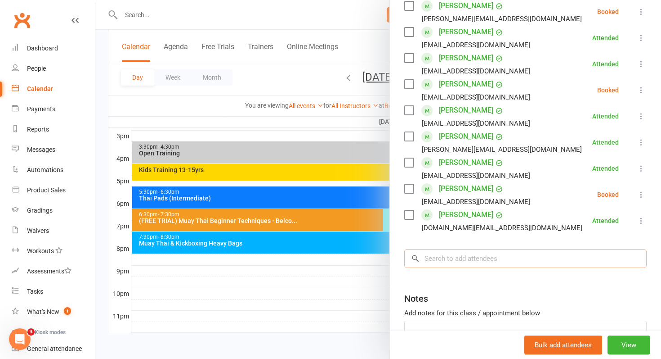
click at [452, 252] on input "search" at bounding box center [525, 258] width 242 height 19
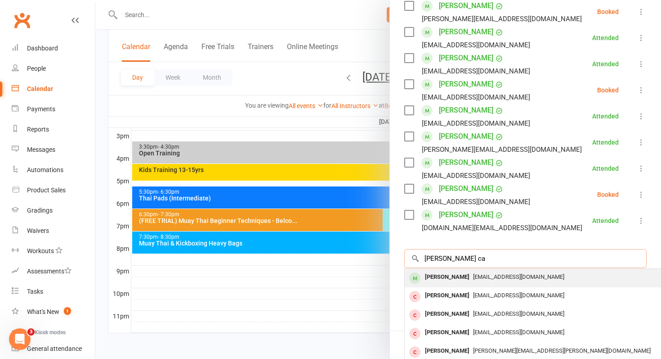
type input "[PERSON_NAME] ca"
click at [441, 272] on div "[PERSON_NAME]" at bounding box center [448, 276] width 52 height 13
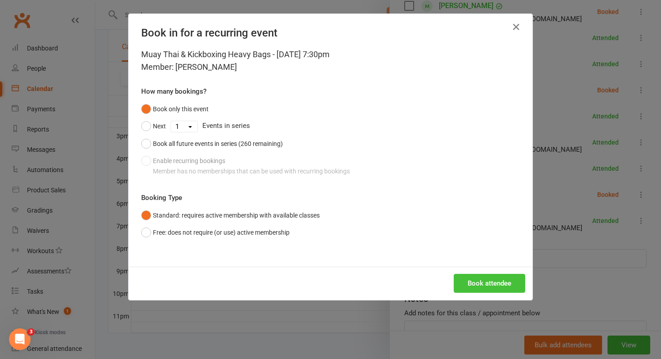
click at [470, 278] on button "Book attendee" at bounding box center [490, 283] width 72 height 19
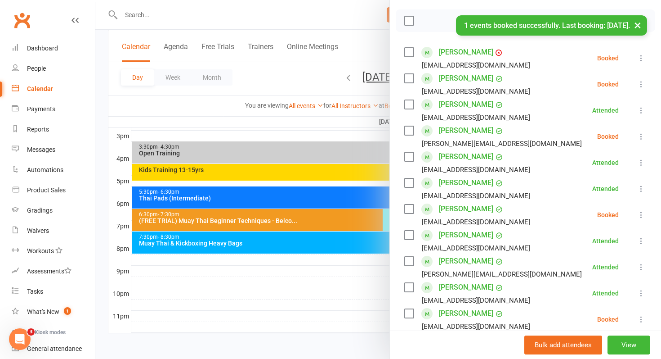
scroll to position [123, 0]
click at [641, 56] on icon at bounding box center [641, 57] width 9 height 9
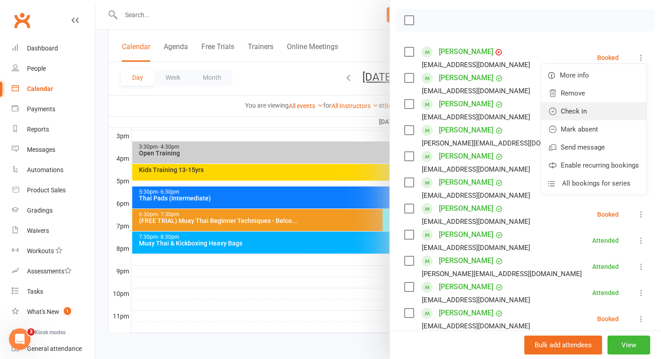
click at [581, 112] on link "Check in" at bounding box center [593, 111] width 105 height 18
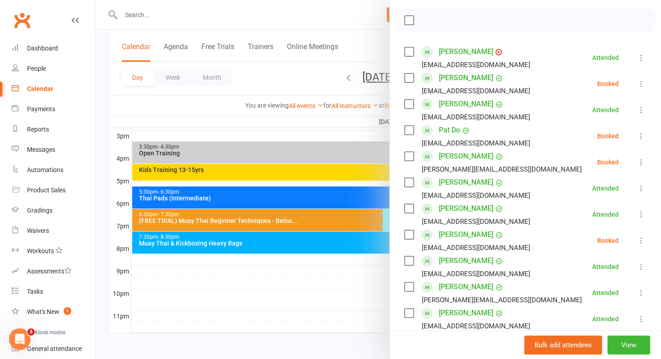
click at [641, 85] on icon at bounding box center [641, 83] width 9 height 9
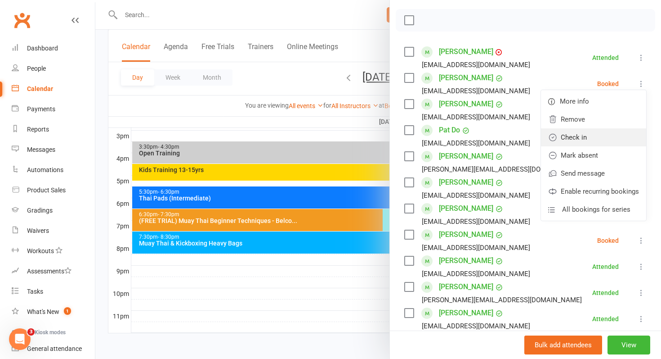
click at [596, 136] on link "Check in" at bounding box center [593, 137] width 105 height 18
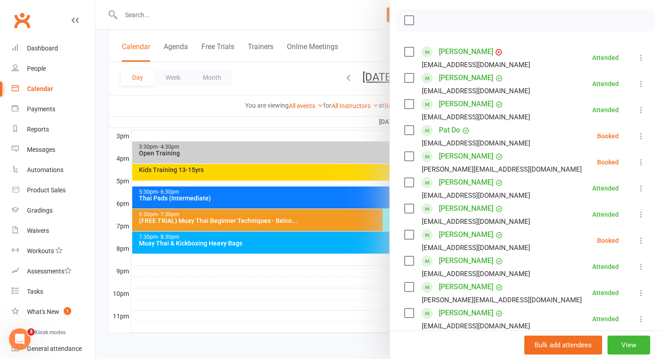
click at [642, 136] on icon at bounding box center [641, 135] width 9 height 9
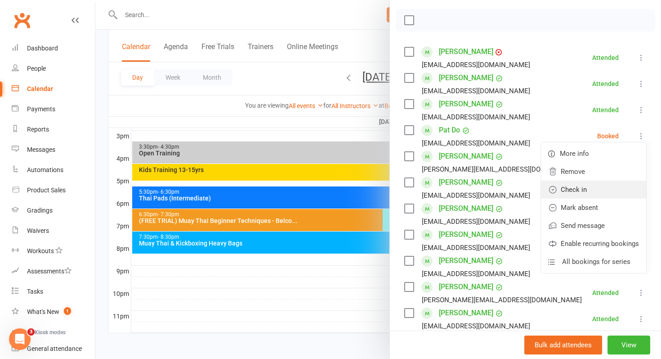
click at [579, 186] on link "Check in" at bounding box center [593, 189] width 105 height 18
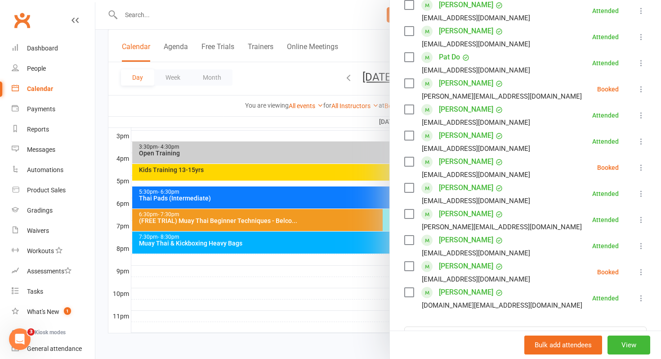
scroll to position [207, 0]
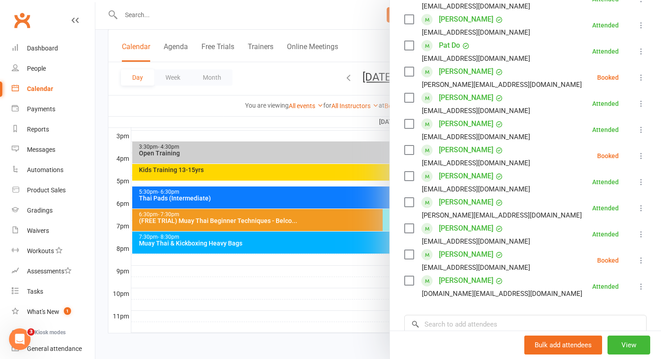
click at [641, 262] on icon at bounding box center [641, 260] width 9 height 9
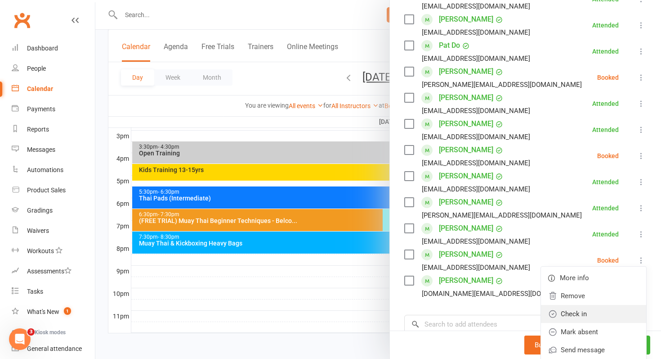
click at [587, 312] on link "Check in" at bounding box center [593, 314] width 105 height 18
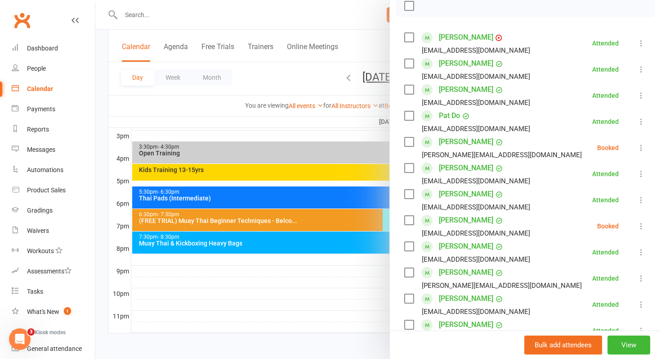
scroll to position [134, 0]
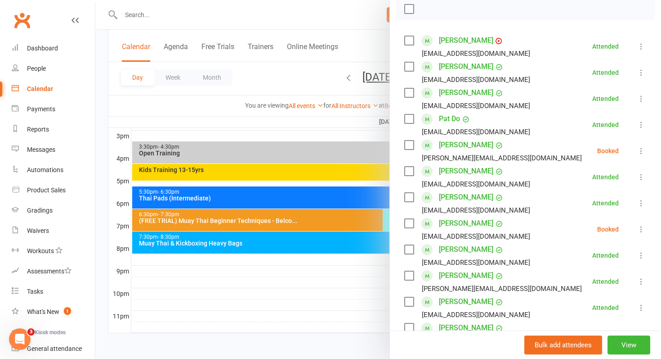
click at [644, 152] on icon at bounding box center [641, 150] width 9 height 9
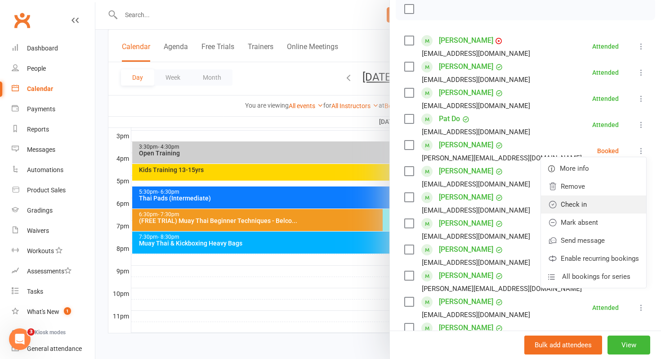
click at [592, 200] on link "Check in" at bounding box center [593, 204] width 105 height 18
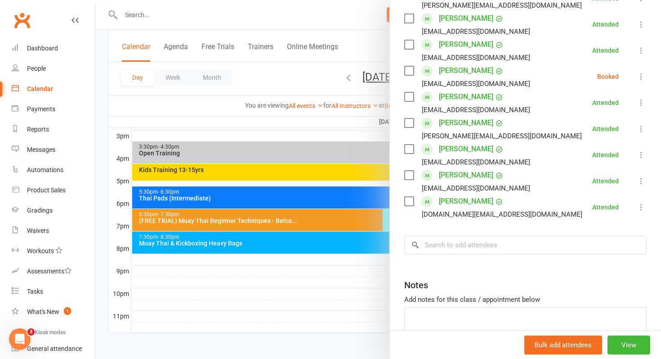
scroll to position [315, 0]
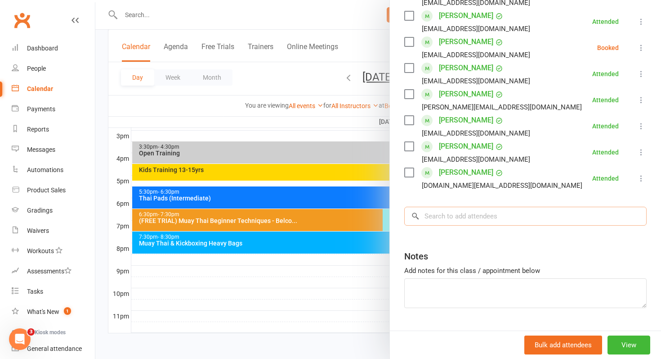
click at [486, 218] on input "search" at bounding box center [525, 215] width 242 height 19
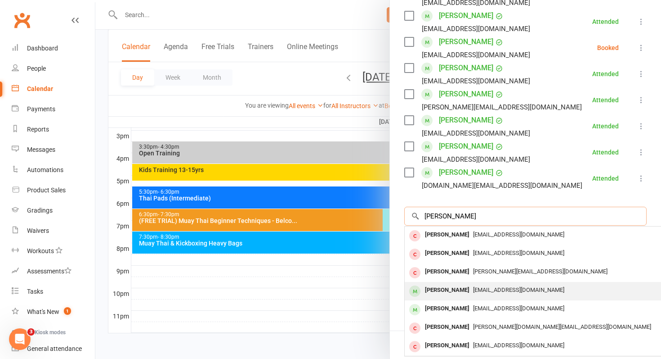
type input "[PERSON_NAME]"
click at [441, 291] on div "[PERSON_NAME]" at bounding box center [448, 289] width 52 height 13
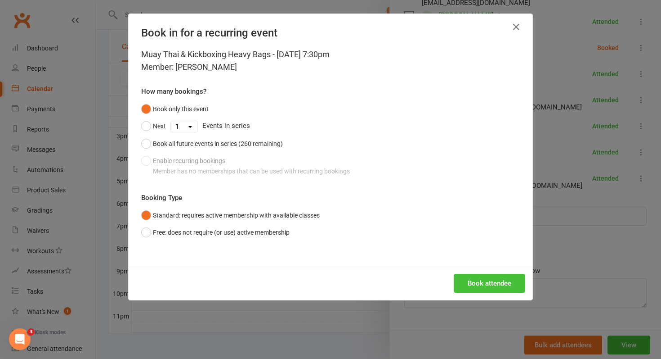
click at [482, 279] on button "Book attendee" at bounding box center [490, 283] width 72 height 19
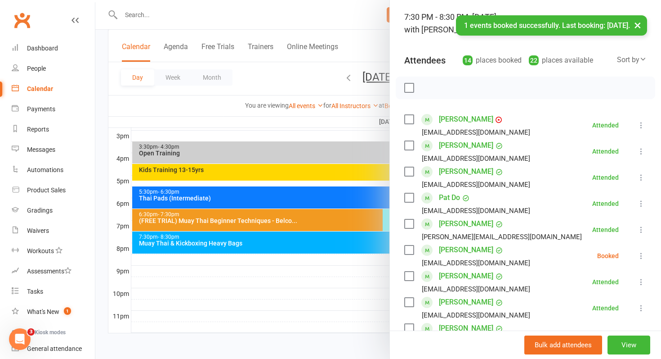
scroll to position [54, 0]
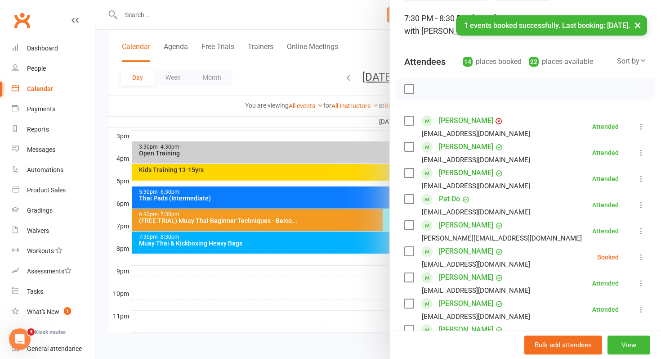
click at [639, 257] on icon at bounding box center [641, 256] width 9 height 9
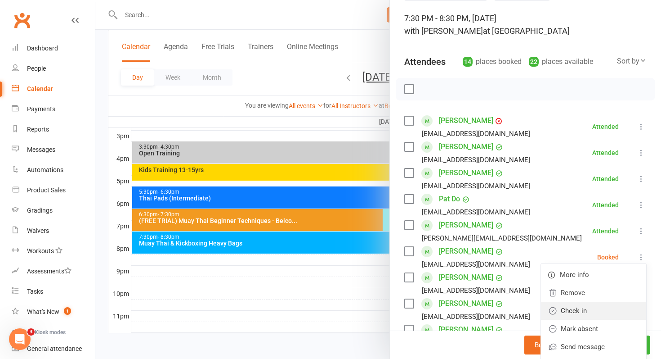
click at [565, 308] on link "Check in" at bounding box center [593, 310] width 105 height 18
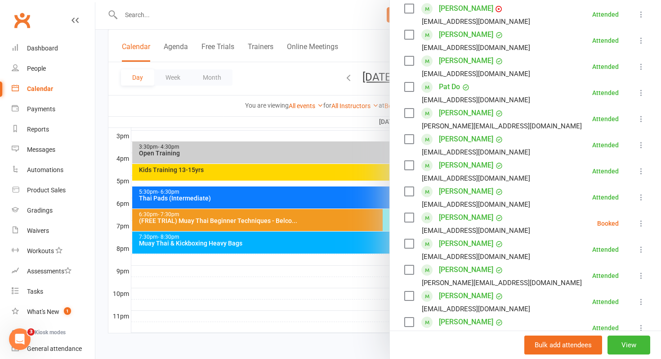
scroll to position [167, 0]
click at [646, 223] on button at bounding box center [641, 222] width 11 height 11
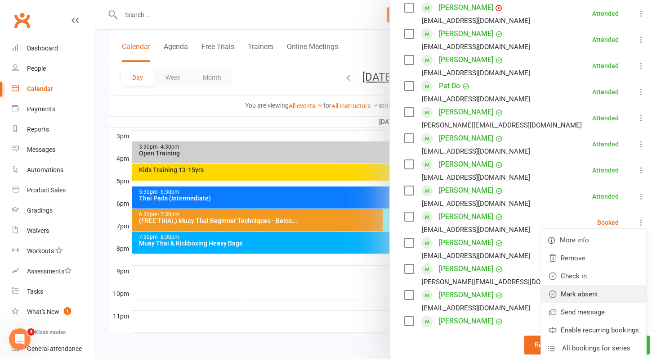
click at [576, 294] on link "Mark absent" at bounding box center [593, 294] width 105 height 18
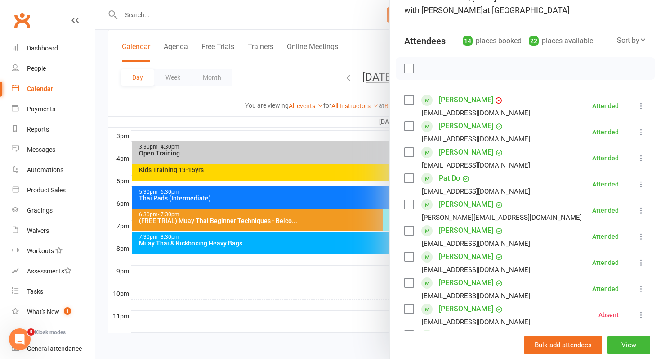
scroll to position [0, 0]
